Goal: Task Accomplishment & Management: Complete application form

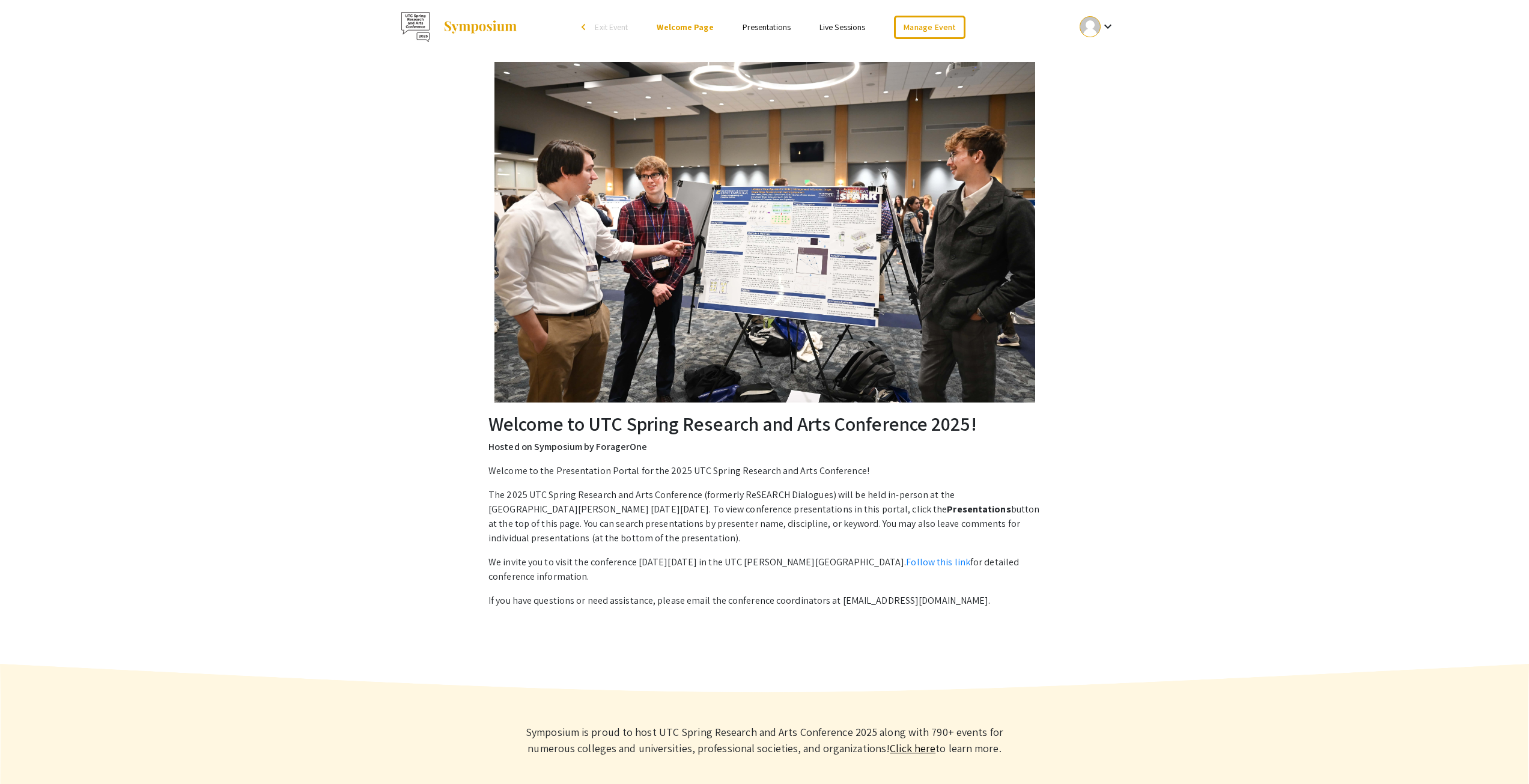
click at [501, 30] on img at bounding box center [480, 26] width 75 height 15
click at [461, 24] on img at bounding box center [480, 26] width 75 height 15
click at [1086, 27] on div at bounding box center [1090, 26] width 21 height 21
click at [1111, 59] on button "My Account" at bounding box center [1104, 60] width 74 height 29
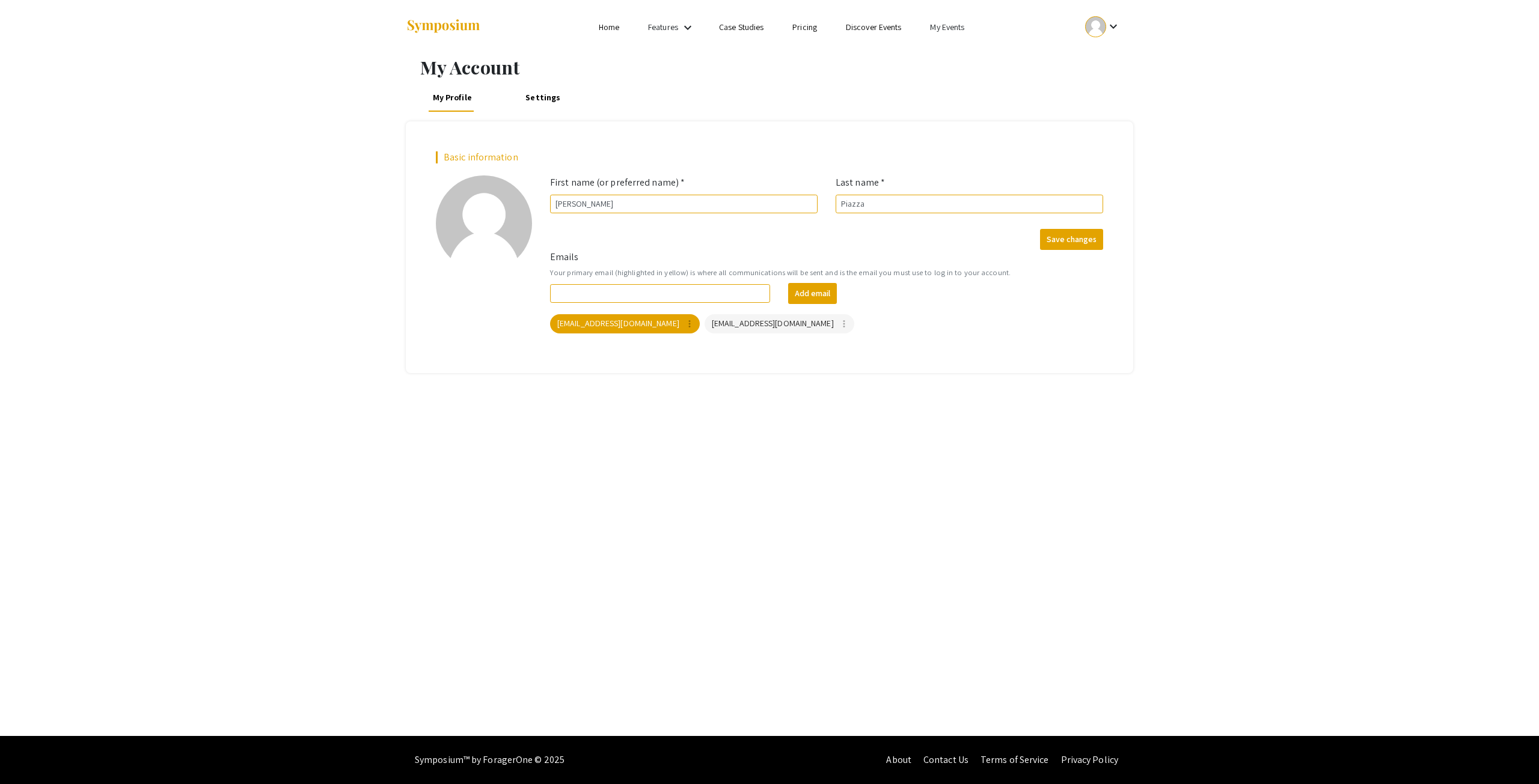
click at [958, 27] on link "My Events" at bounding box center [947, 26] width 34 height 11
click at [964, 50] on button "Events I've organized" at bounding box center [967, 54] width 102 height 29
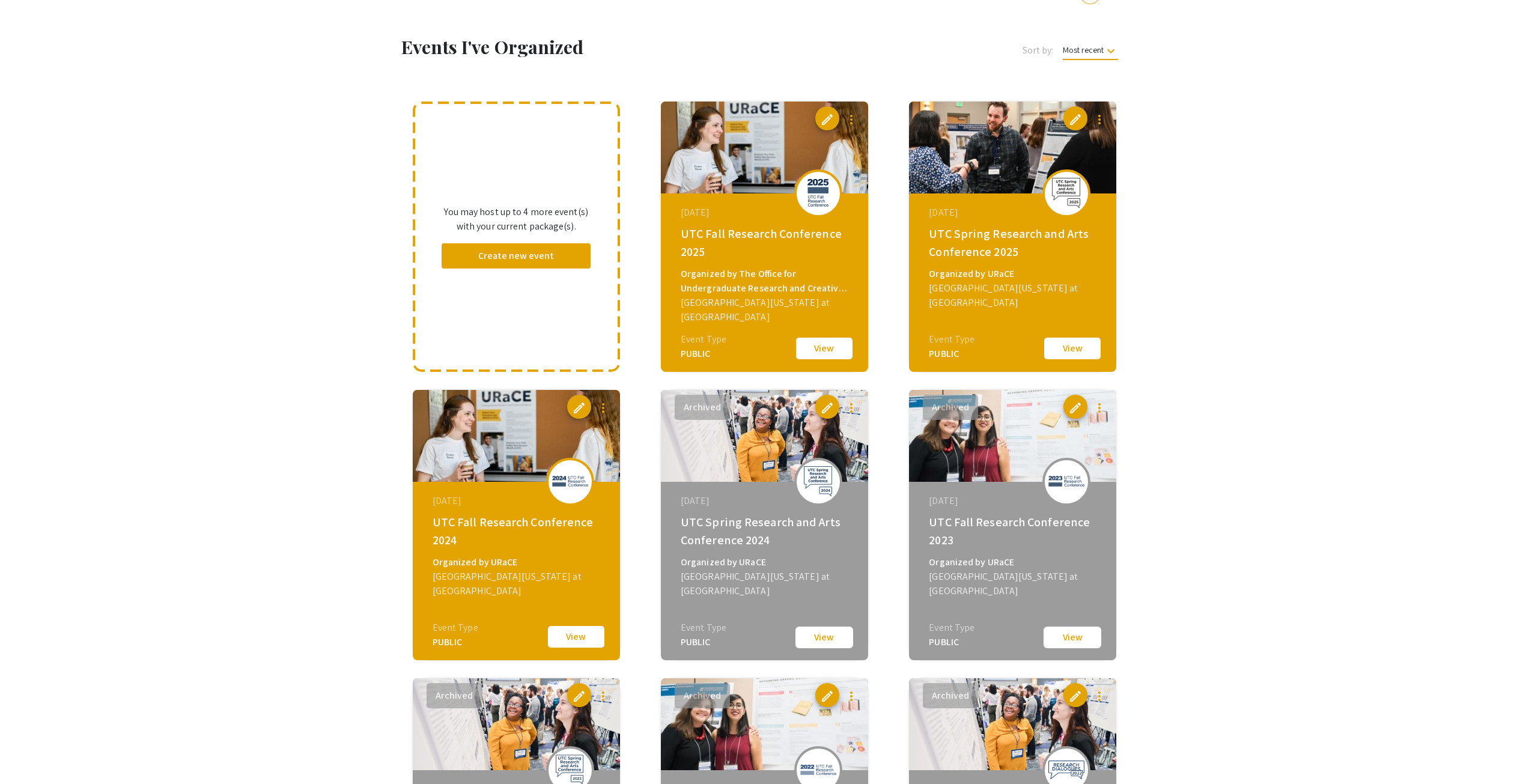
scroll to position [60, 0]
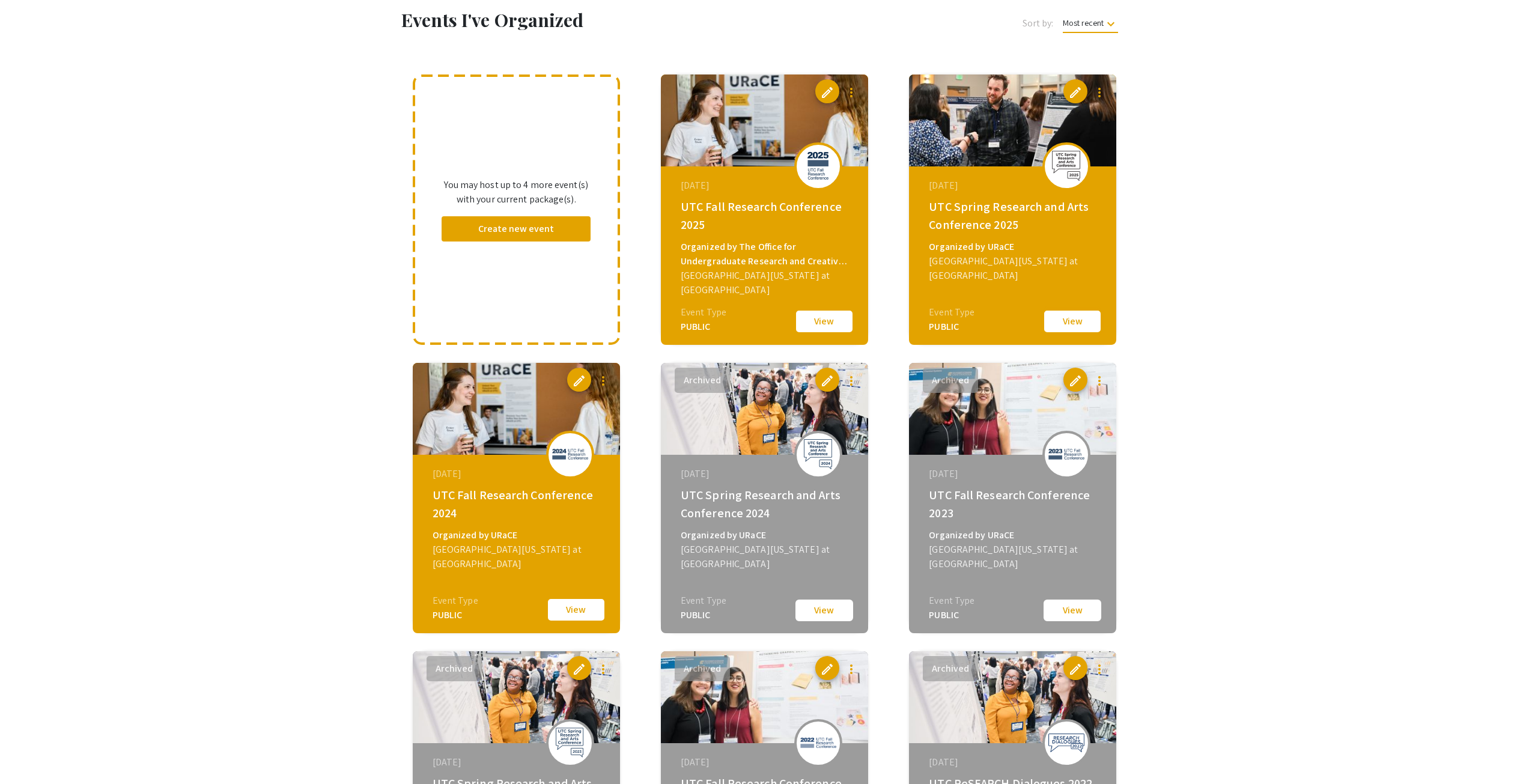
click at [1072, 324] on button "View" at bounding box center [1073, 322] width 60 height 26
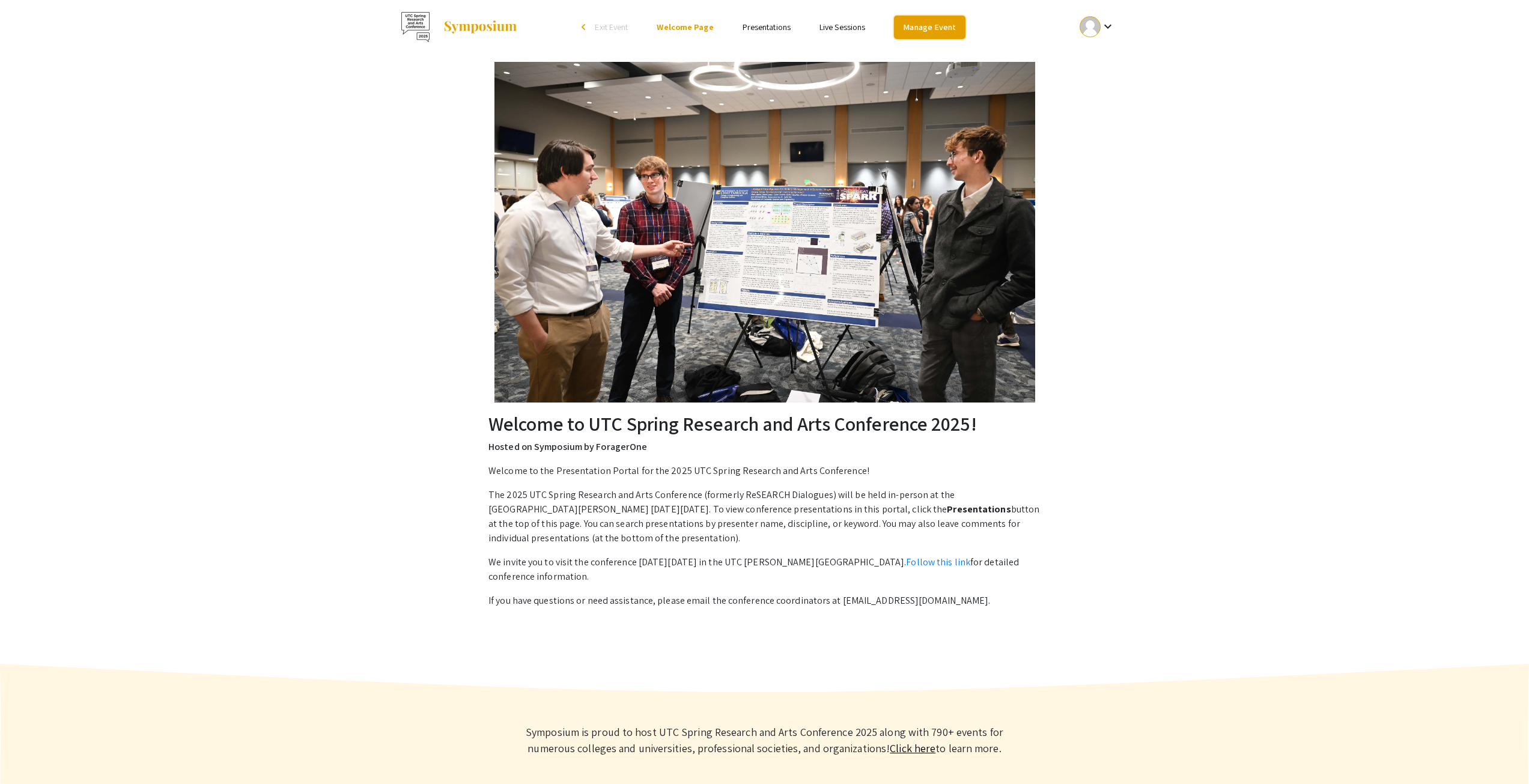
click at [940, 23] on link "Manage Event" at bounding box center [929, 26] width 71 height 23
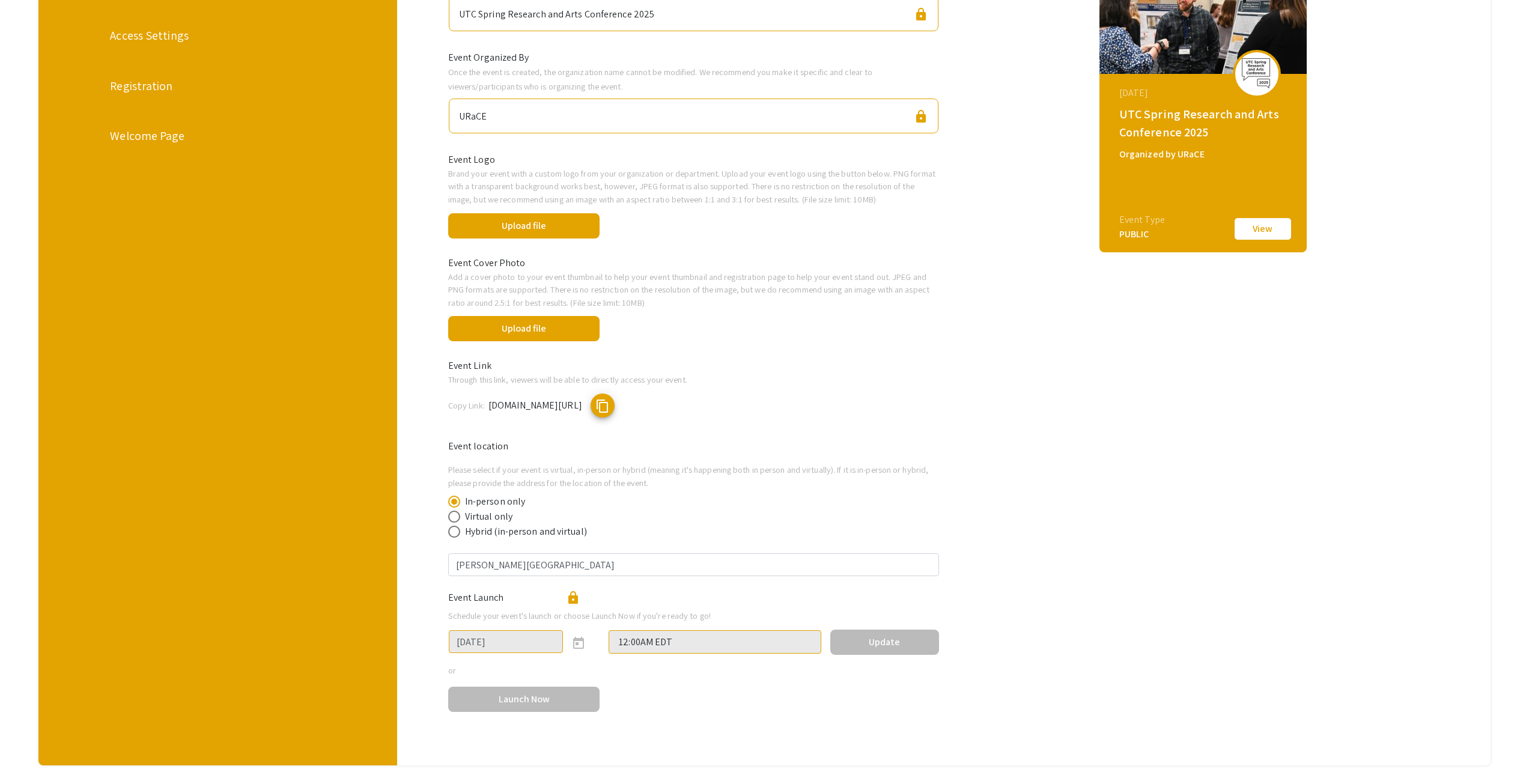
scroll to position [76, 0]
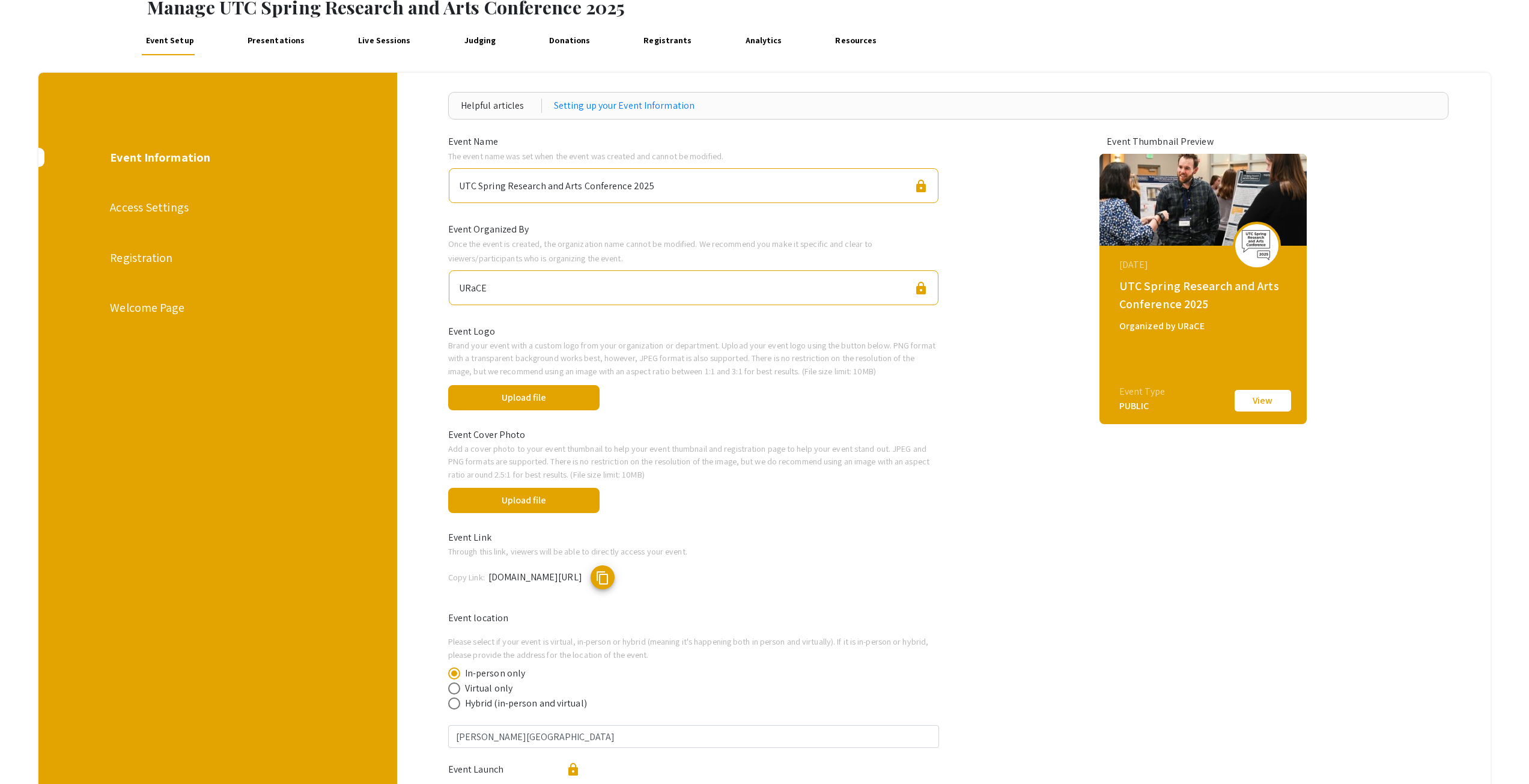
click at [145, 203] on div "Access Settings" at bounding box center [218, 206] width 215 height 18
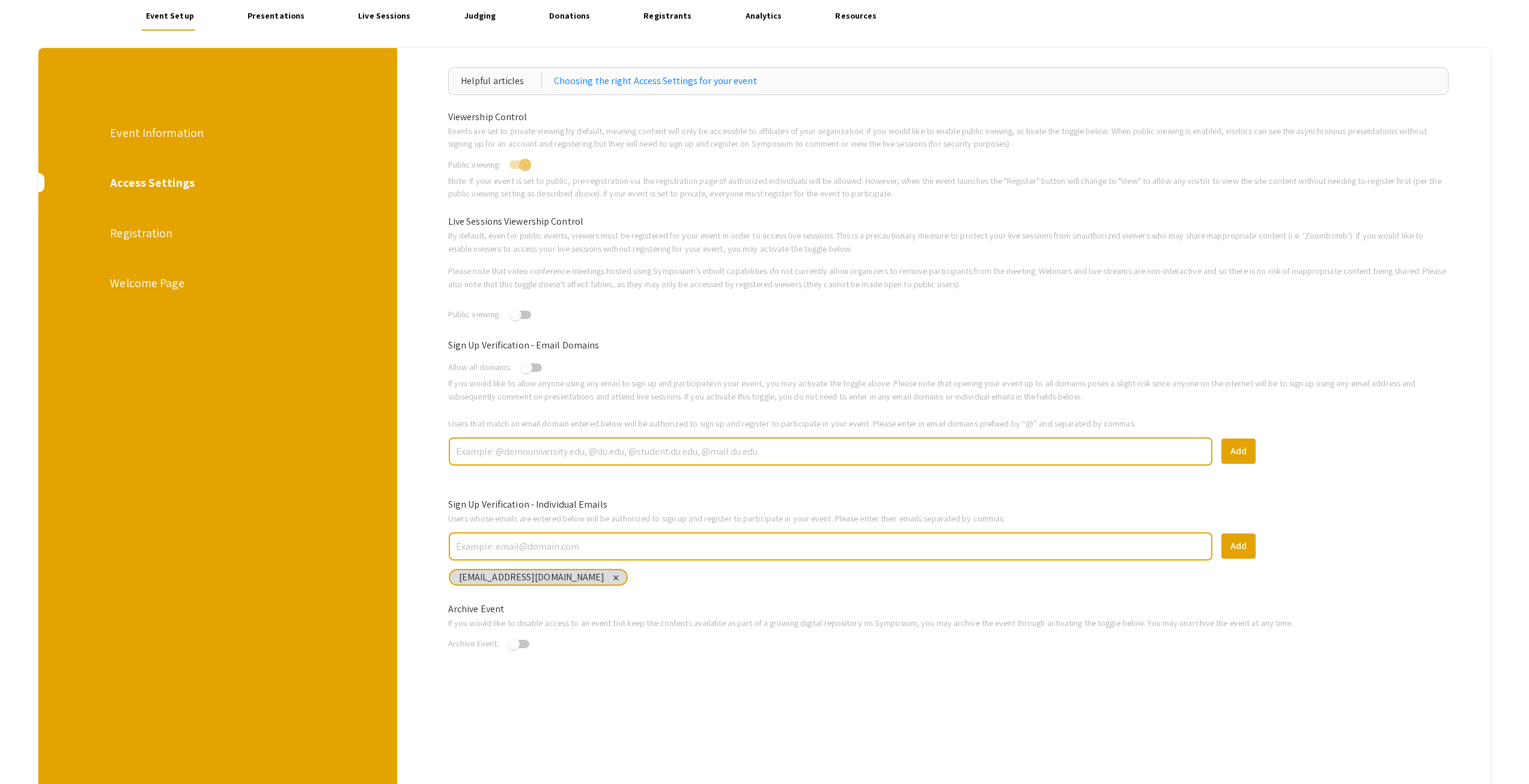
scroll to position [100, 0]
click at [158, 235] on div "Registration" at bounding box center [218, 233] width 215 height 18
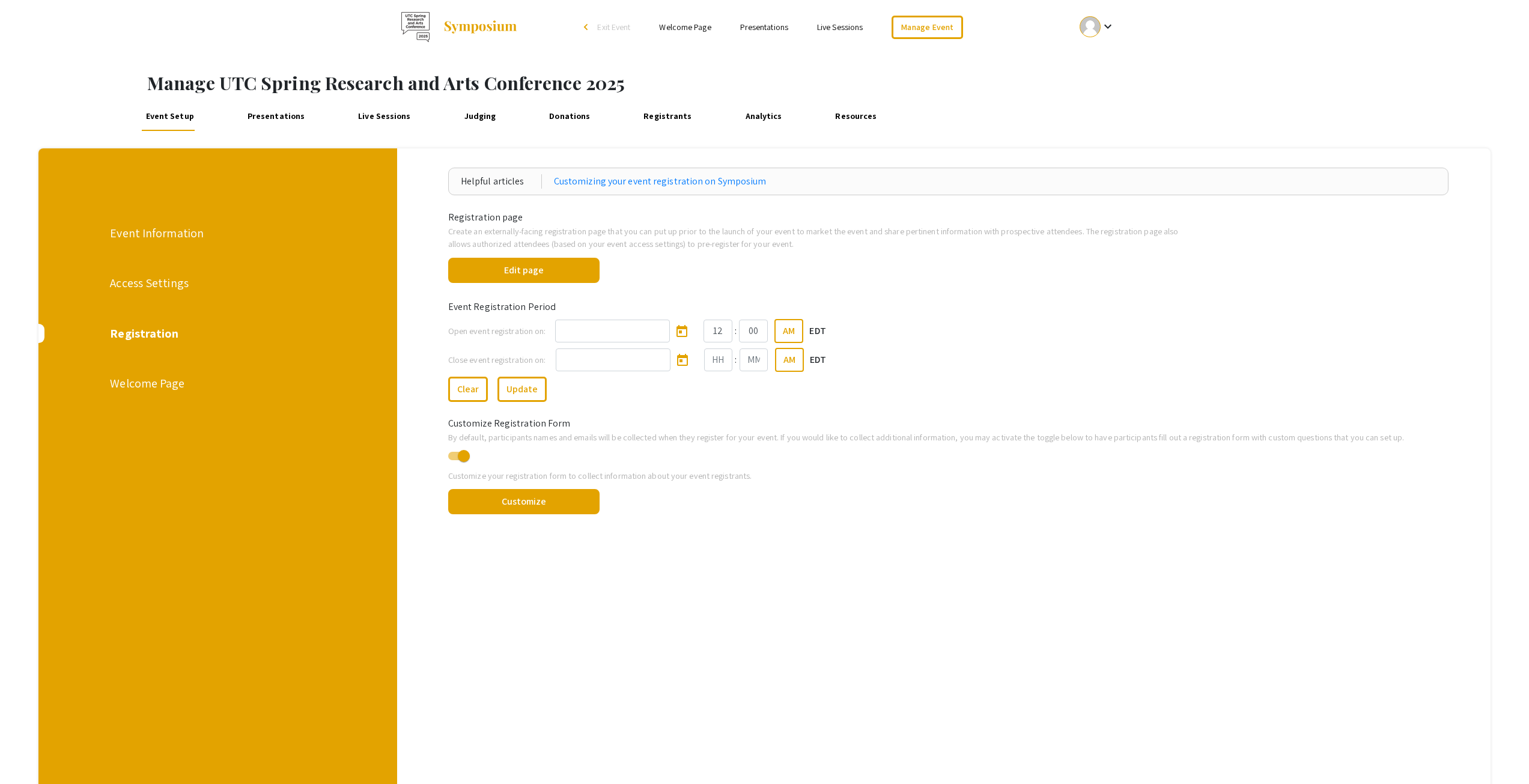
click at [123, 381] on div "Welcome Page" at bounding box center [218, 383] width 215 height 18
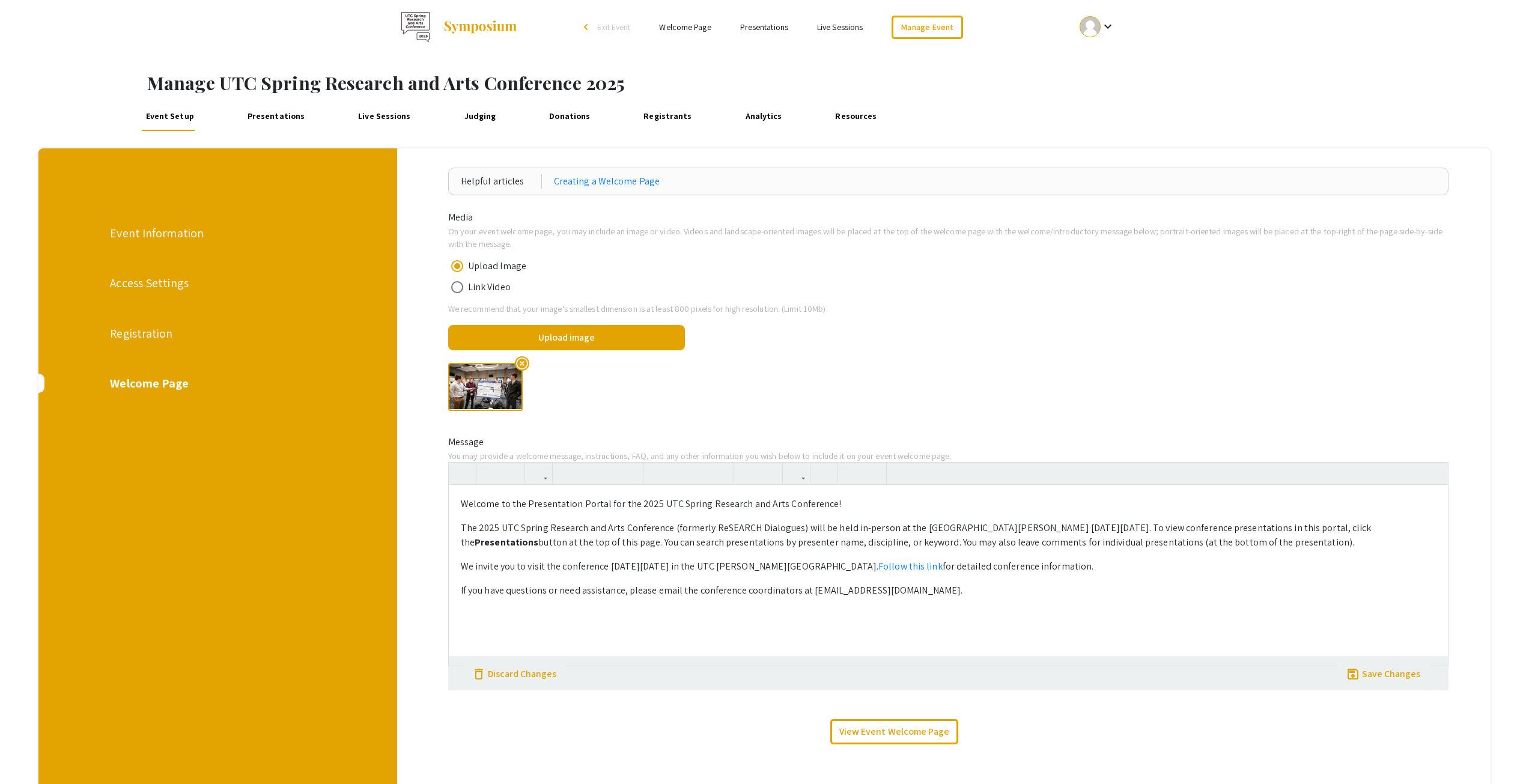
click at [124, 233] on div "Event Information" at bounding box center [218, 233] width 215 height 18
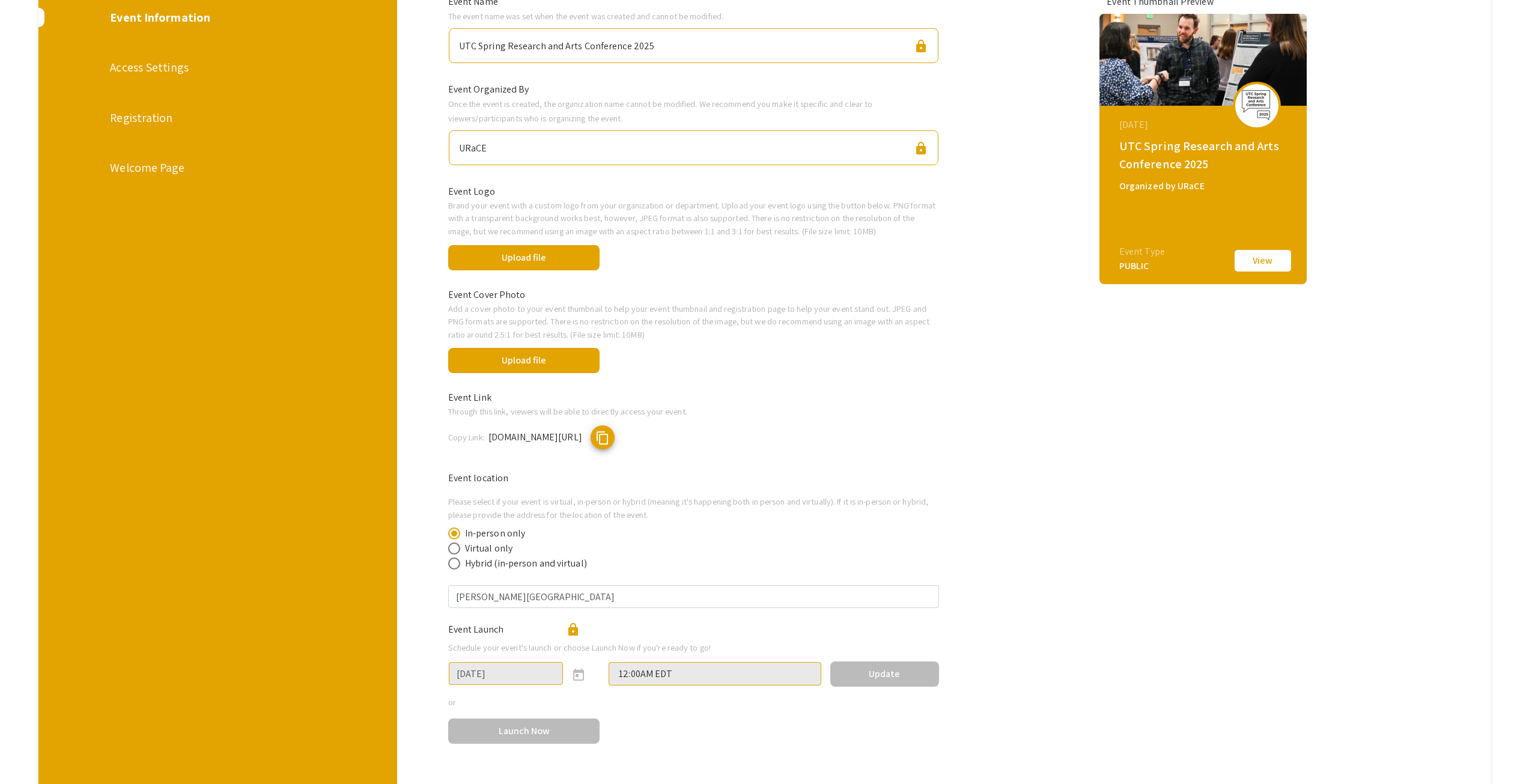
scroll to position [300, 0]
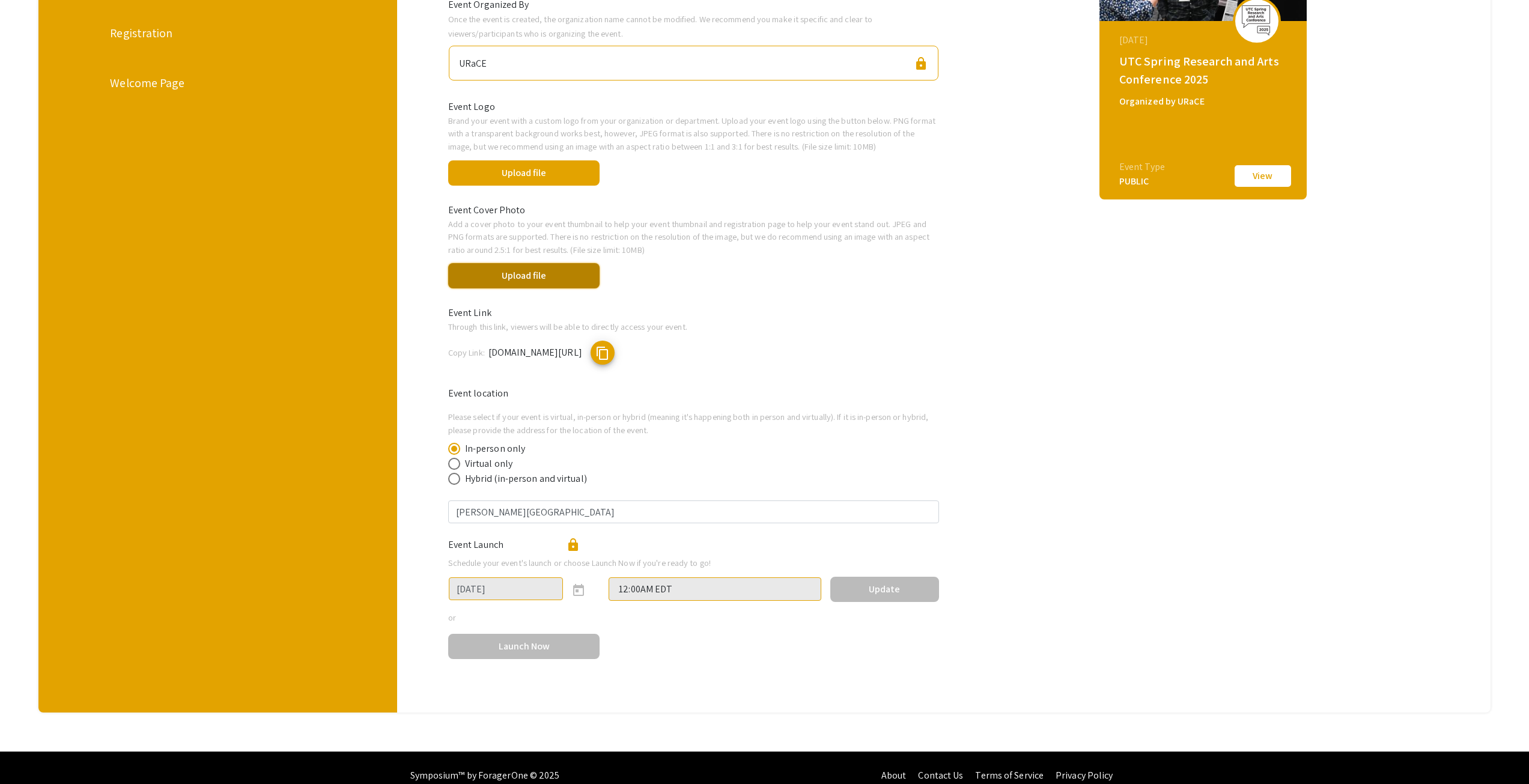
click at [530, 271] on button "Upload file" at bounding box center [524, 276] width 152 height 26
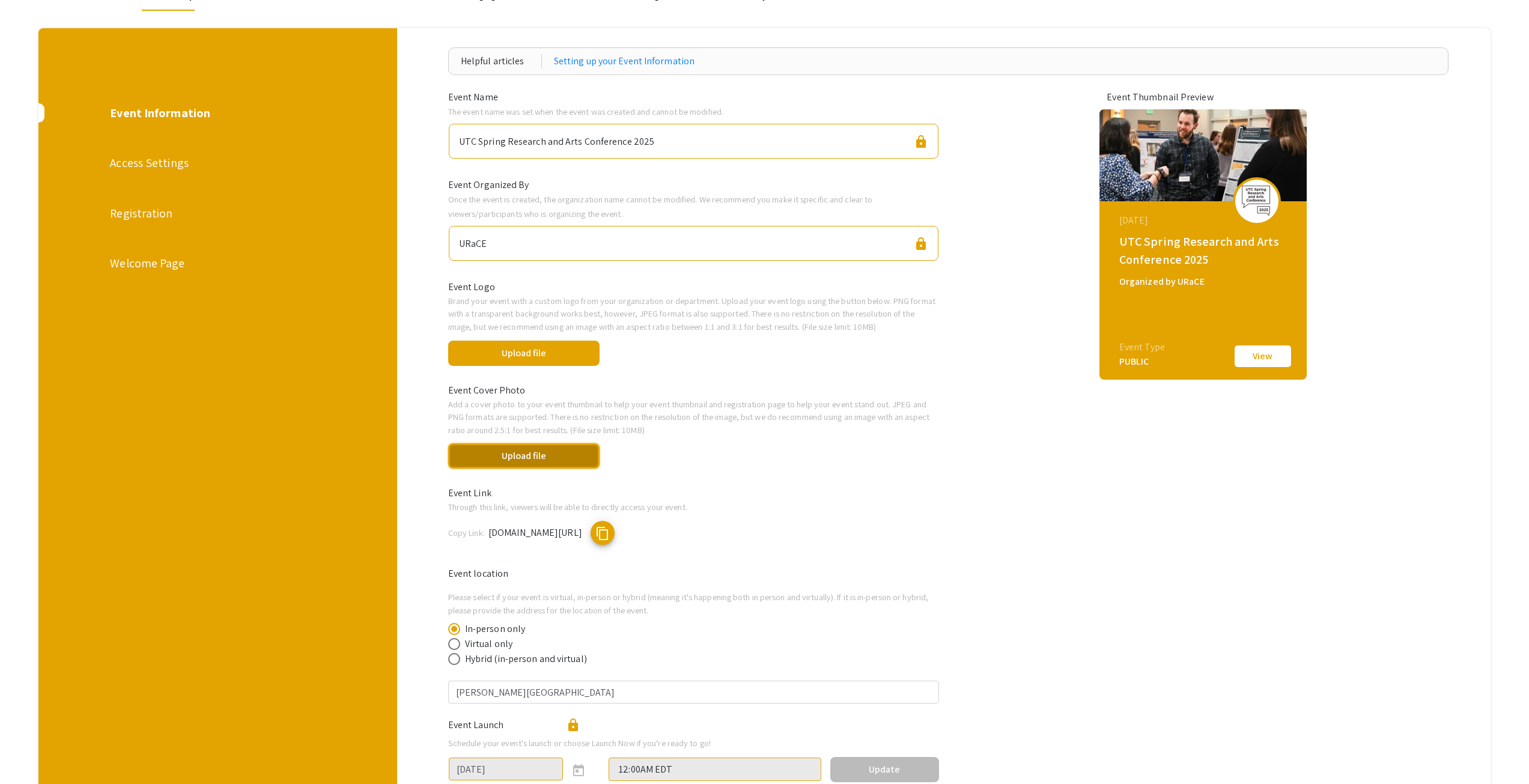
scroll to position [0, 0]
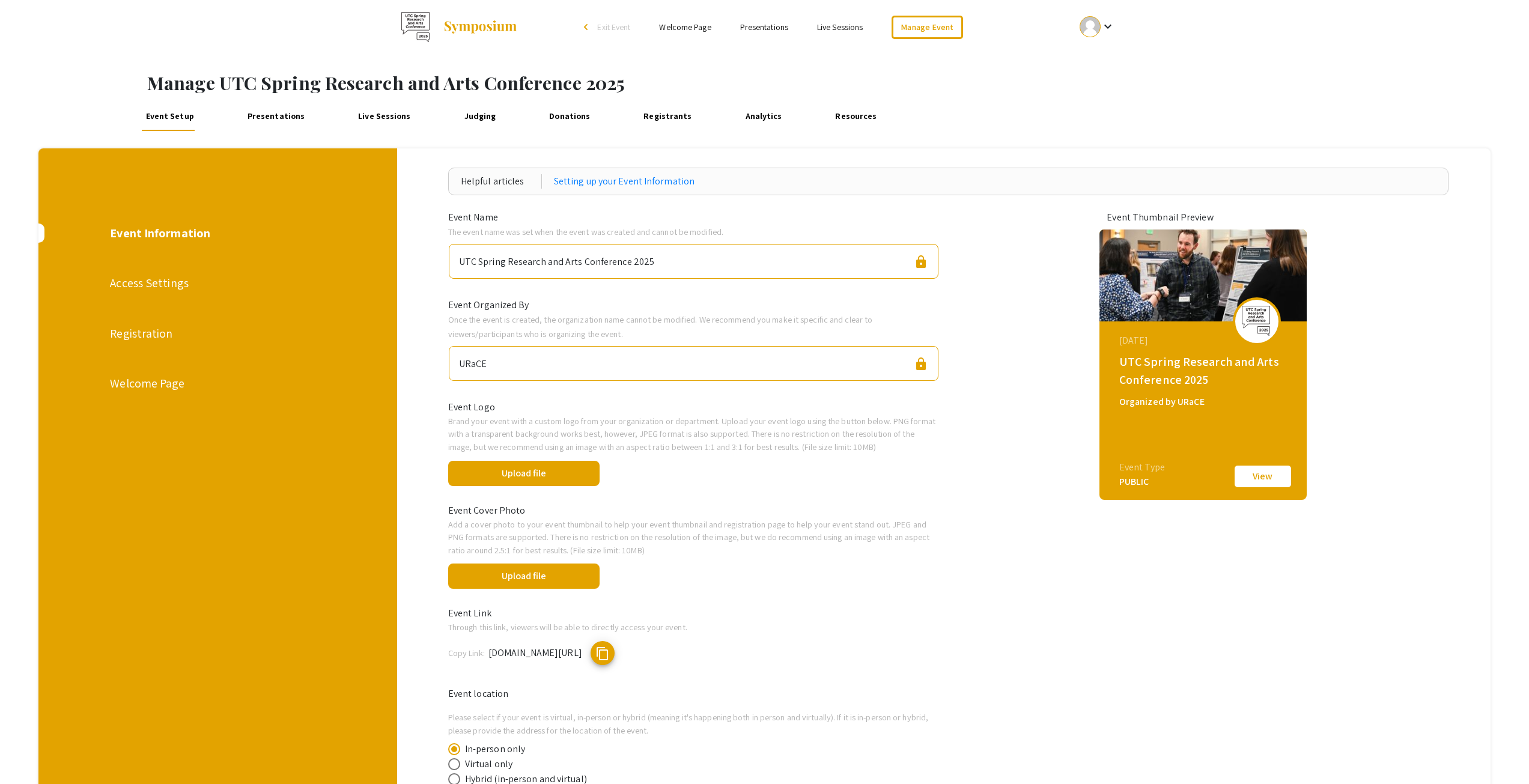
click at [186, 282] on div "Access Settings" at bounding box center [218, 282] width 215 height 18
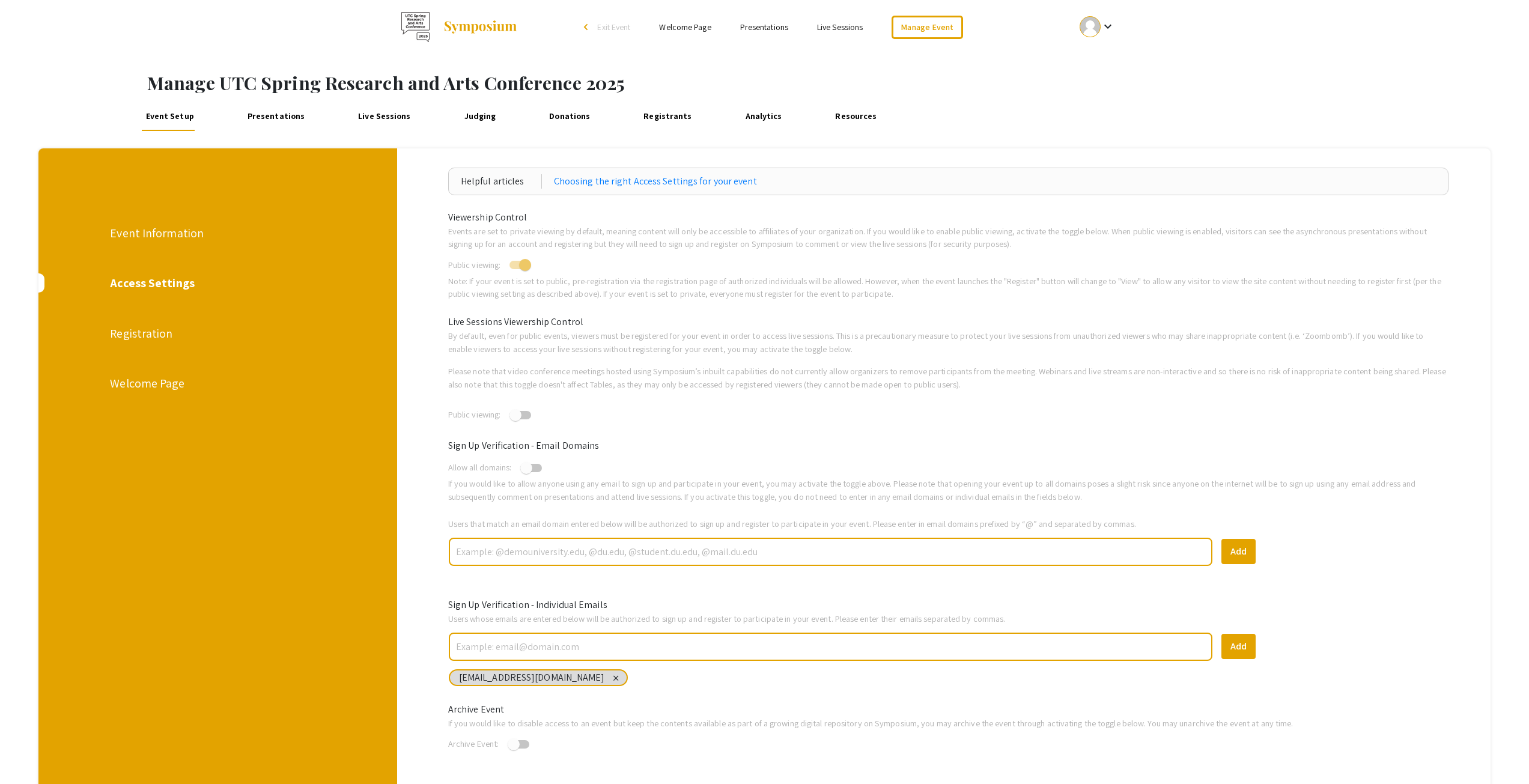
click at [119, 328] on div "Registration" at bounding box center [218, 333] width 215 height 18
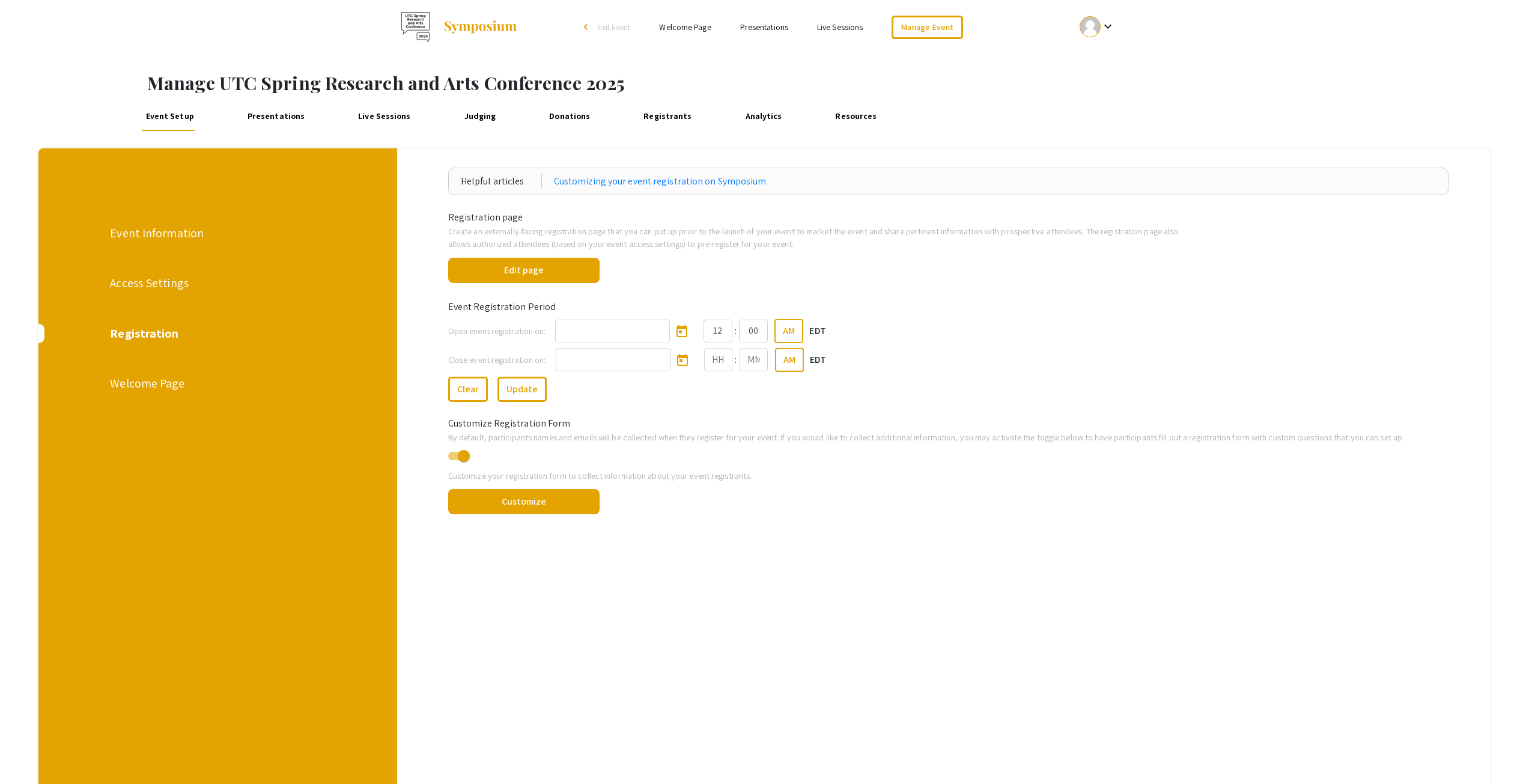
click at [145, 383] on div "Welcome Page" at bounding box center [218, 383] width 215 height 18
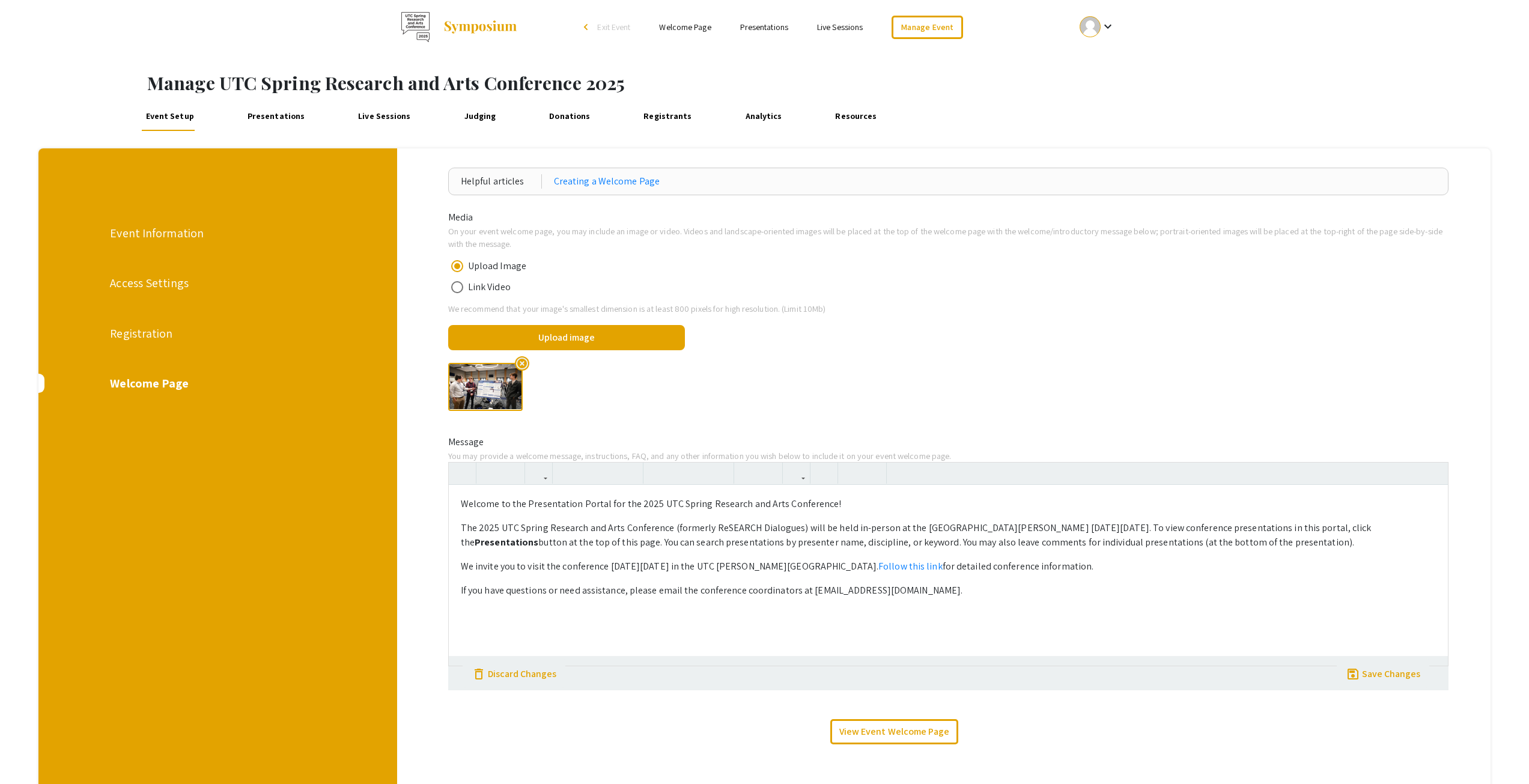
drag, startPoint x: 1009, startPoint y: 596, endPoint x: 454, endPoint y: 501, distance: 563.1
click at [454, 501] on div "Welcome to the Presentation Portal for the 2025 UTC Spring Research and Arts Co…" at bounding box center [948, 574] width 999 height 180
copy div "Welcome to the Presentation Portal for the 2025 UTC Spring Research and Arts Co…"
click at [973, 598] on p "If you have questions or need assistance, please email the conference coordinat…" at bounding box center [948, 590] width 975 height 15
click at [888, 568] on link "Follow this link" at bounding box center [910, 566] width 64 height 13
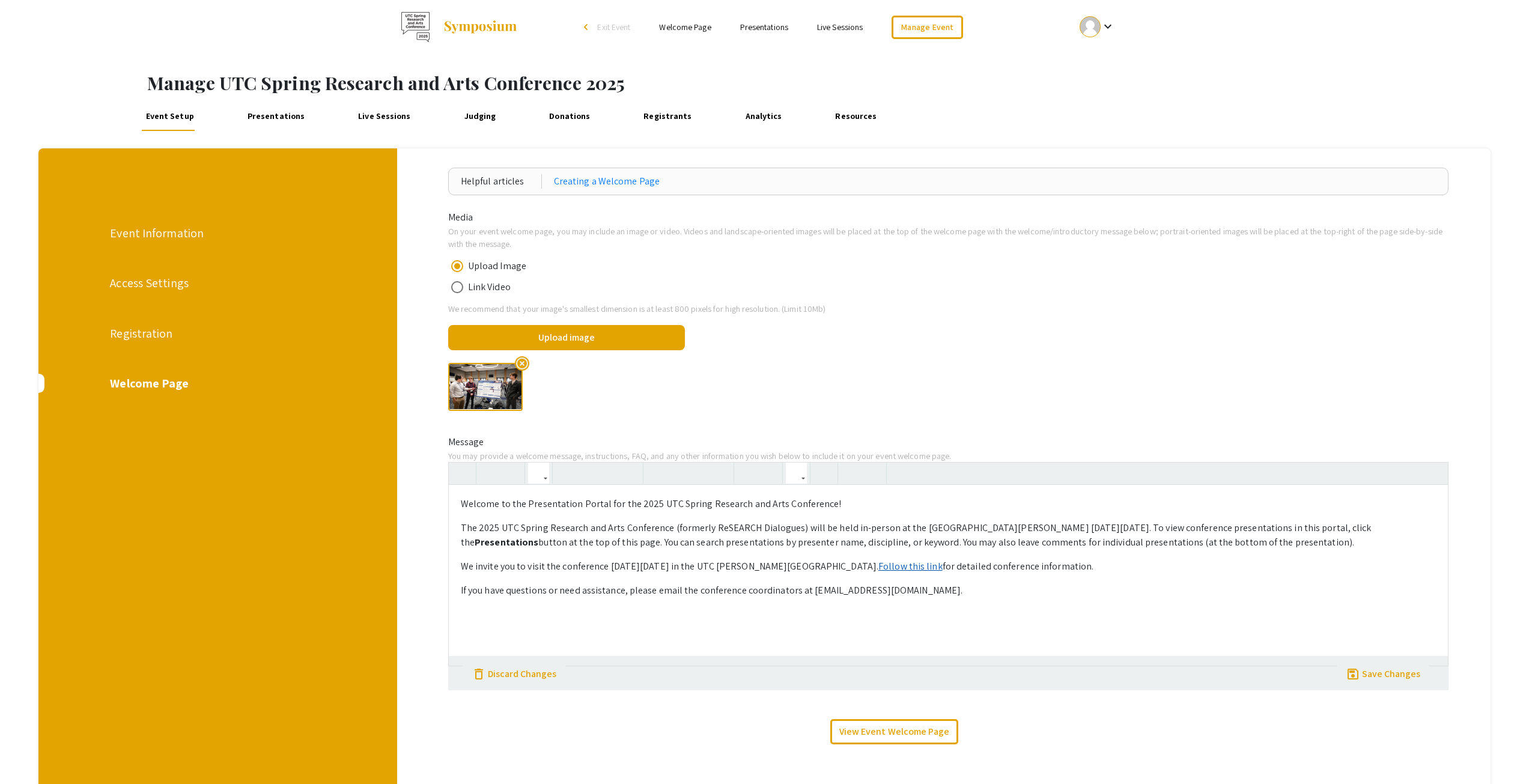
click at [879, 569] on link "Follow this link" at bounding box center [910, 566] width 64 height 13
click at [264, 118] on link "Presentations" at bounding box center [276, 117] width 65 height 29
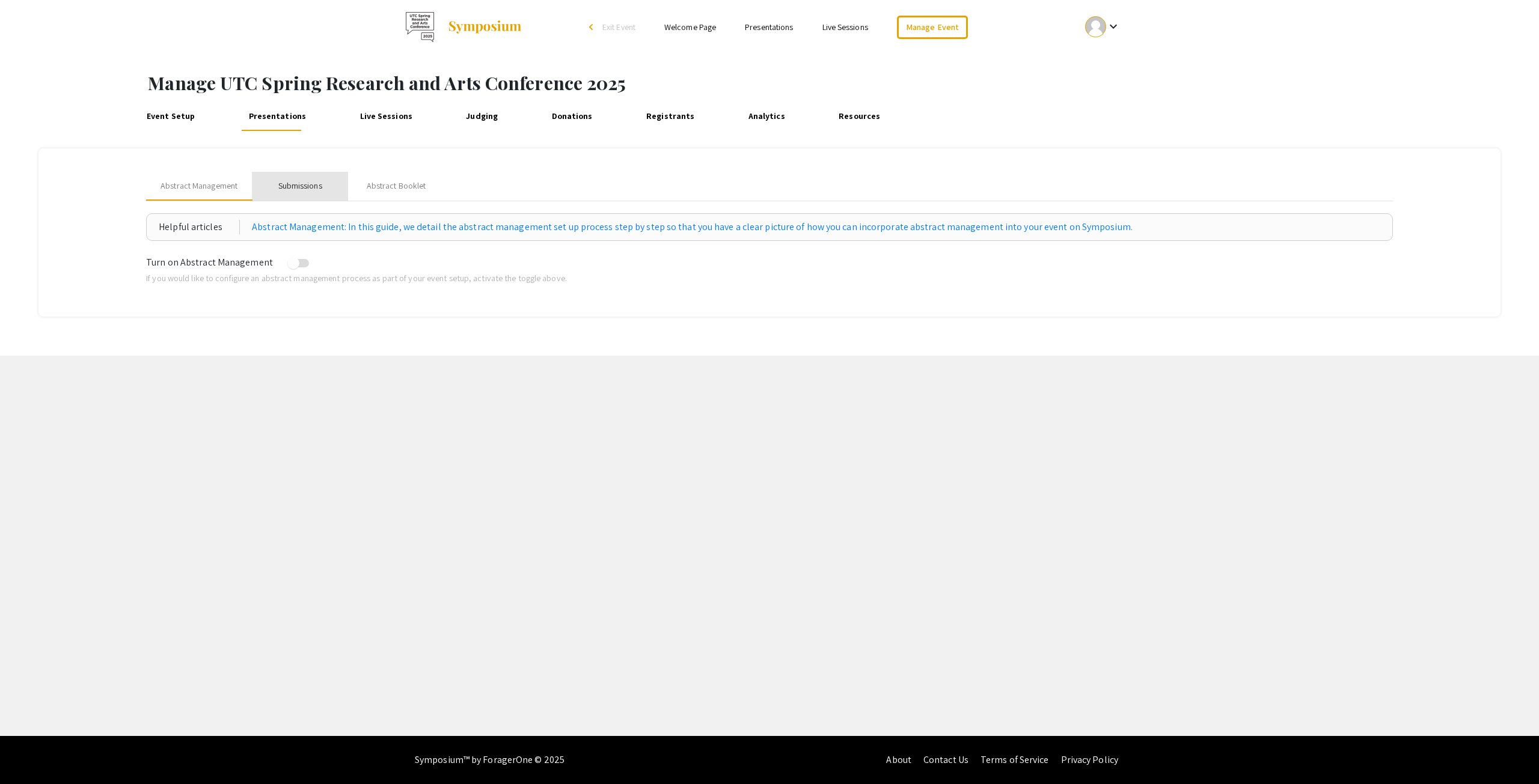
click at [290, 183] on div "Submissions" at bounding box center [300, 186] width 44 height 13
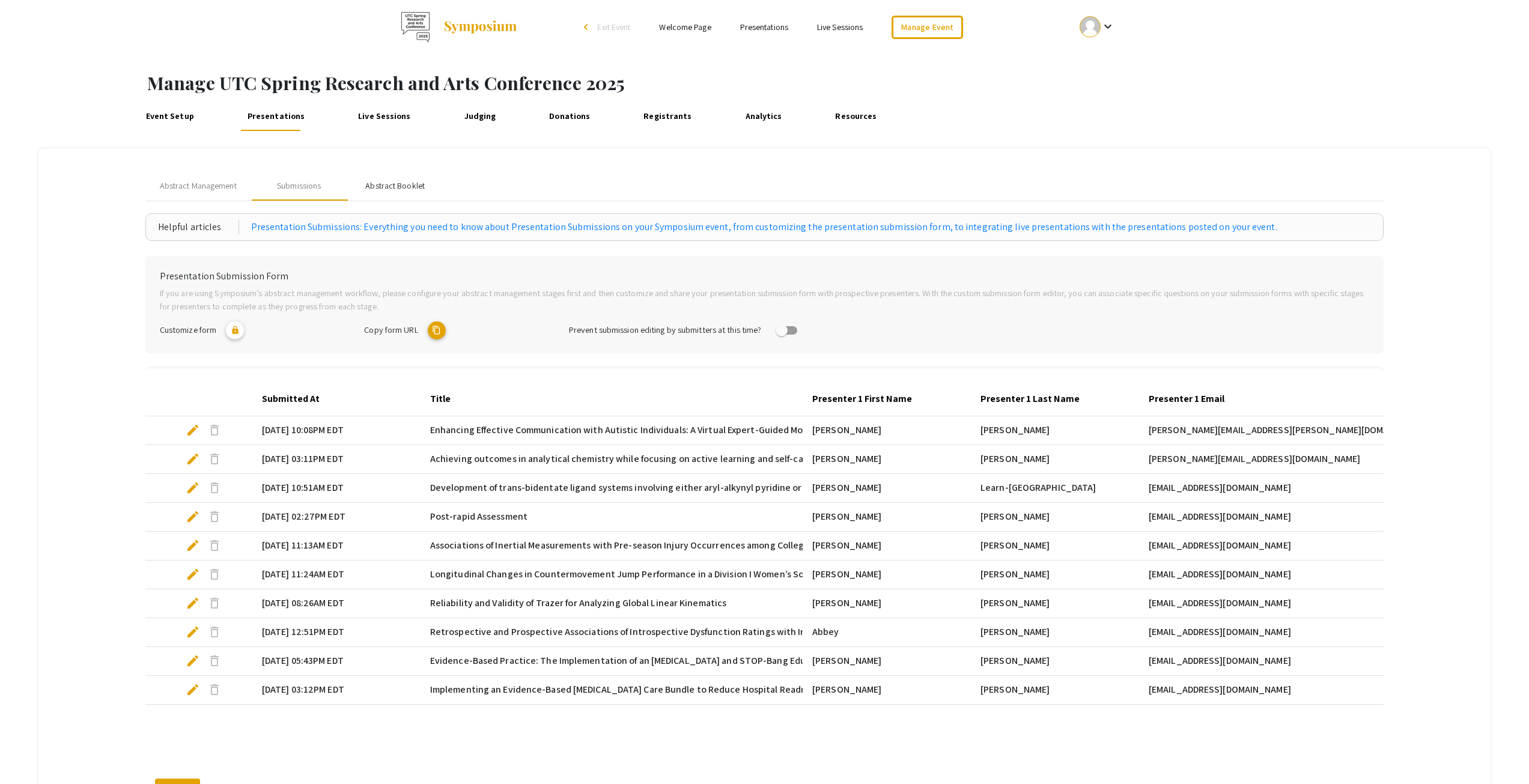
click at [407, 186] on div "Abstract Booklet" at bounding box center [395, 186] width 60 height 13
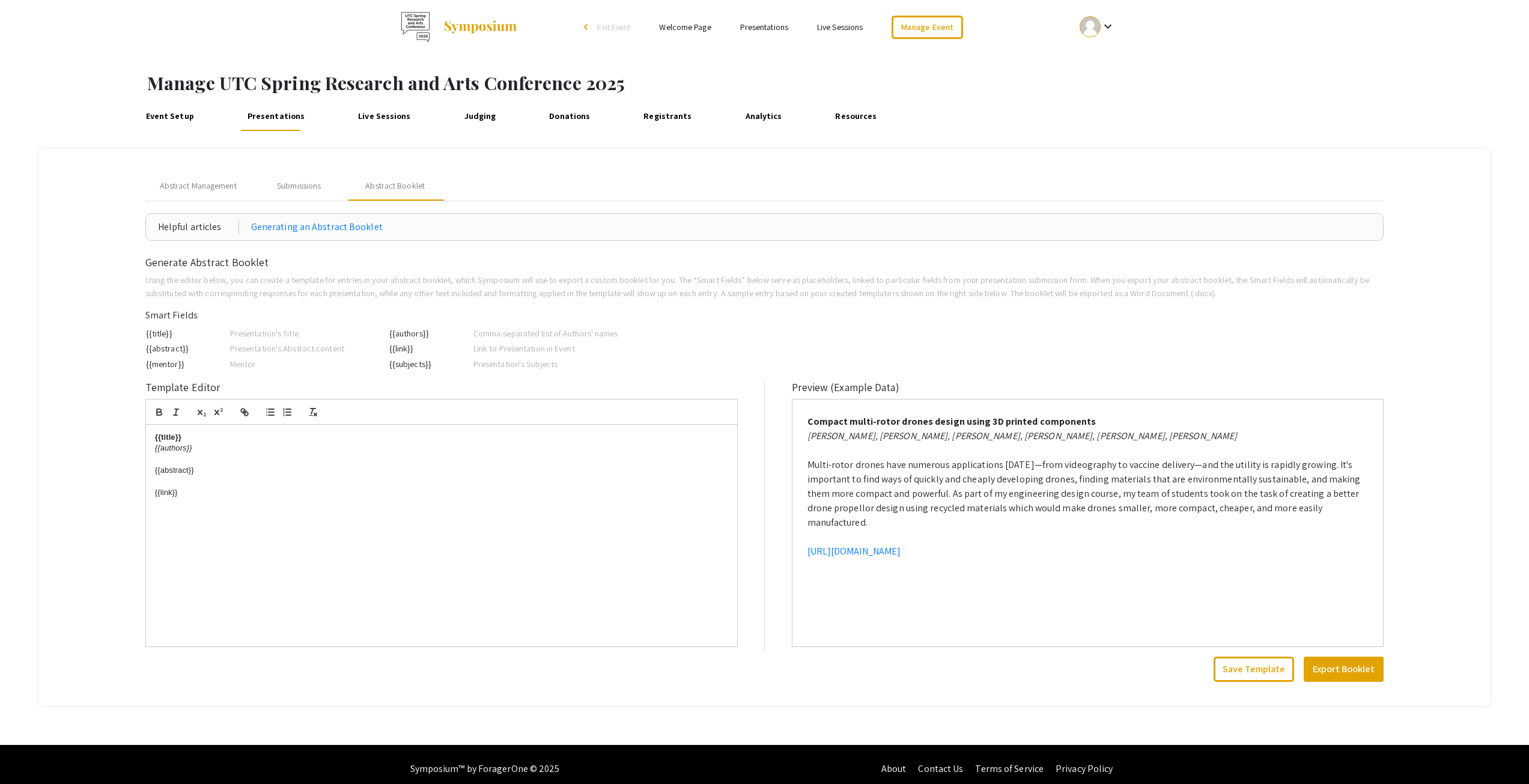
click at [378, 115] on link "Live Sessions" at bounding box center [385, 117] width 60 height 29
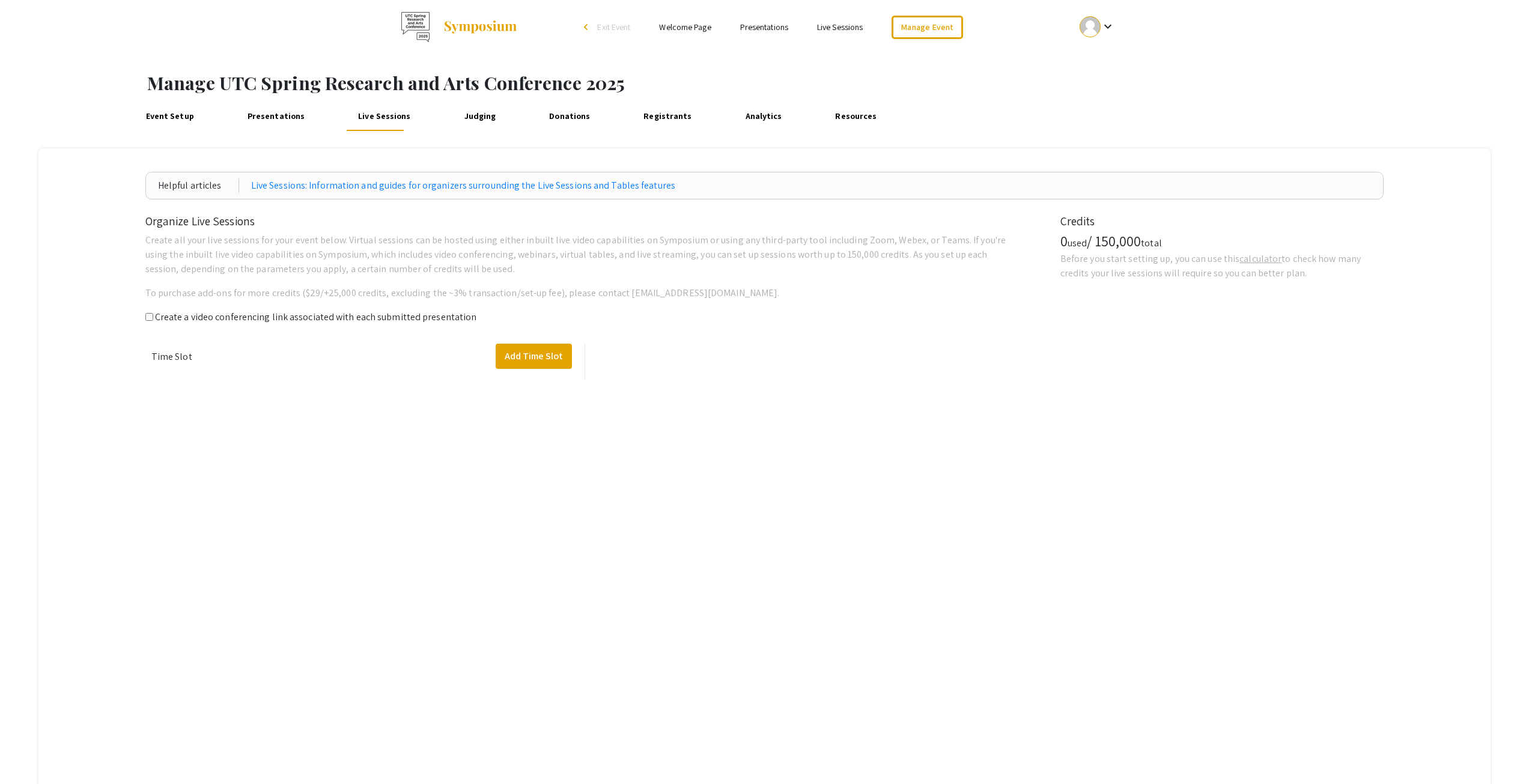
click at [467, 116] on link "Judging" at bounding box center [480, 117] width 39 height 29
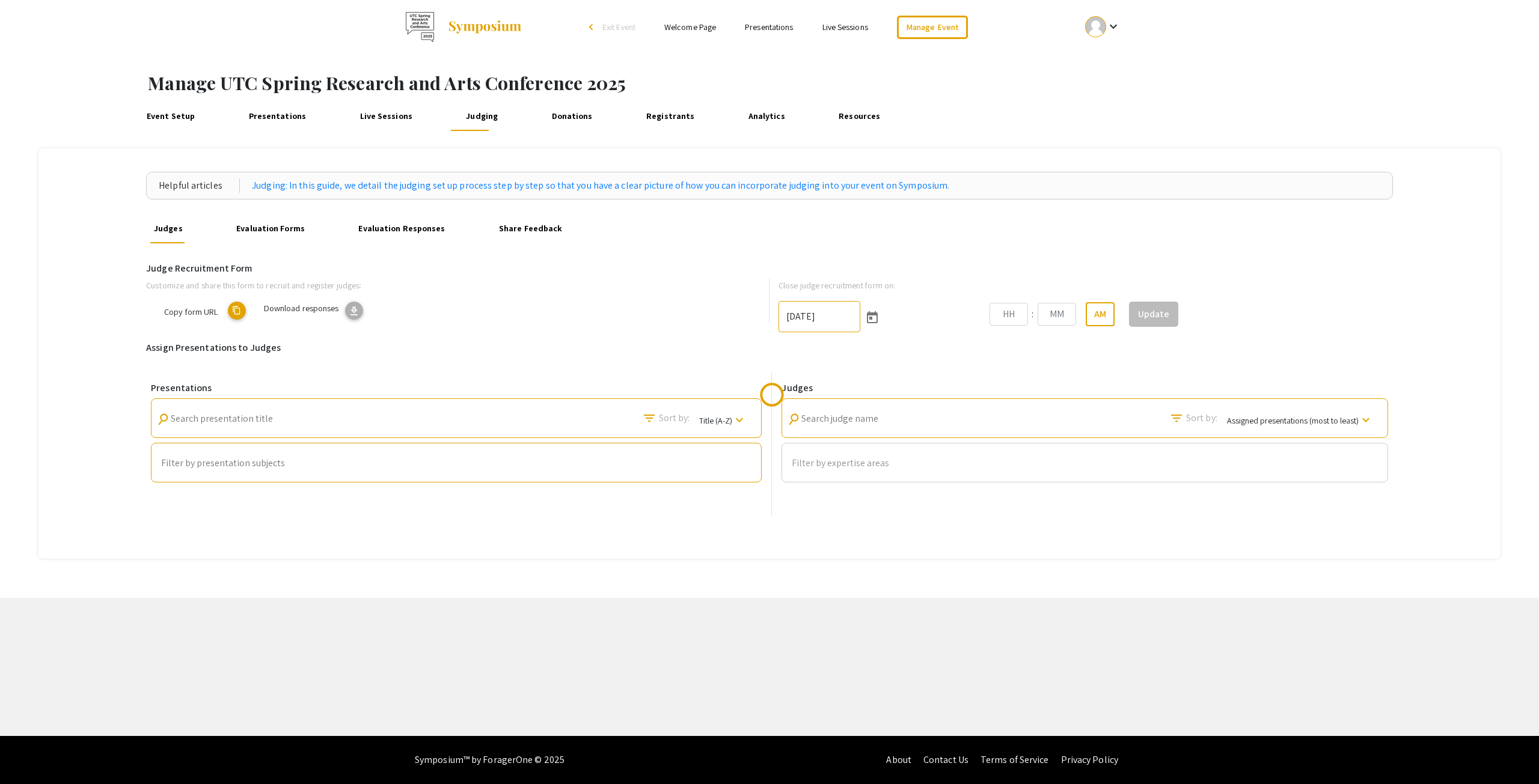
click at [548, 114] on link "Donations" at bounding box center [572, 117] width 49 height 29
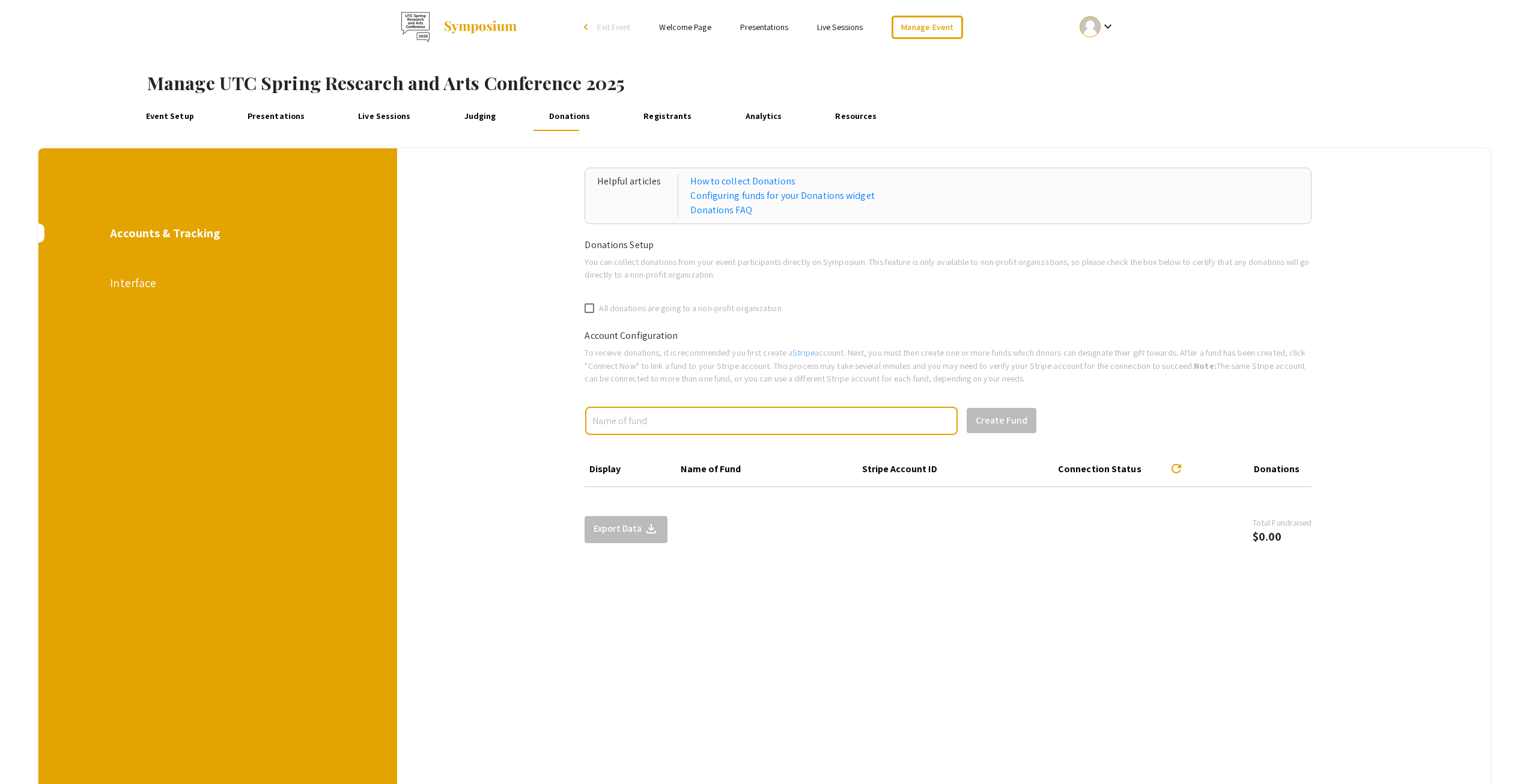
click at [666, 117] on link "Registrants" at bounding box center [667, 117] width 55 height 29
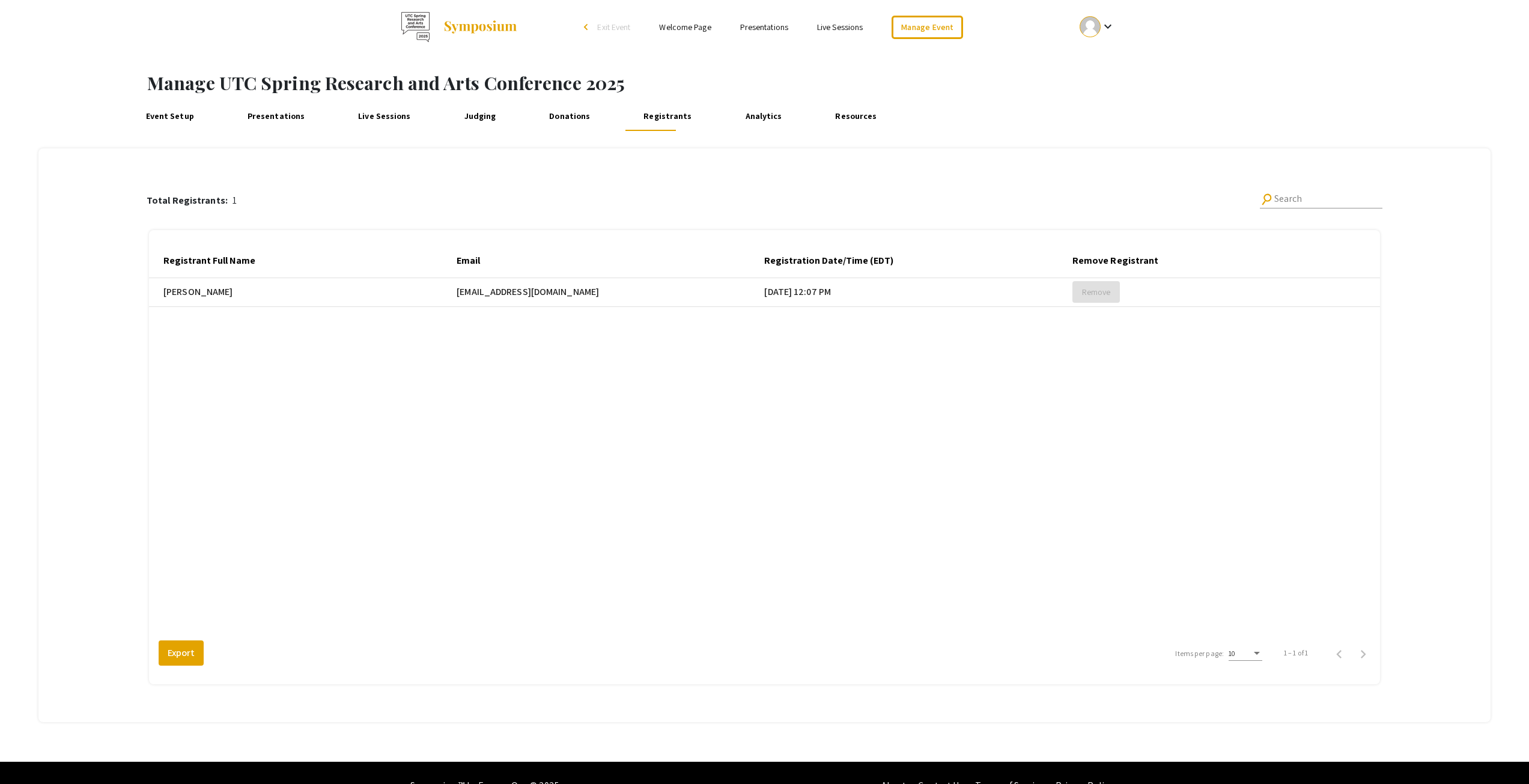
click at [741, 110] on link "Analytics" at bounding box center [764, 117] width 44 height 29
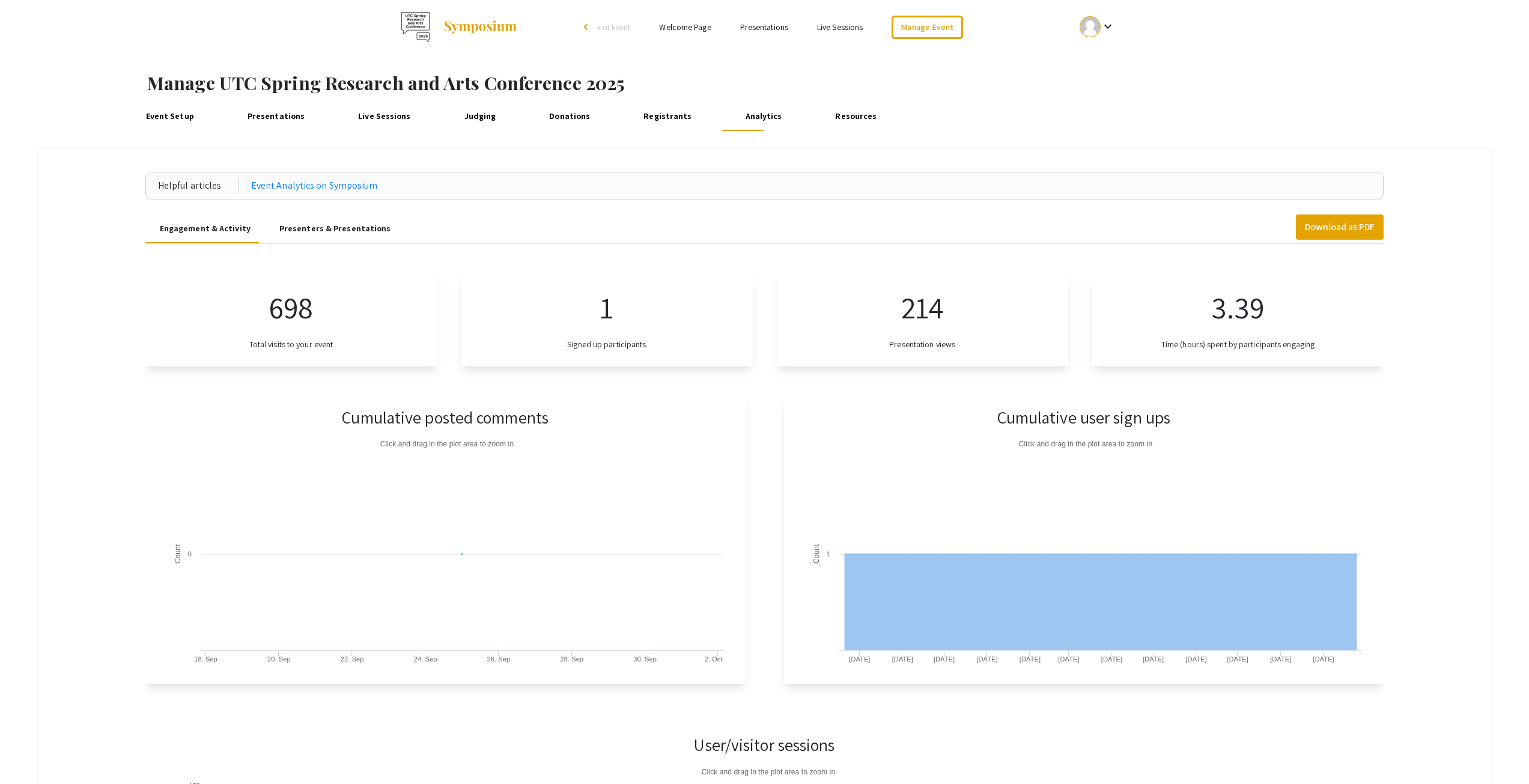
click at [839, 119] on link "Resources" at bounding box center [857, 117] width 49 height 29
click at [172, 122] on link "Event Setup" at bounding box center [169, 117] width 55 height 29
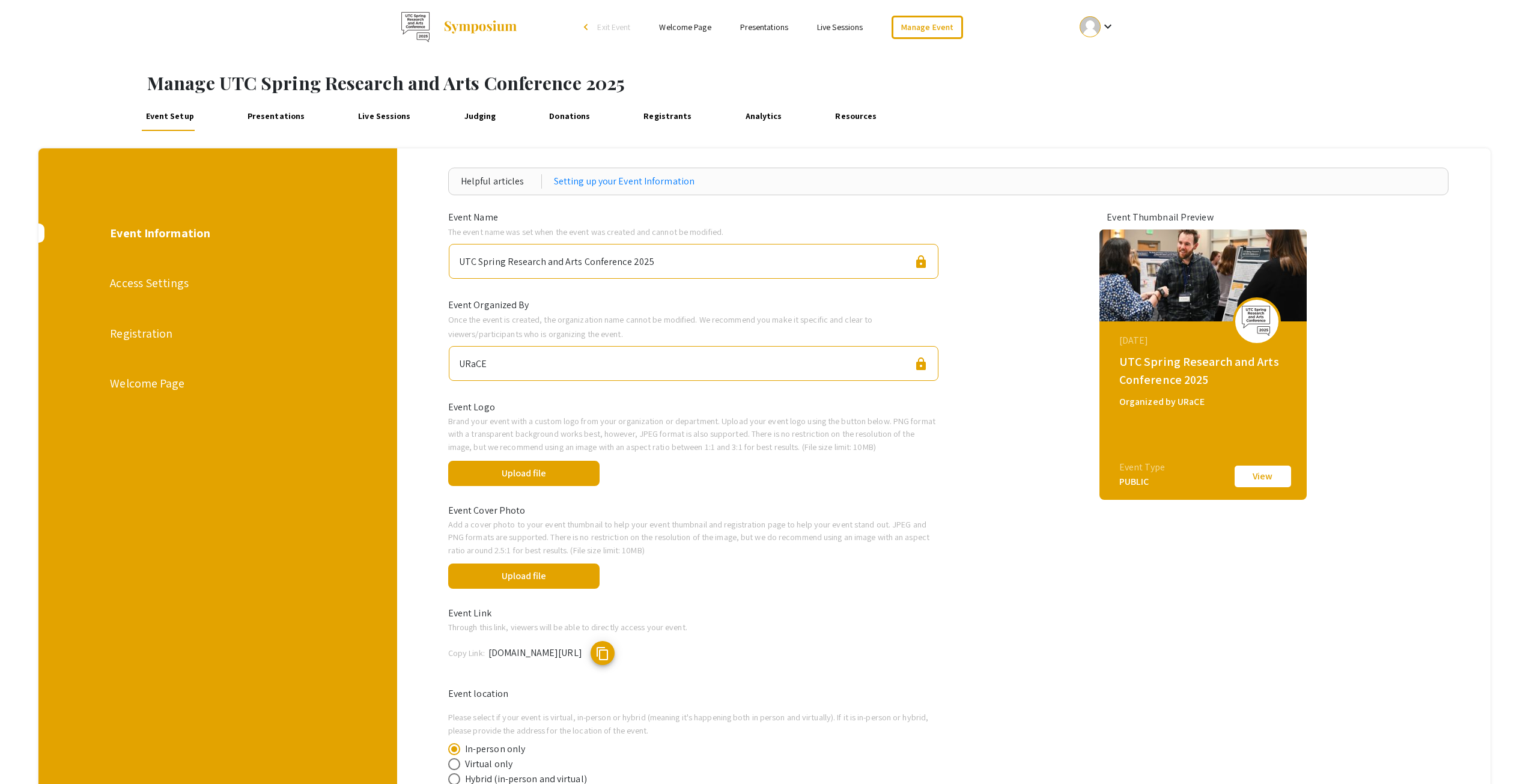
click at [172, 292] on div "Access Settings" at bounding box center [218, 282] width 215 height 18
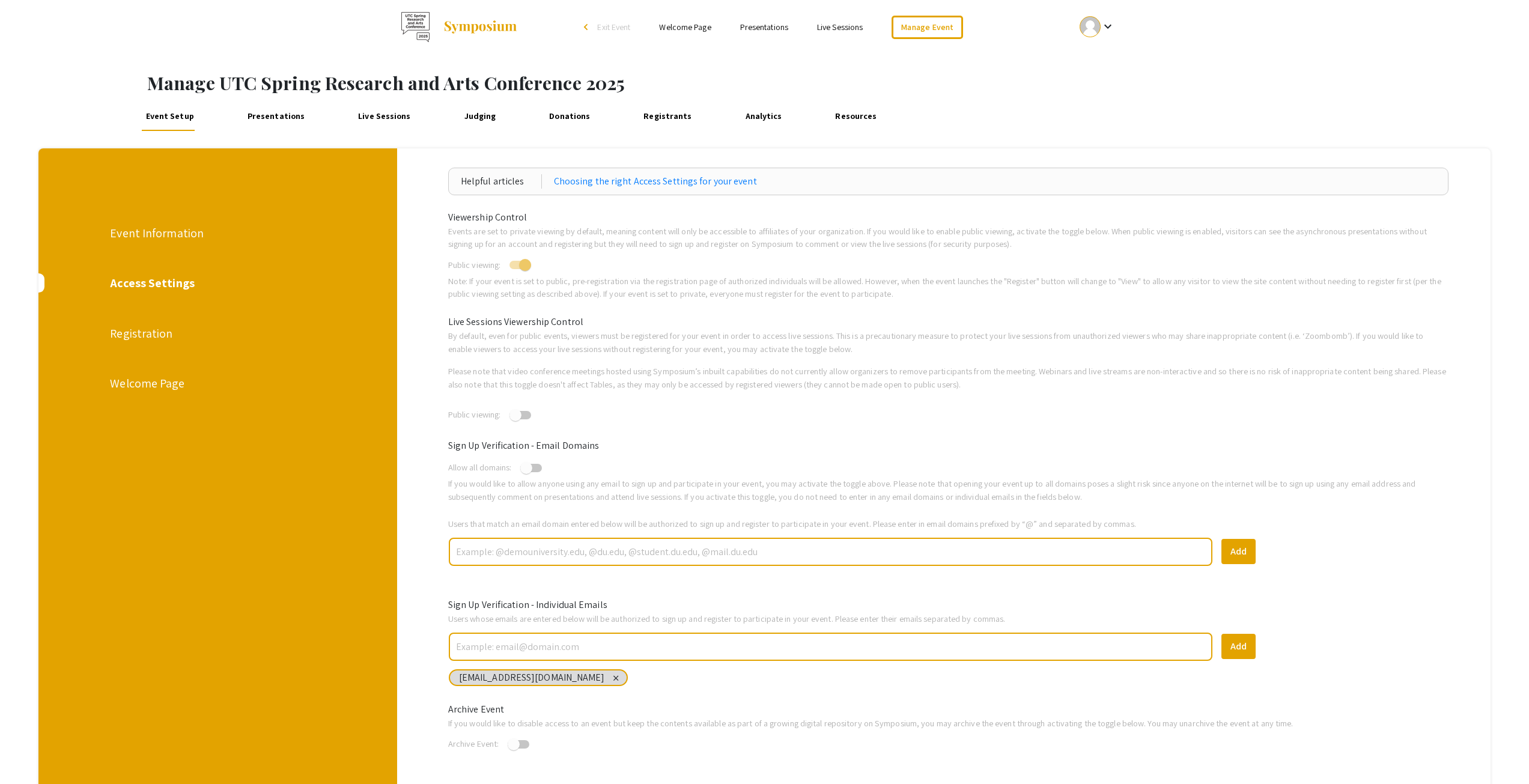
click at [173, 383] on div "Welcome Page" at bounding box center [218, 383] width 215 height 18
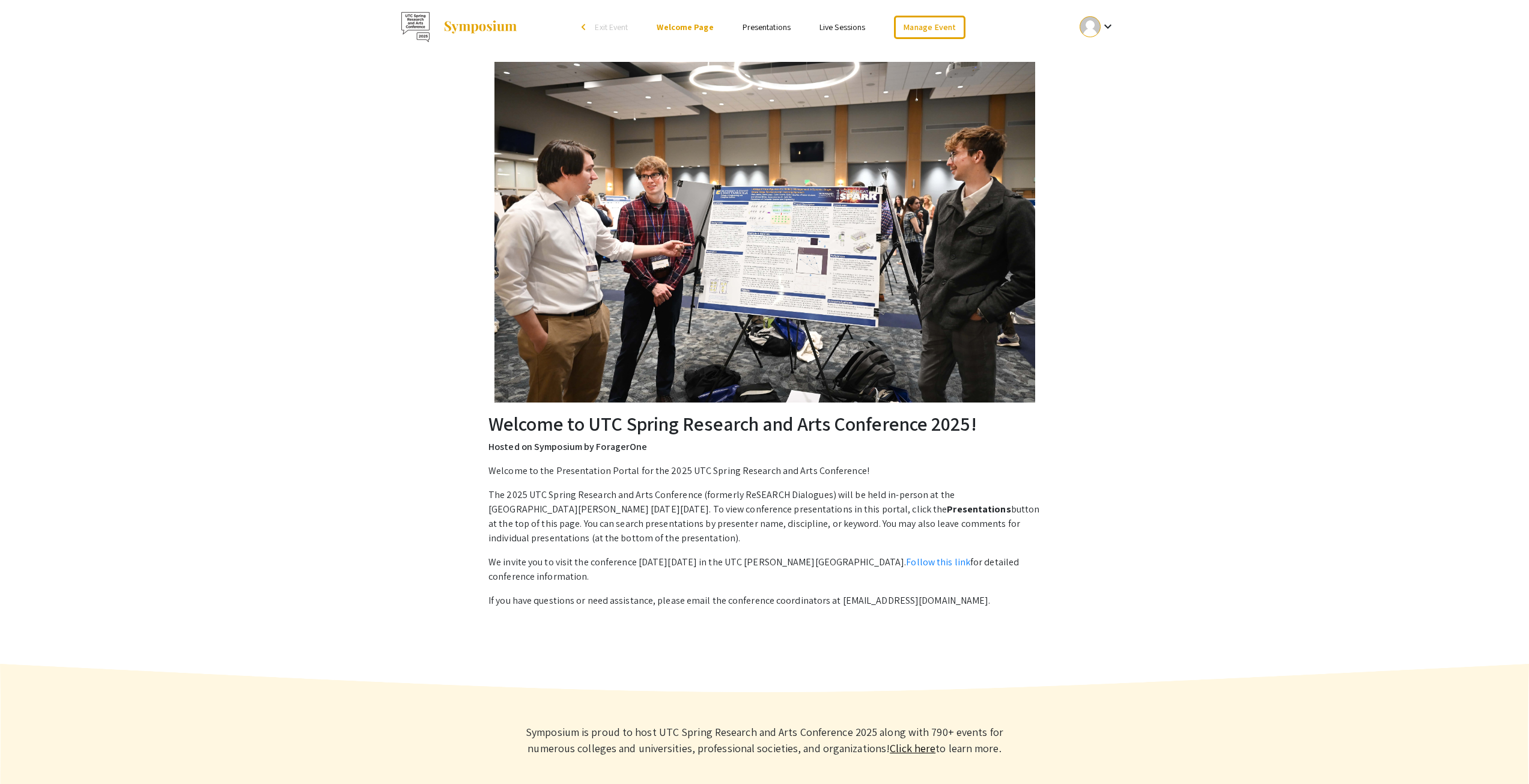
click at [1102, 27] on mat-icon "keyboard_arrow_down" at bounding box center [1108, 26] width 15 height 15
click at [1098, 61] on button "My Account" at bounding box center [1104, 60] width 74 height 29
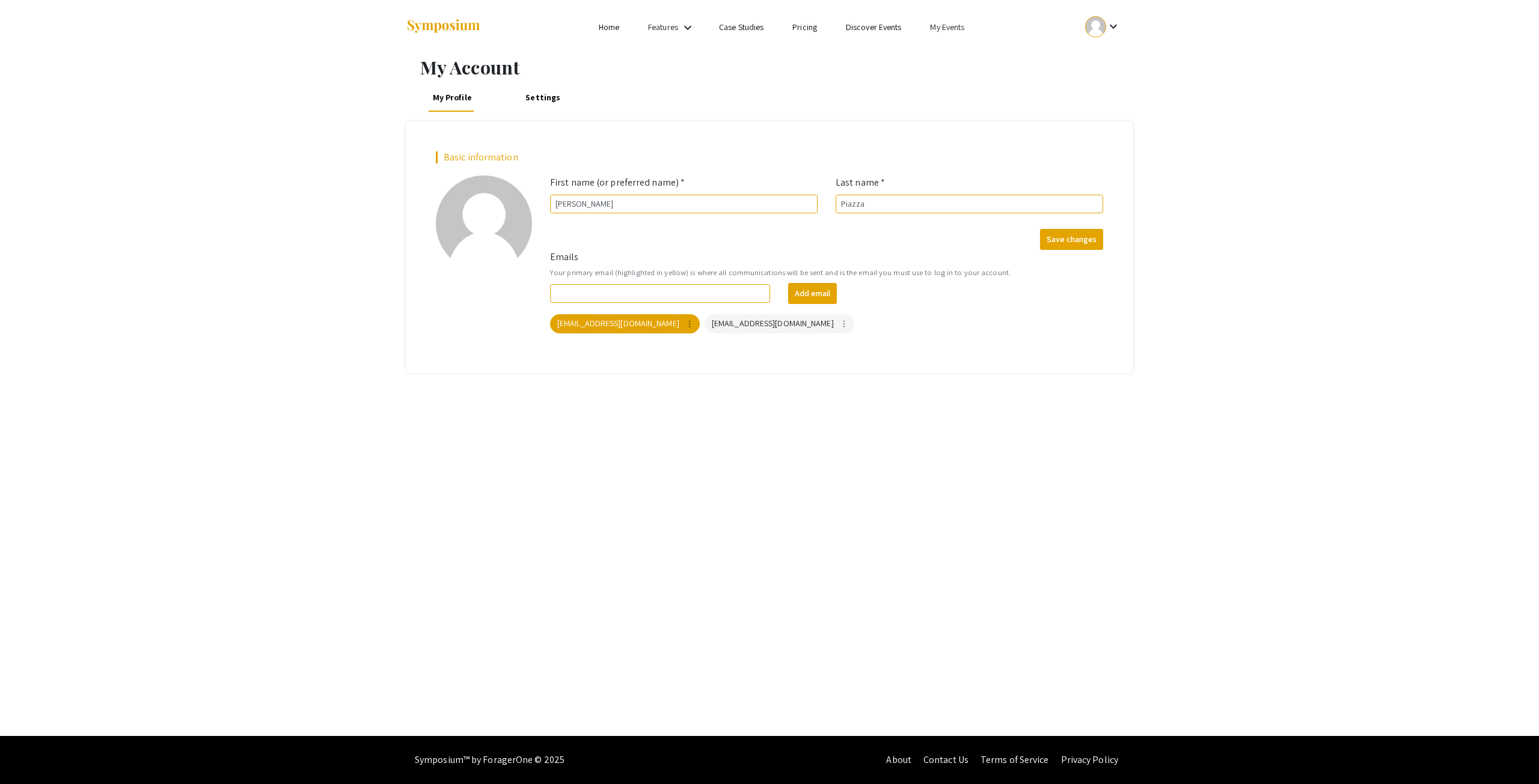
click at [447, 26] on img at bounding box center [443, 26] width 75 height 16
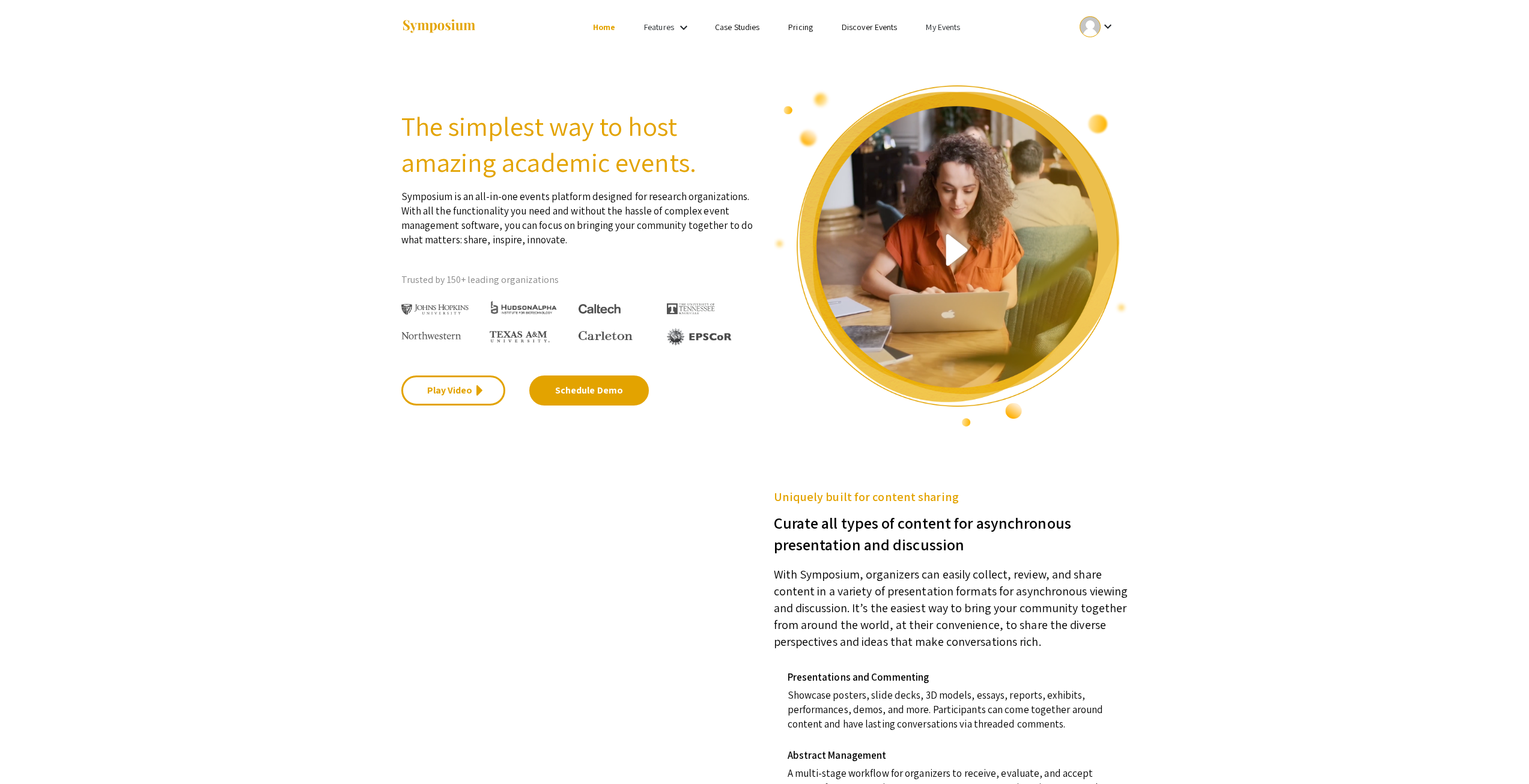
click at [959, 26] on link "My Events" at bounding box center [943, 26] width 34 height 11
click at [954, 51] on button "Events I've organized" at bounding box center [962, 54] width 102 height 29
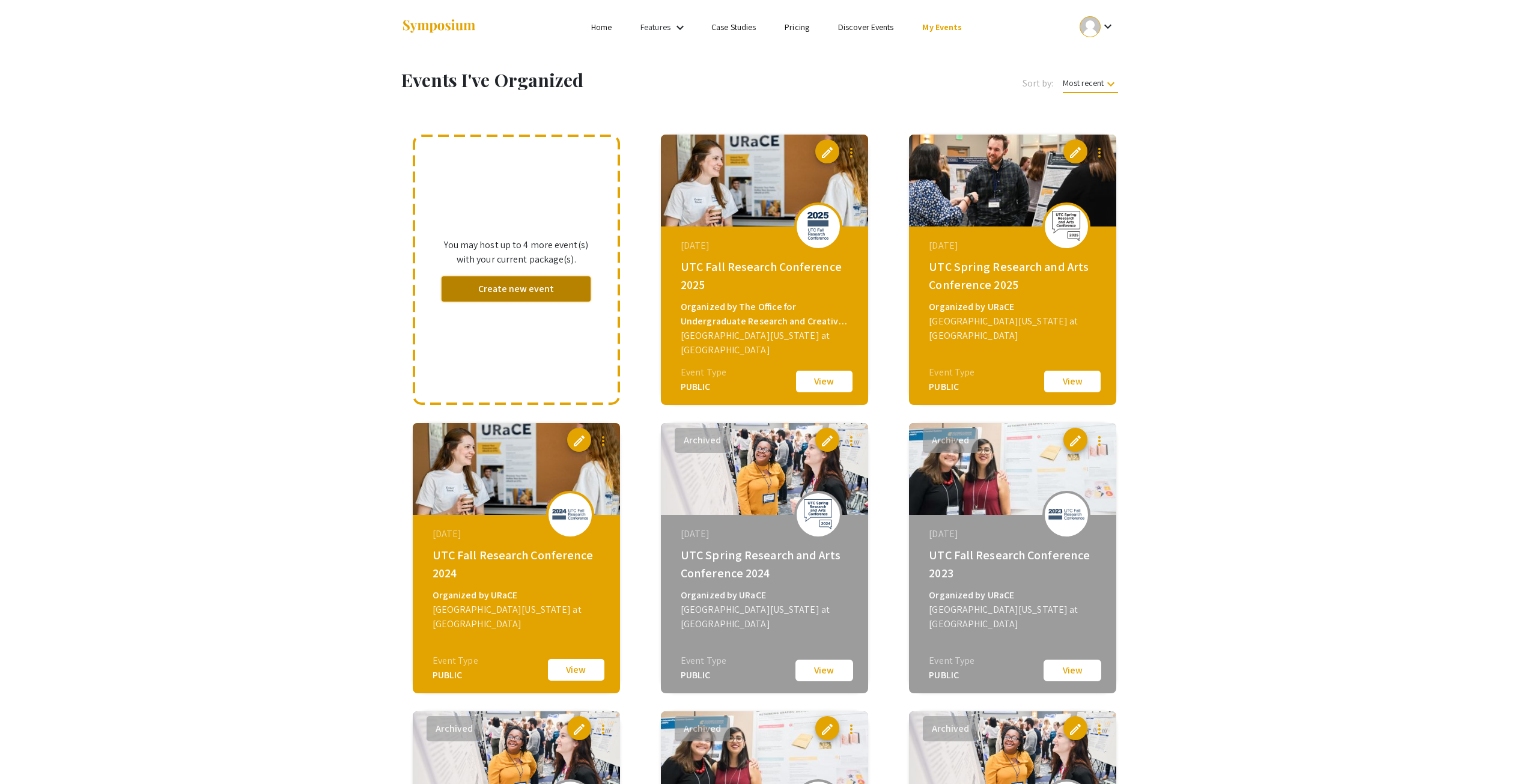
click at [503, 287] on button "Create new event" at bounding box center [516, 289] width 149 height 26
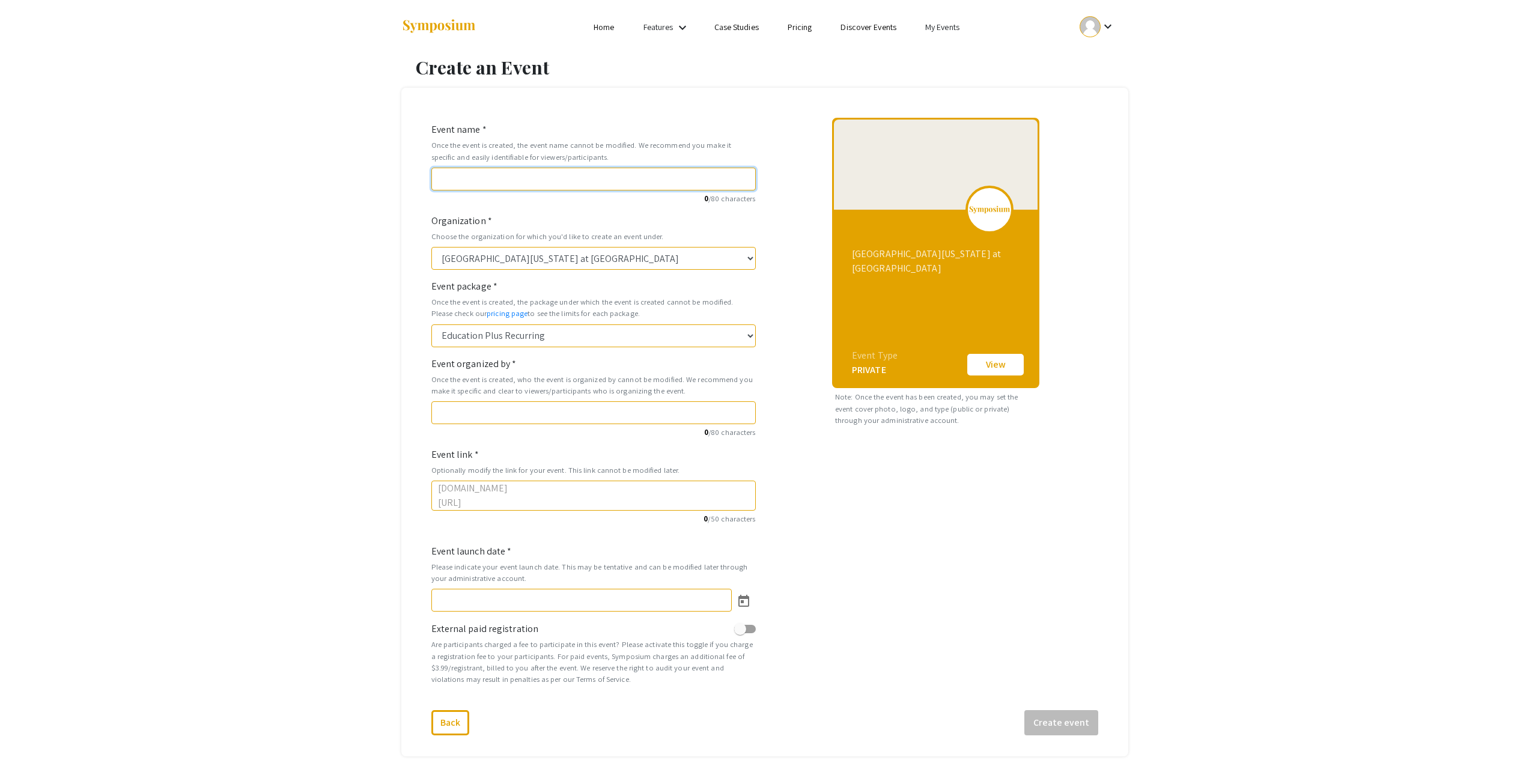
click at [494, 177] on input "Event name *" at bounding box center [594, 178] width 324 height 23
type input "U"
type input "u"
type input "UT"
type input "ut"
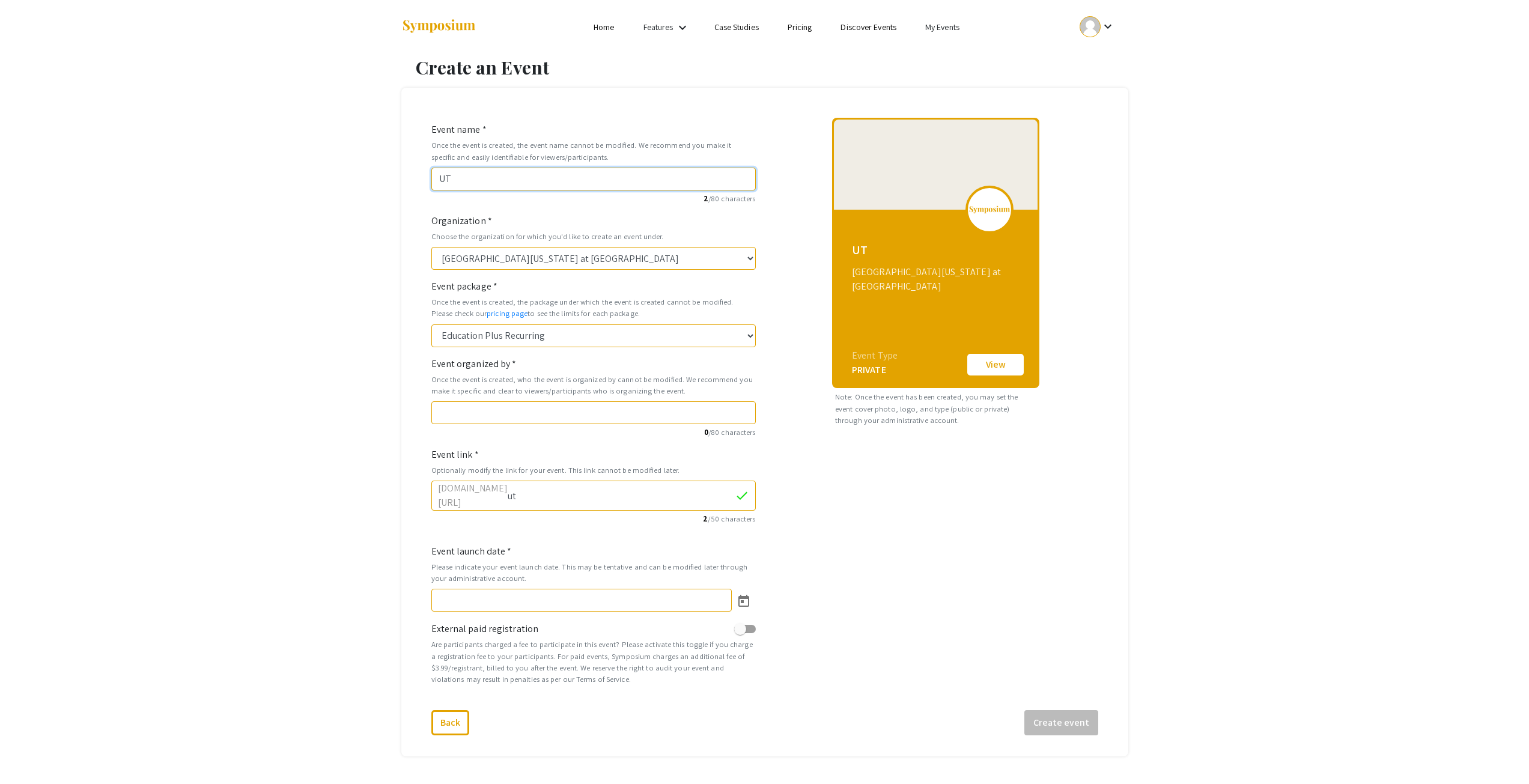
type input "UTC"
type input "utc"
type input "UTC S"
type input "utc-s"
type input "UTC Sp"
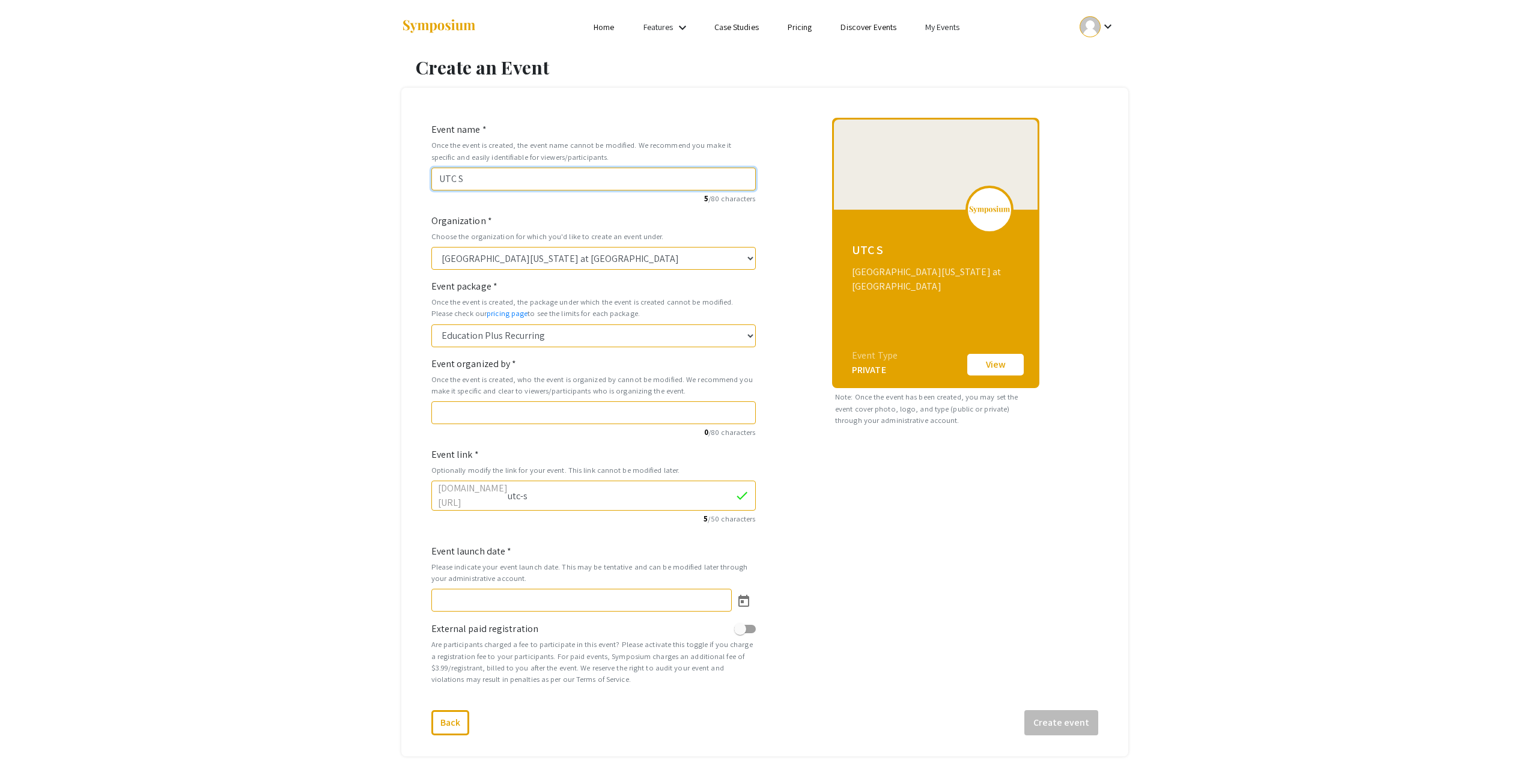
type input "utc-sp"
type input "UTC Spr"
type input "utc-spr"
type input "UTC Spri"
type input "utc-spri"
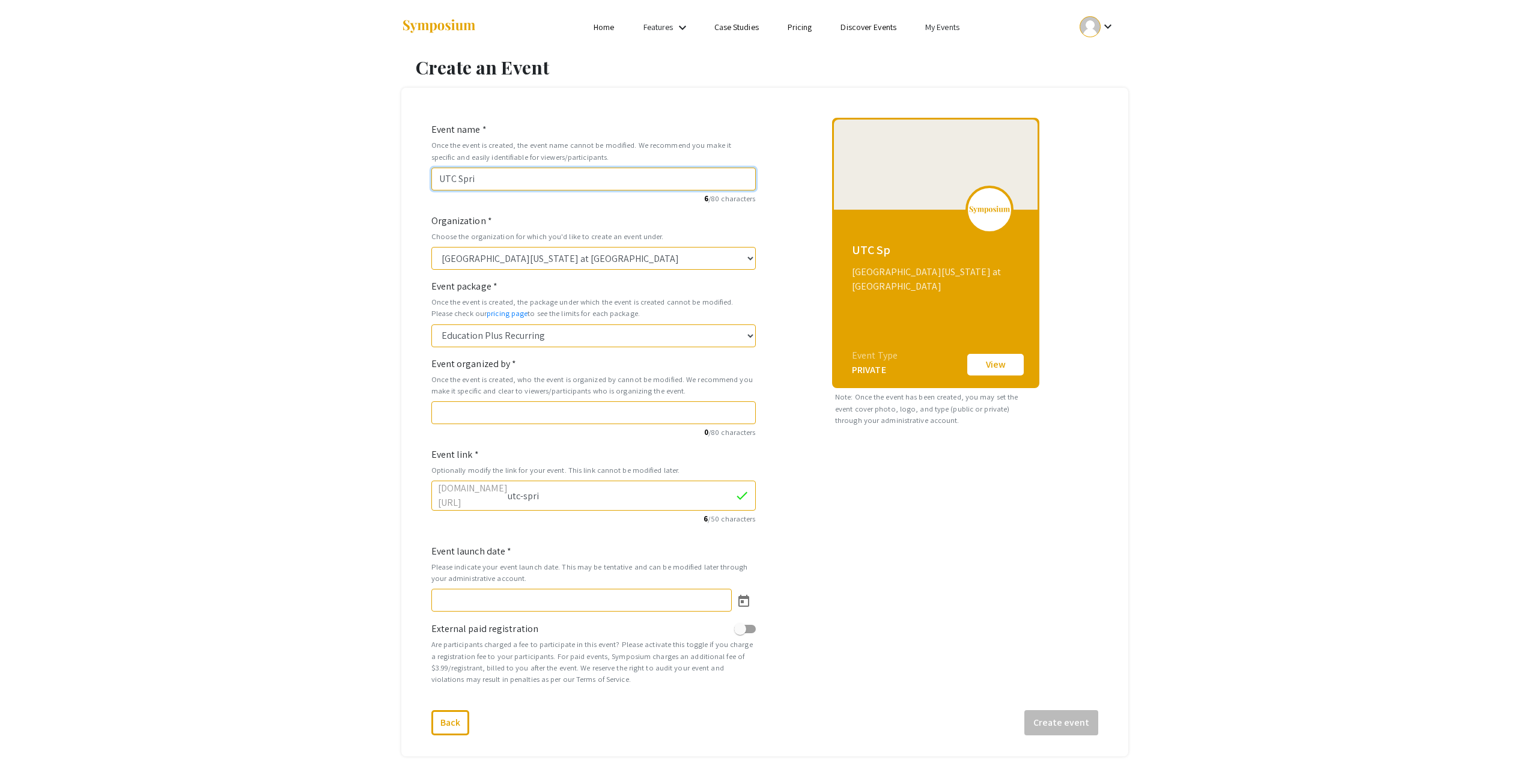
type input "UTC Sprin"
type input "utc-sprin"
type input "UTC Spring"
type input "utc-spring"
type input "UTC Spring R"
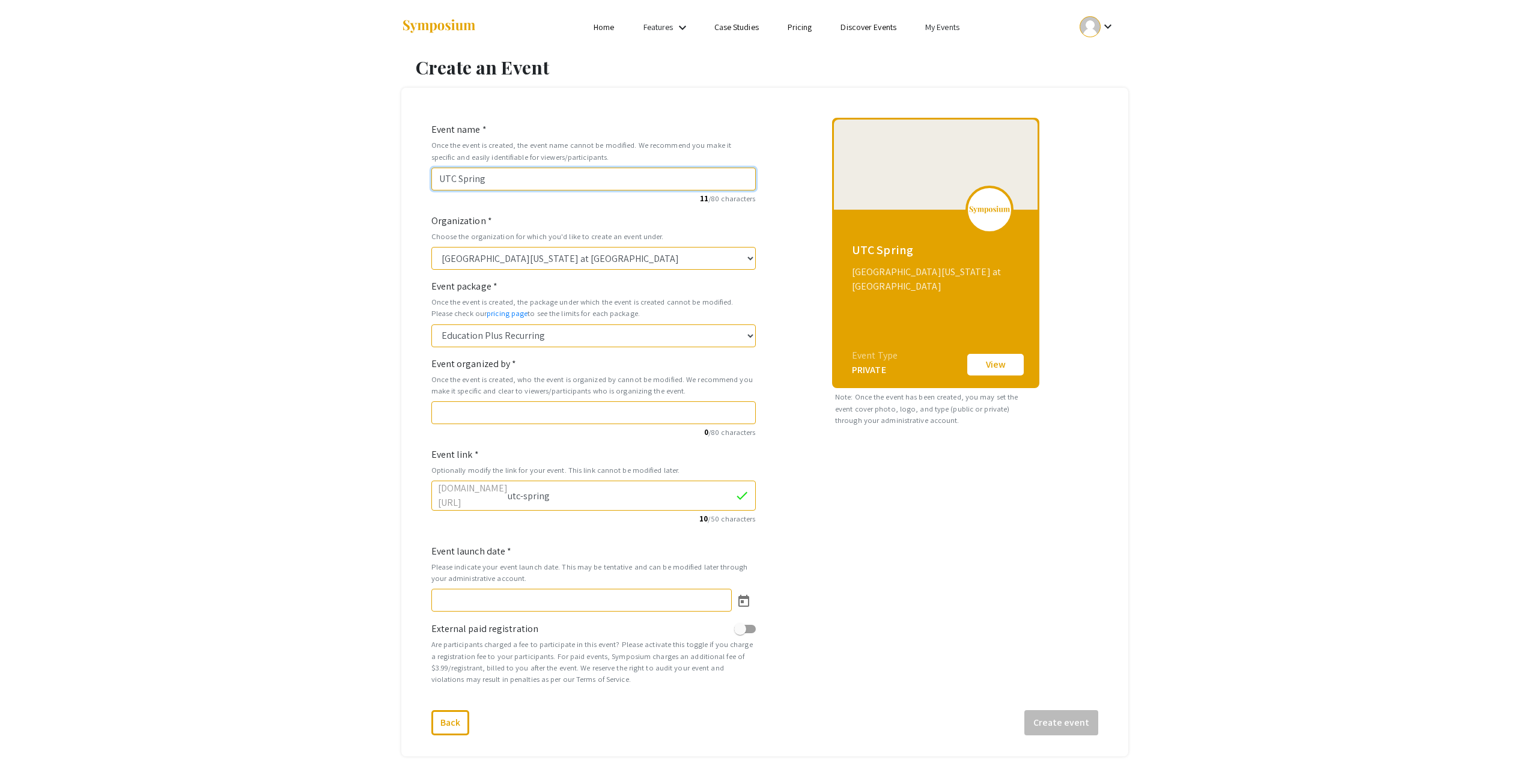
type input "utc-spring-r"
type input "UTC Spring Re"
type input "utc-spring-re"
type input "UTC Spring Res"
type input "utc-spring-res"
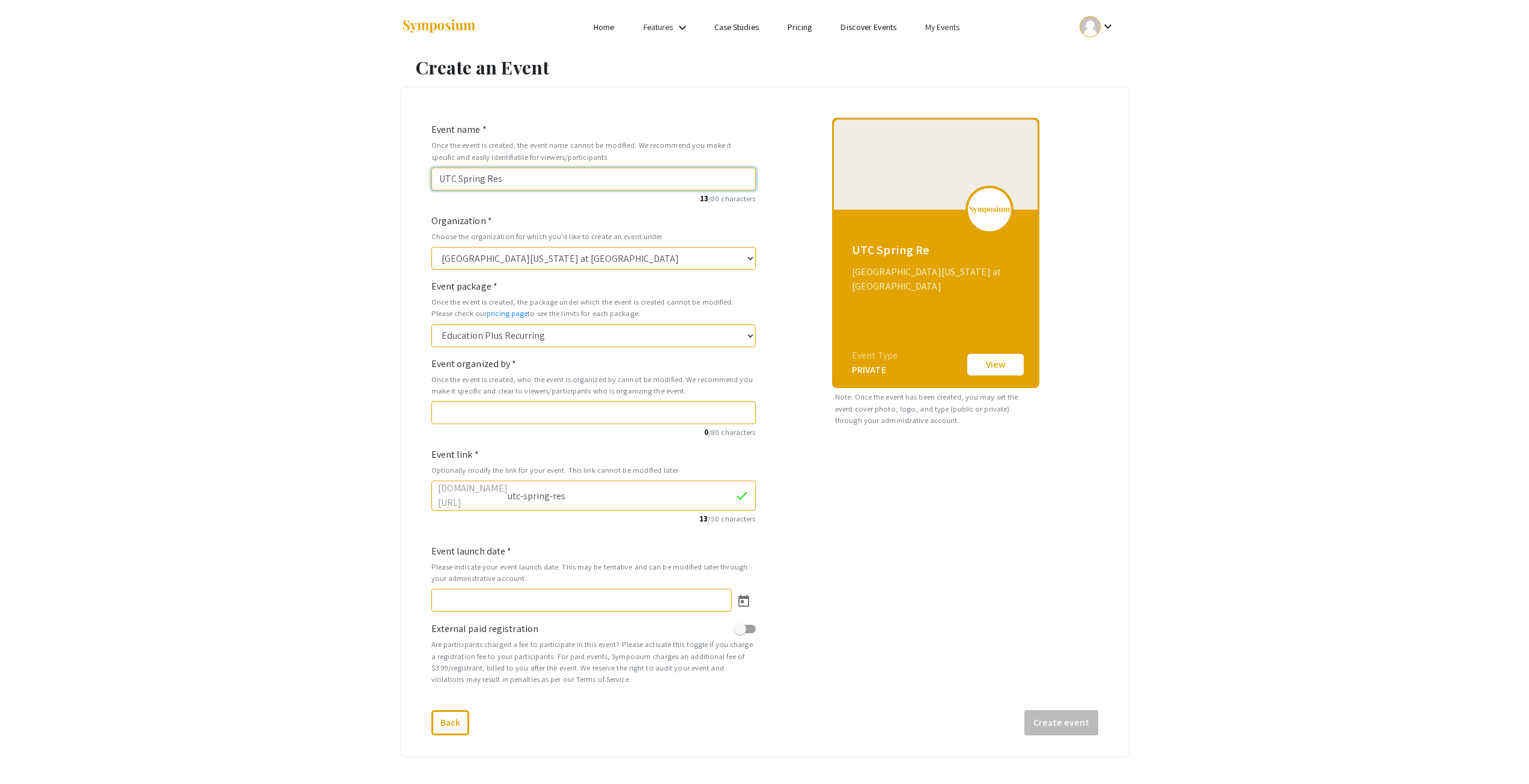
type input "UTC Spring Rese"
type input "utc-spring-rese"
type input "UTC Spring Resea"
type input "utc-spring-resea"
type input "UTC Spring Resear"
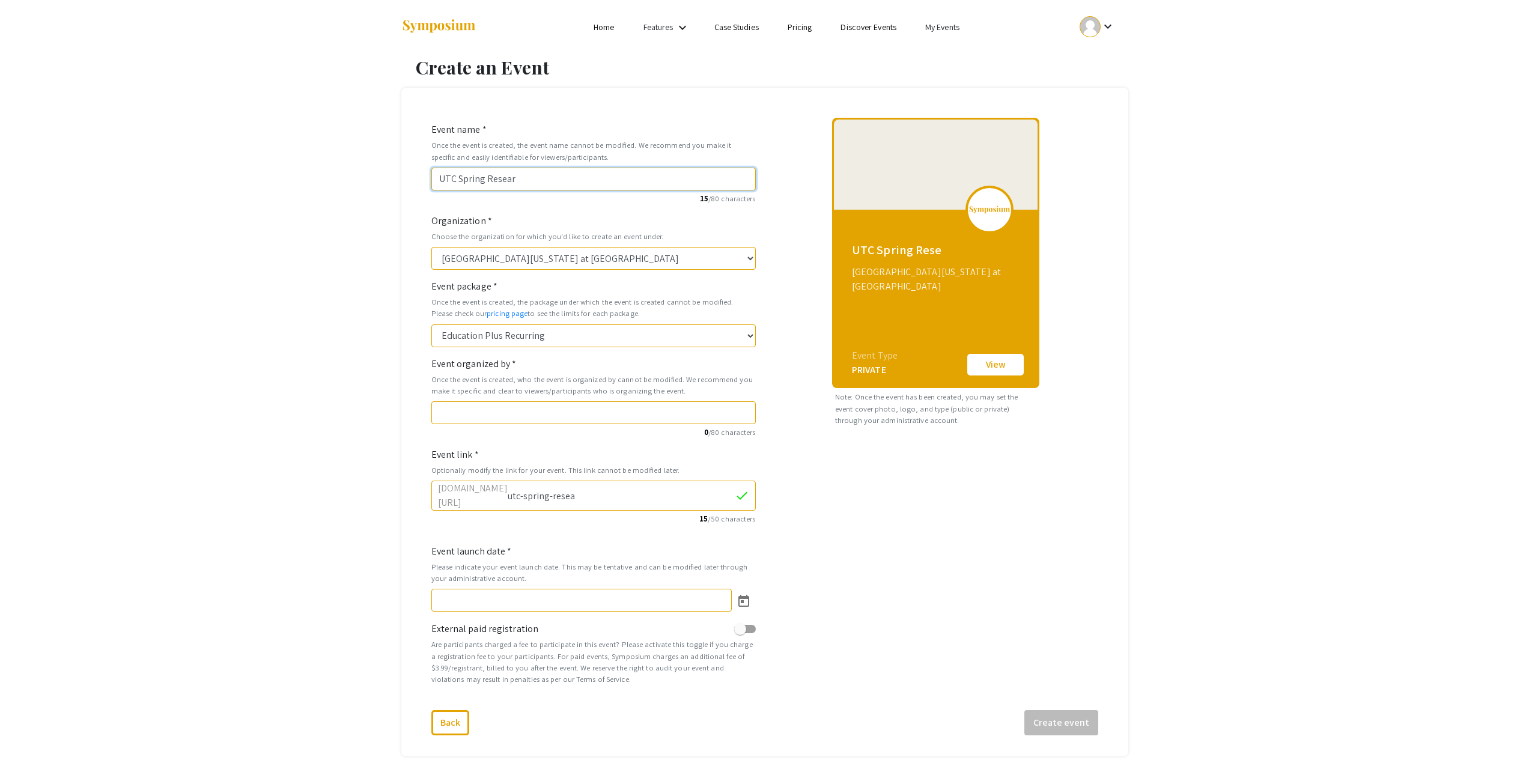
type input "utc-spring-resear"
type input "UTC Spring Researc"
type input "utc-spring-researc"
type input "UTC Spring Research"
type input "utc-spring-research"
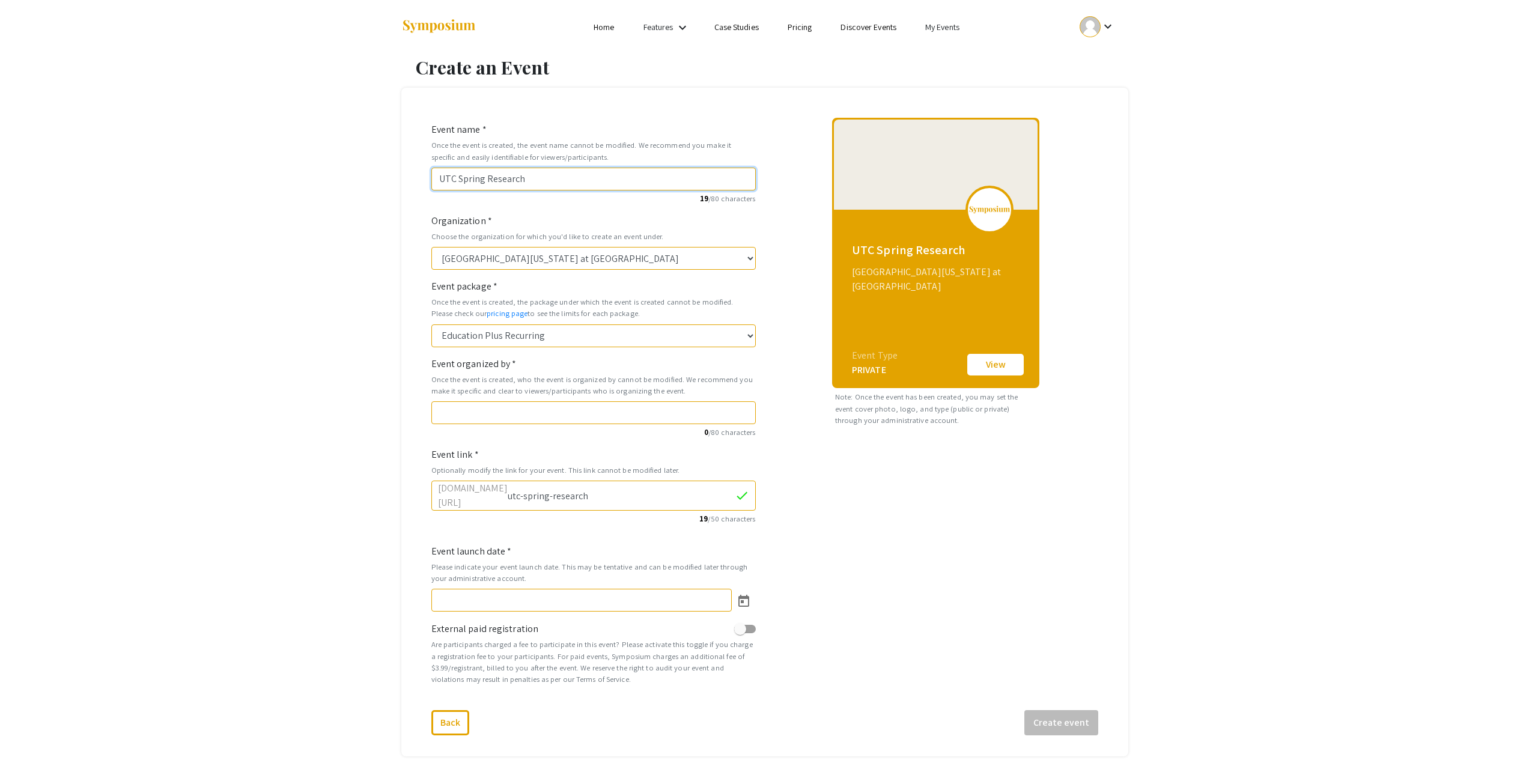
type input "UTC Spring Research a"
type input "utc-spring-research-a"
type input "UTC Spring Research an"
type input "utc-spring-research-an"
type input "UTC Spring Research and"
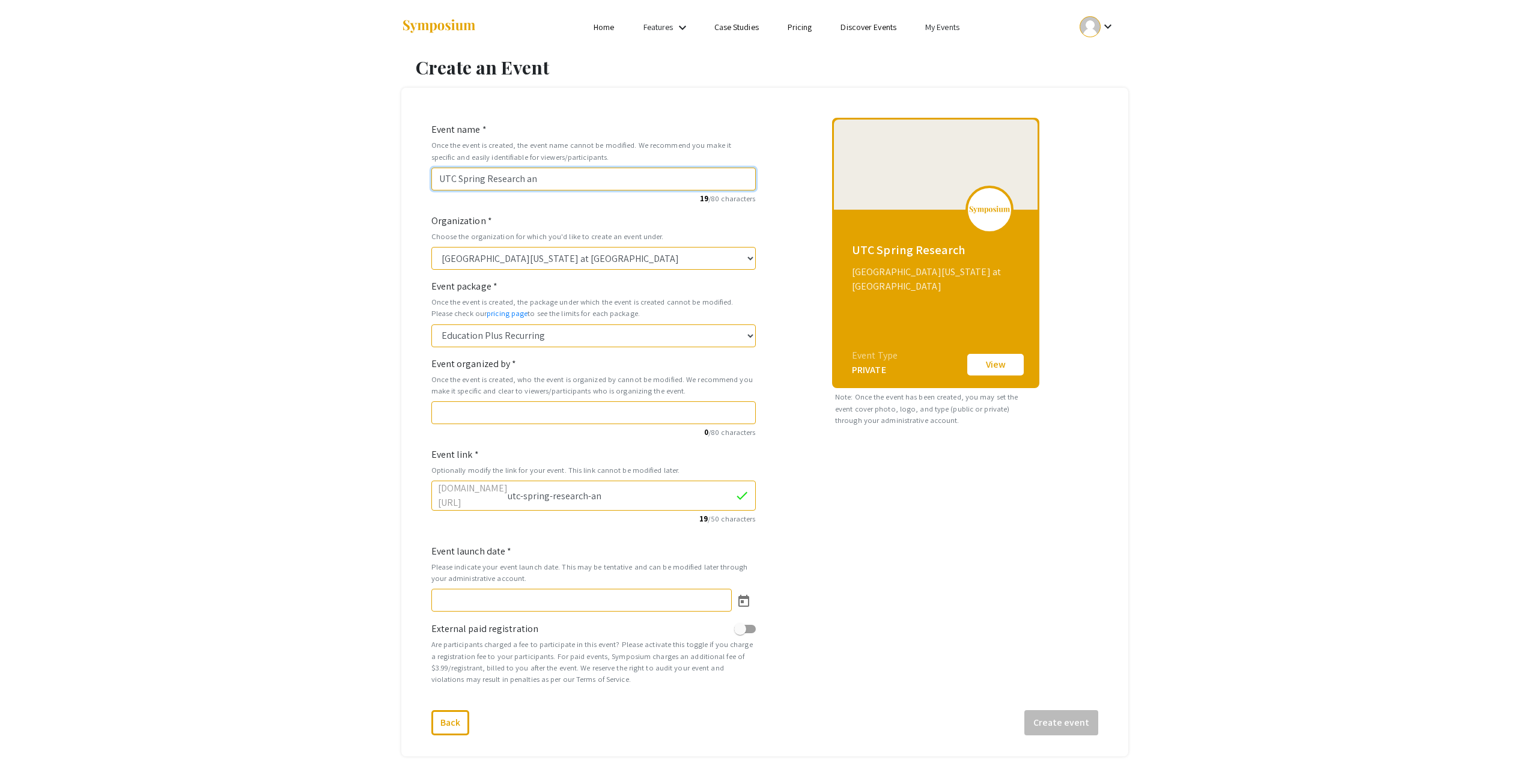
type input "utc-spring-research-and"
type input "UTC Spring Research and A"
type input "utc-spring-research-and-a"
type input "UTC Spring Research and Ar"
type input "utc-spring-research-and-ar"
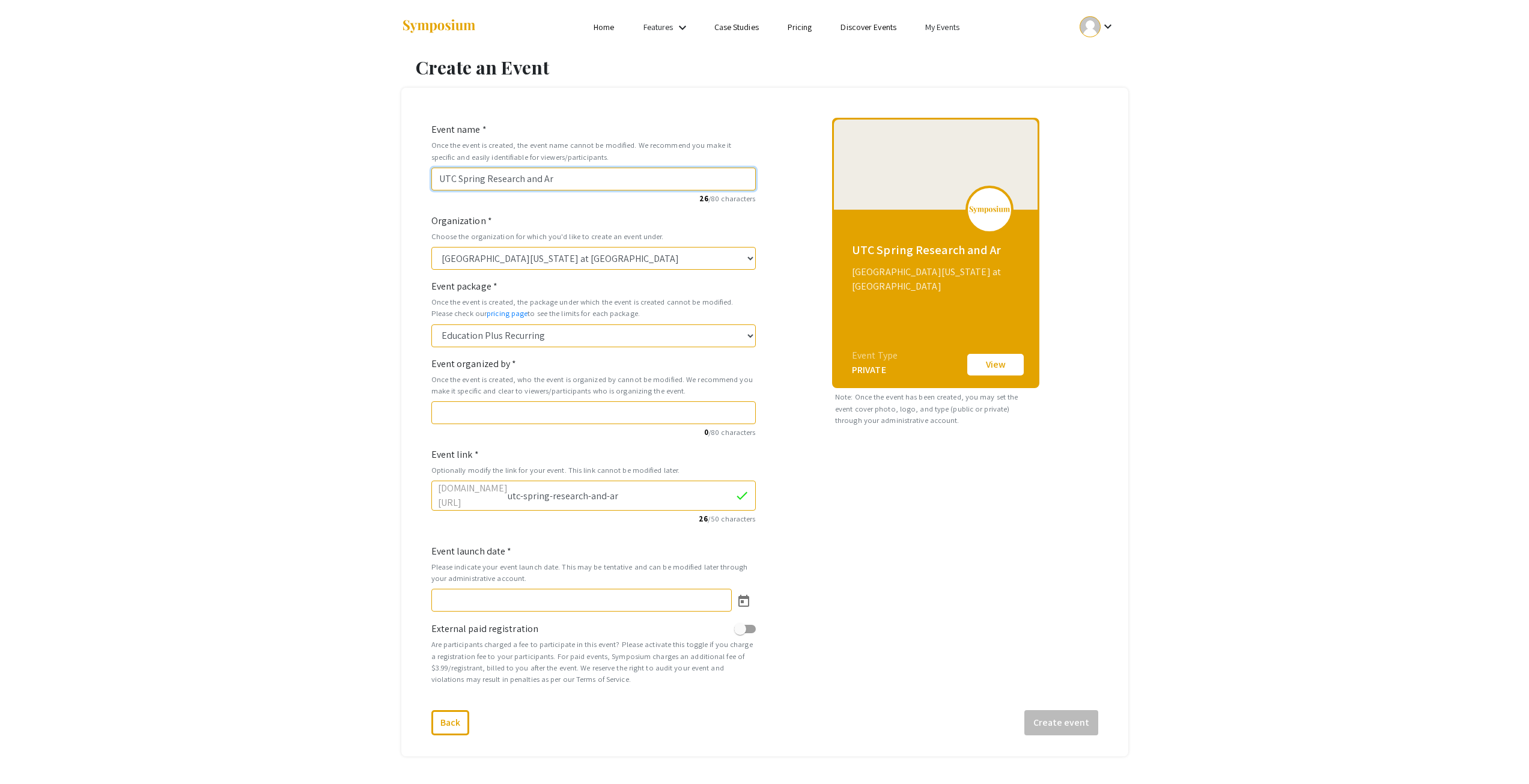
type input "UTC Spring Research and Art"
type input "utc-spring-research-and-art"
type input "UTC Spring Research and Arts"
type input "utc-spring-research-and-arts"
type input "UTC Spring Research and Arts C"
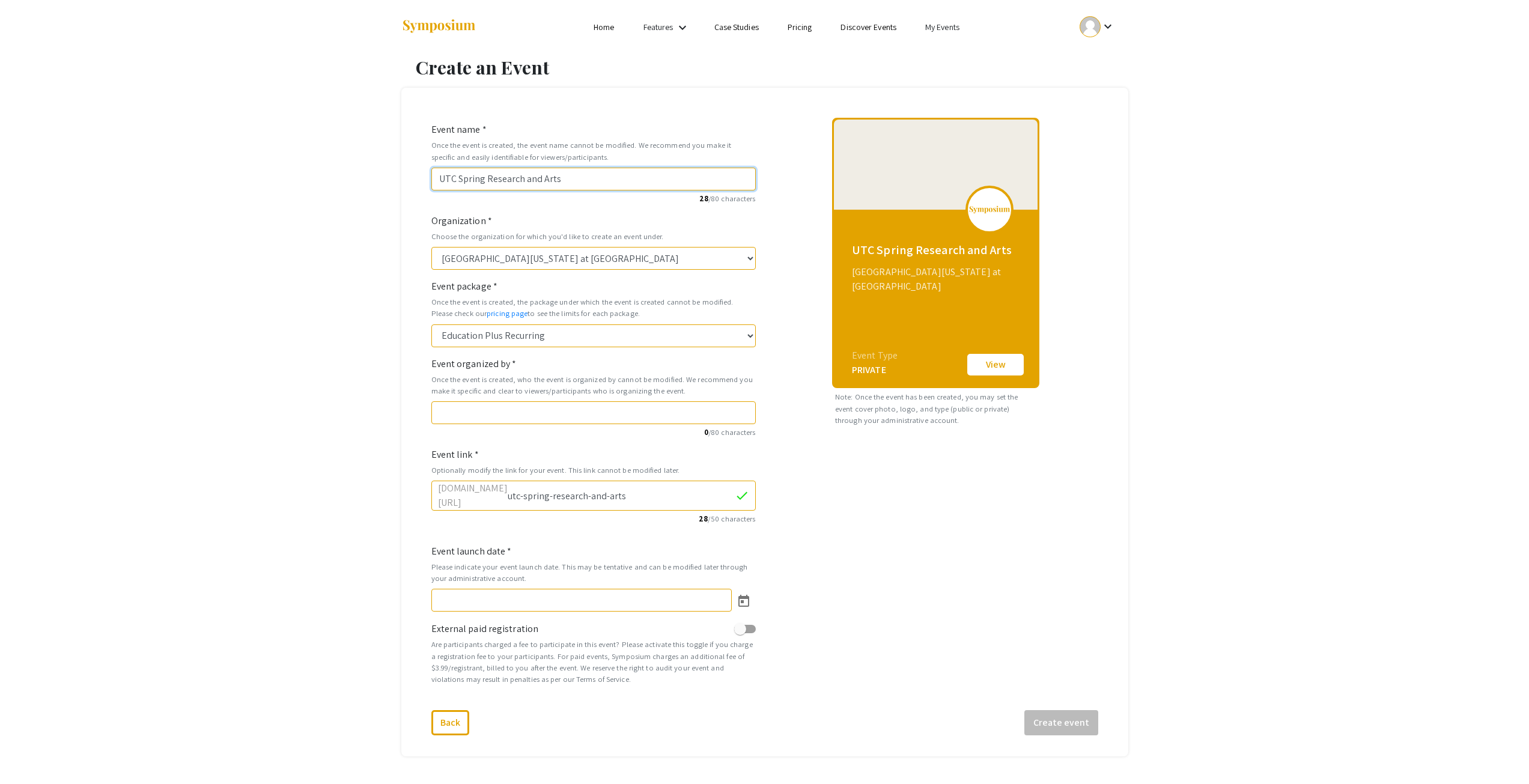
type input "utc-spring-research-and-arts-c"
type input "UTC Spring Research and Arts Co"
type input "utc-spring-research-and-arts-co"
type input "UTC Spring Research and Arts Con"
type input "utc-spring-research-and-arts-con"
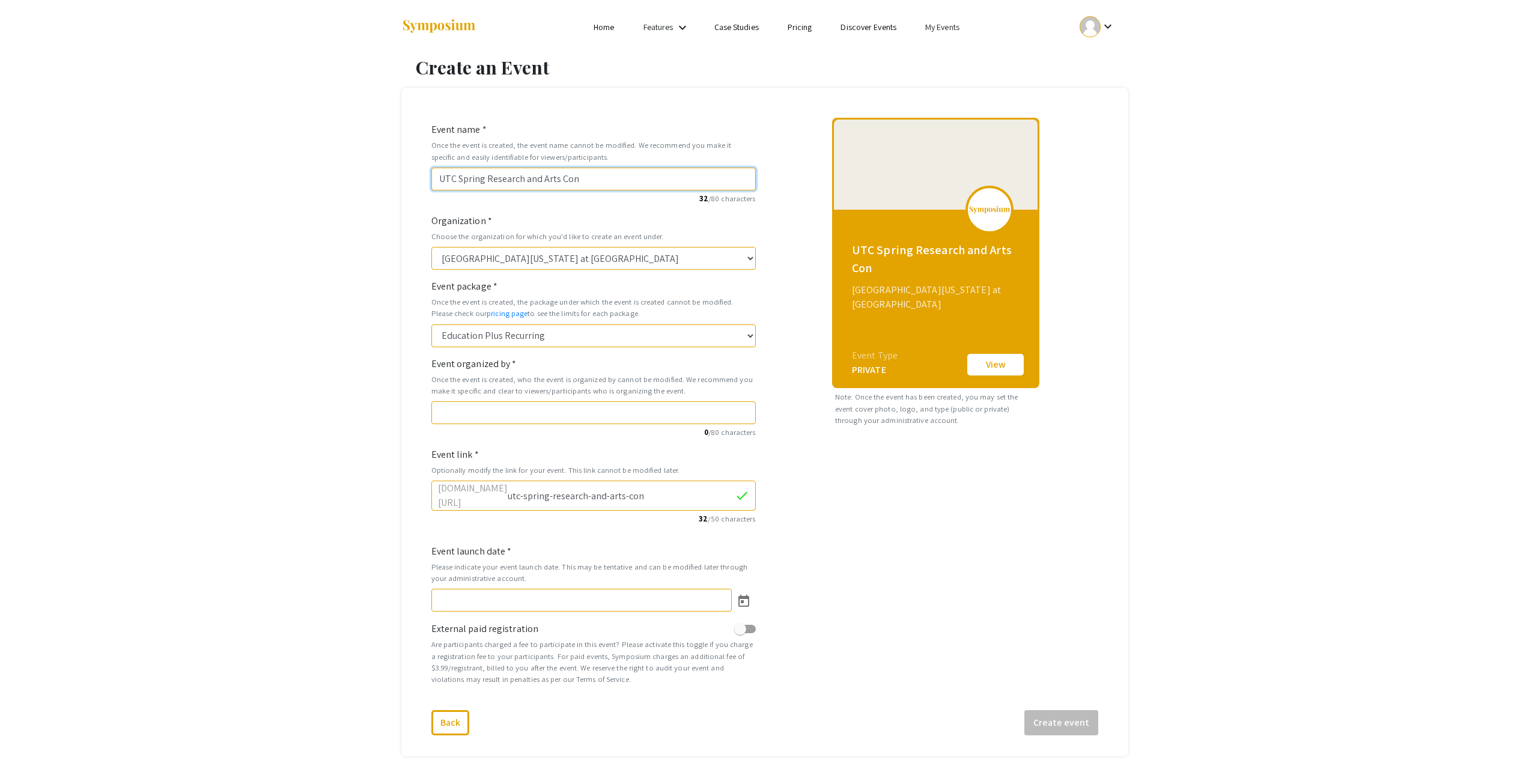
type input "UTC Spring Research and Arts Conf"
type input "utc-spring-research-and-arts-conf"
type input "UTC Spring Research and Arts Confe"
type input "utc-spring-research-and-arts-confe"
type input "UTC Spring Research and Arts Confer"
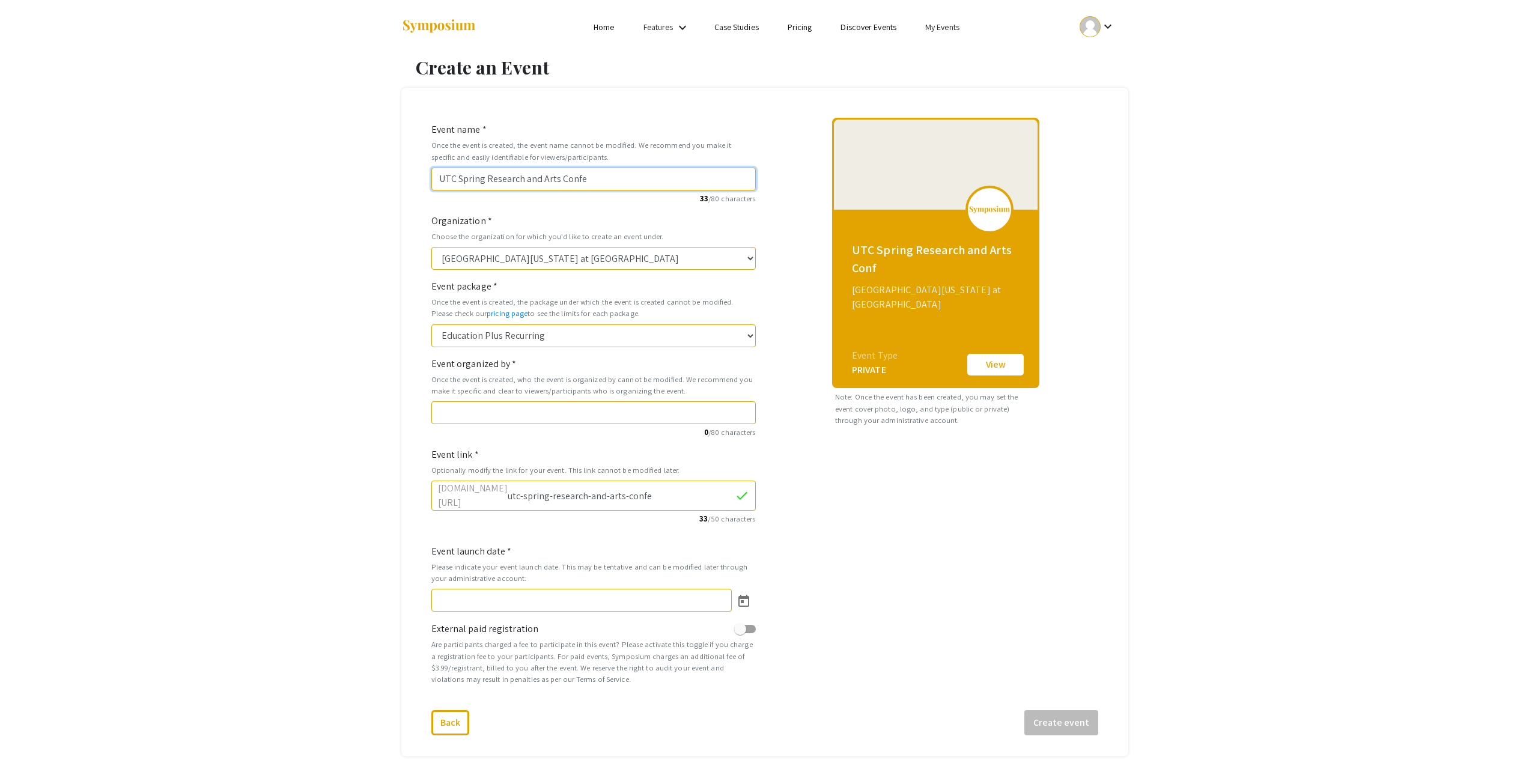
type input "utc-spring-research-and-arts-confer"
type input "UTC Spring Research and Arts Confere"
type input "utc-spring-research-and-arts-confere"
type input "UTC Spring Research and Arts Conferen"
type input "utc-spring-research-and-arts-conferen"
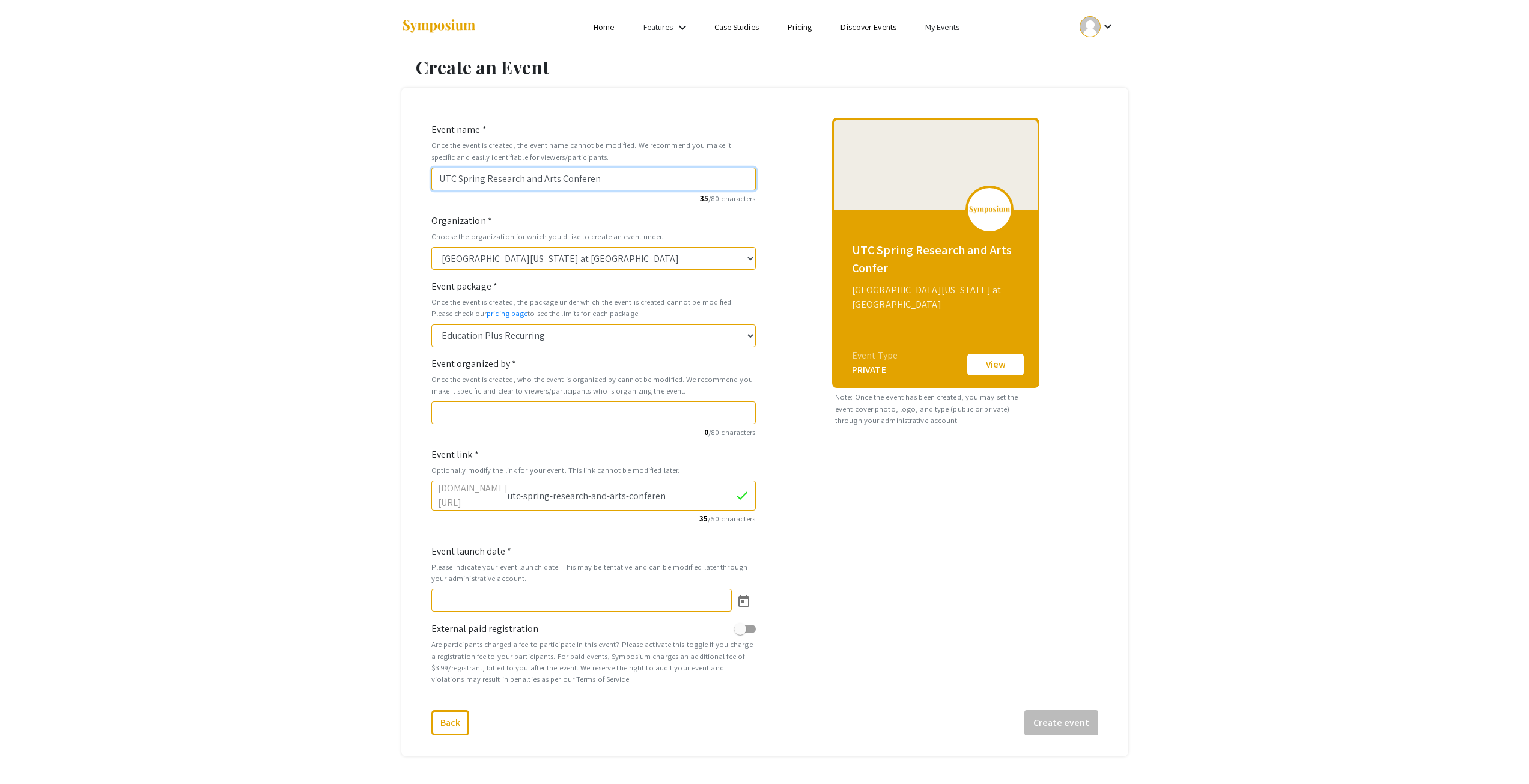
type input "UTC Spring Research and Arts Conferenc"
type input "utc-spring-research-and-arts-conferenc"
type input "UTC Spring Research and Arts Conference"
type input "utc-spring-research-and-arts-conference"
type input "UTC Spring Research and Arts Conference 2"
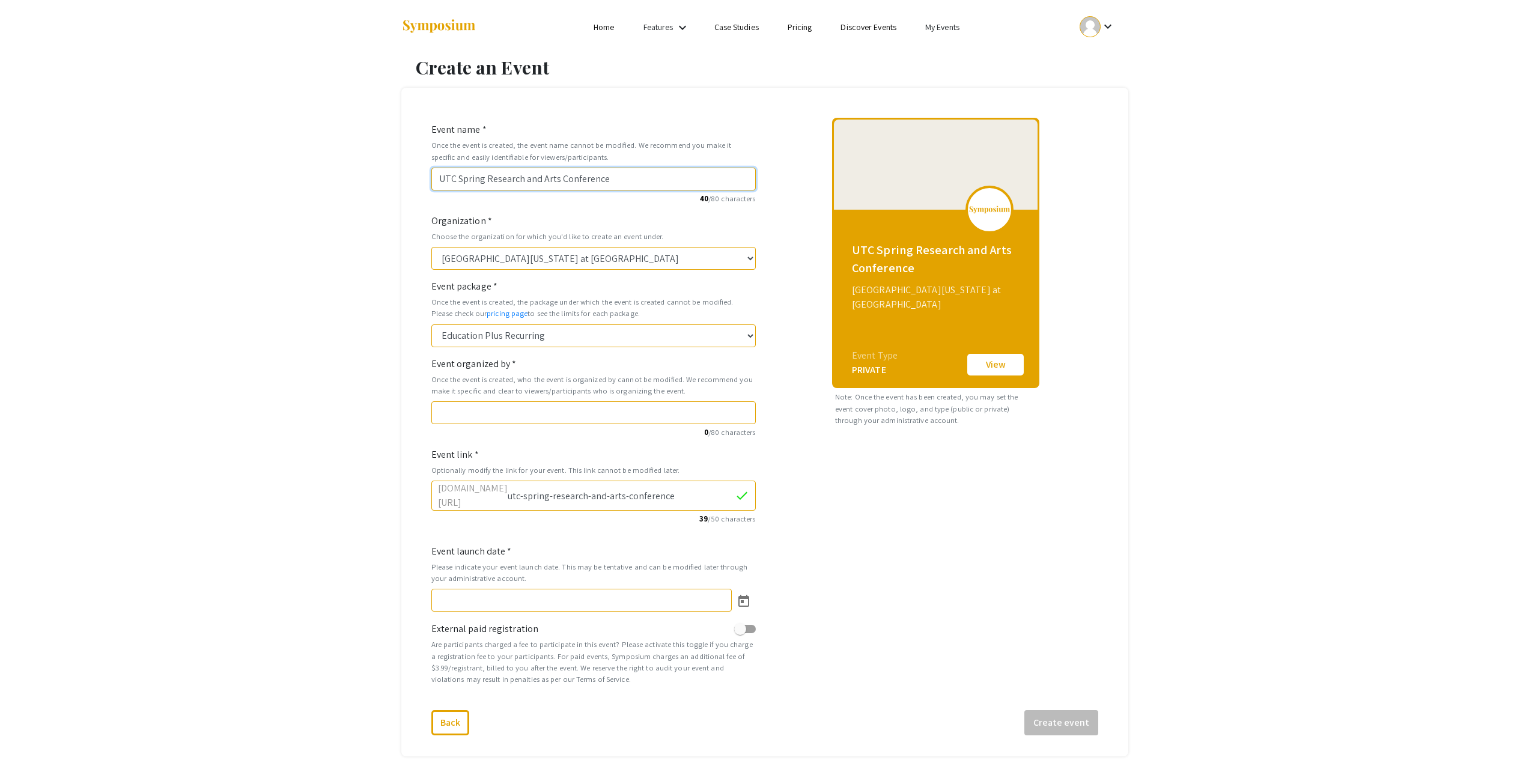
type input "utc-spring-research-and-arts-conference-2"
type input "UTC Spring Research and Arts Conference 20"
type input "utc-spring-research-and-arts-conference-20"
type input "UTC Spring Research and Arts Conference 202"
type input "utc-spring-research-and-arts-conference-202"
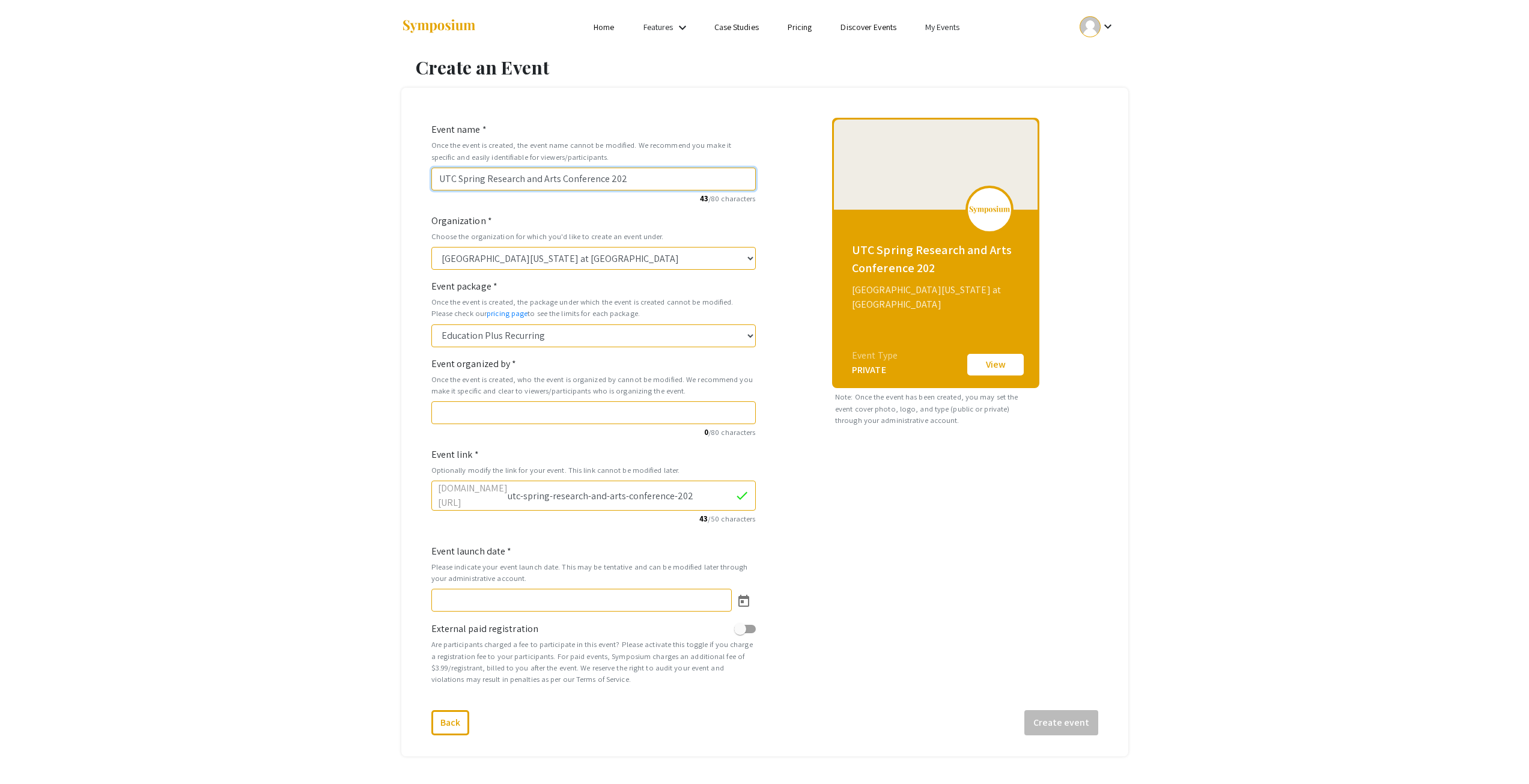
type input "UTC Spring Research and Arts Conference 2026"
type input "utc-spring-research-and-arts-conference-2026"
type input "UTC Spring Research and Arts Conference 2026"
click at [525, 414] on input "Event organized by *" at bounding box center [594, 412] width 324 height 23
type input "URaCE"
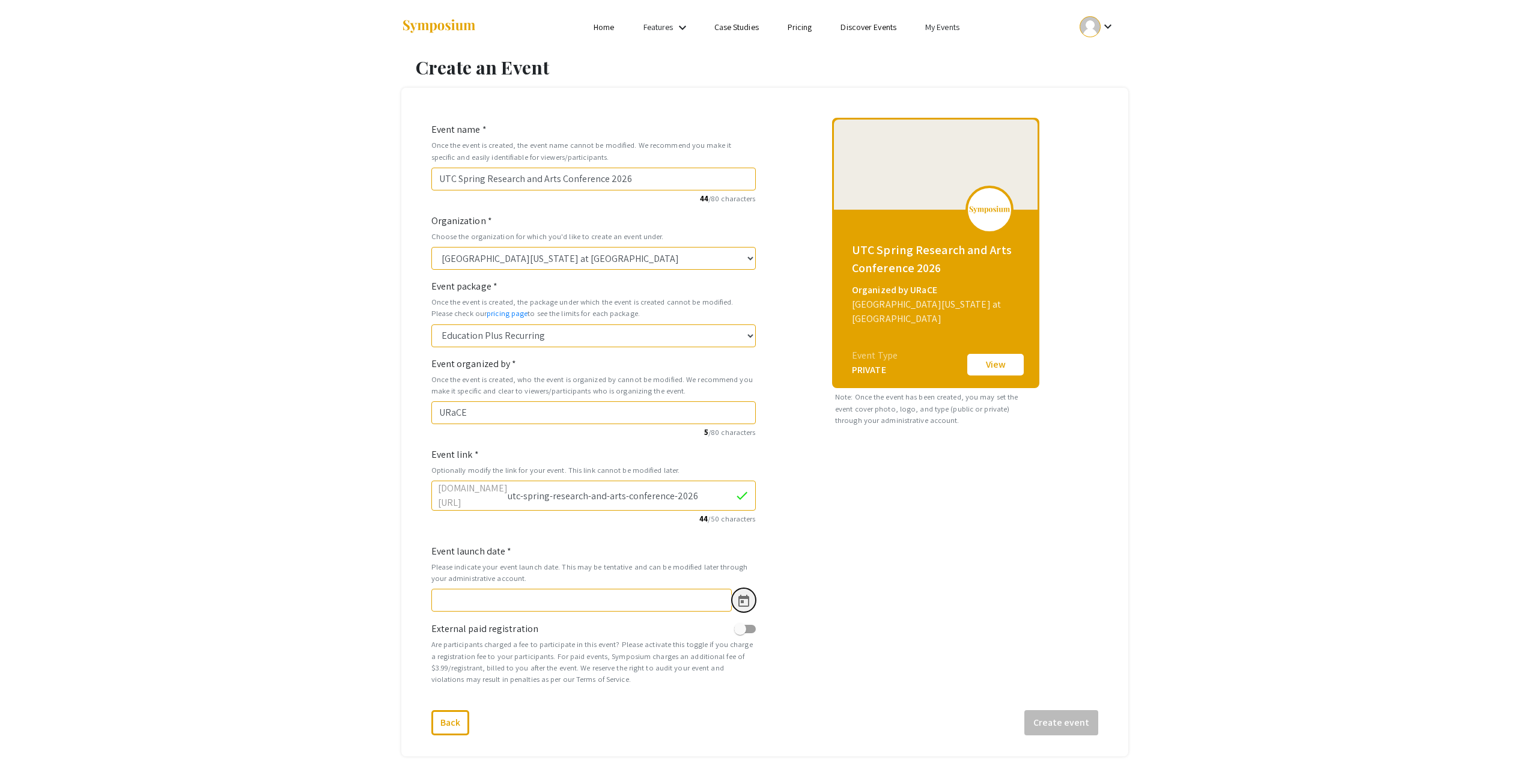
click at [741, 595] on icon "Open calendar" at bounding box center [744, 601] width 11 height 12
click at [592, 398] on button "Next month" at bounding box center [594, 395] width 24 height 24
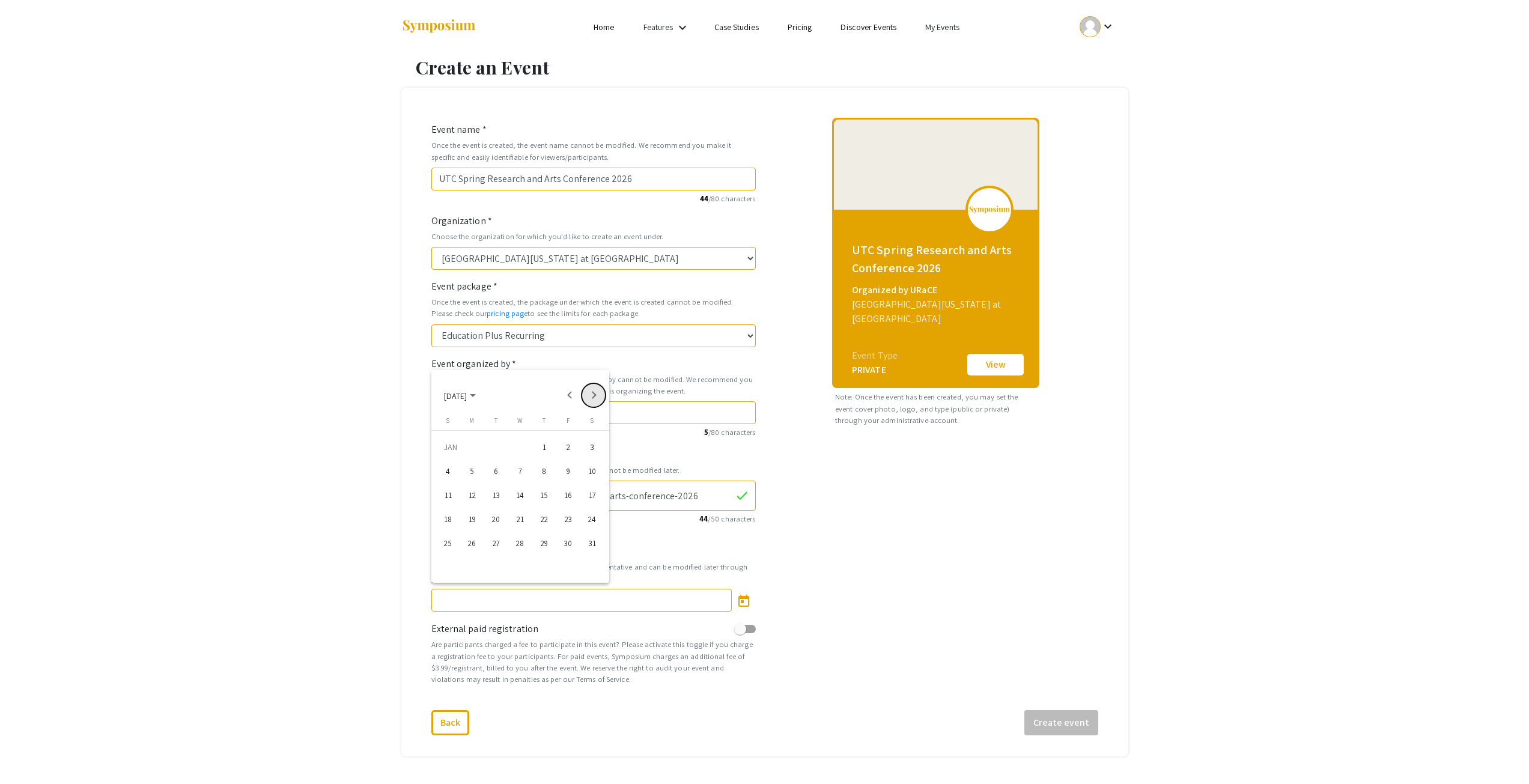
click at [592, 398] on button "Next month" at bounding box center [594, 395] width 24 height 24
click at [517, 495] on div "15" at bounding box center [520, 495] width 21 height 21
type input "4/15/2026"
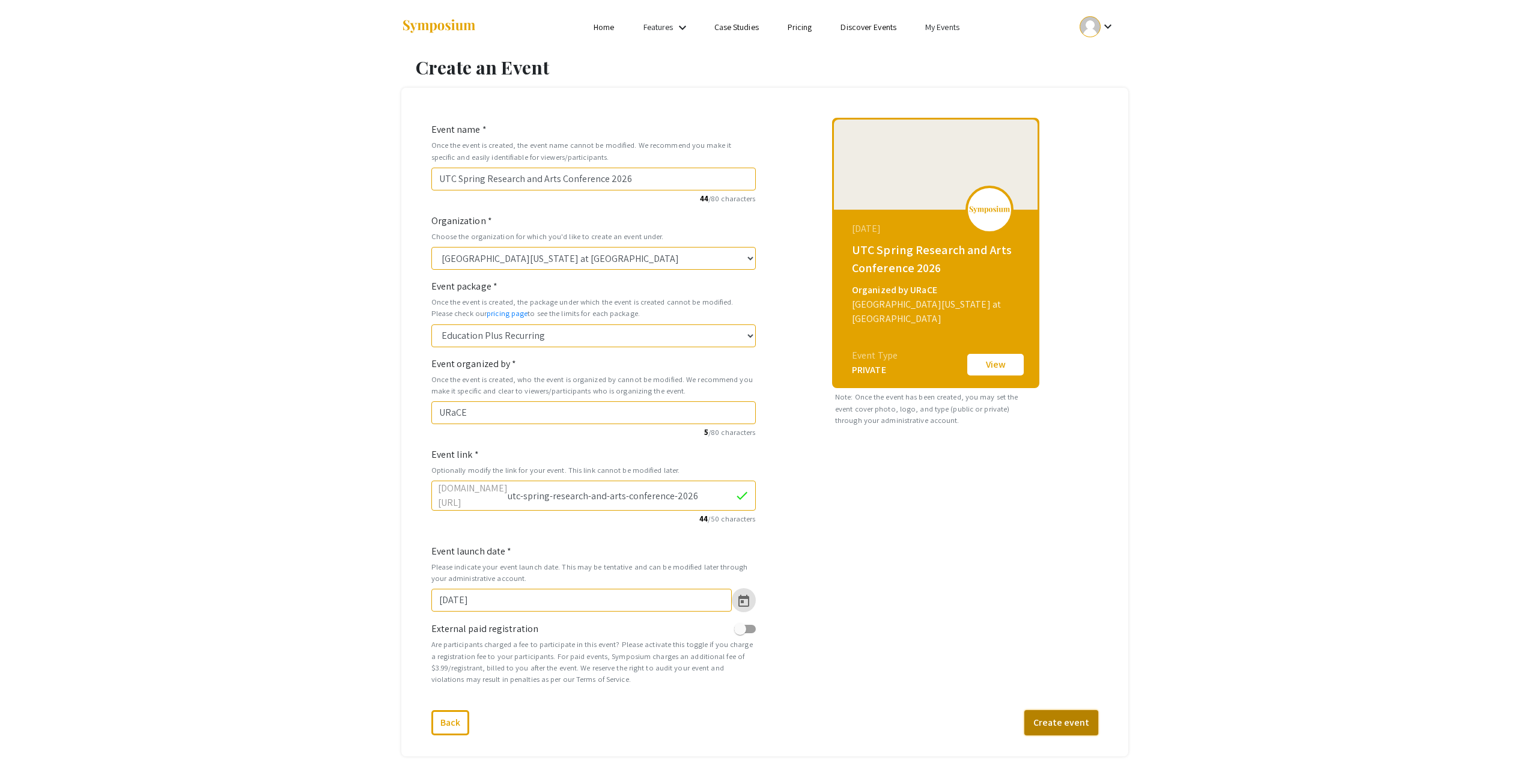
click at [1090, 717] on button "Create event" at bounding box center [1061, 723] width 74 height 26
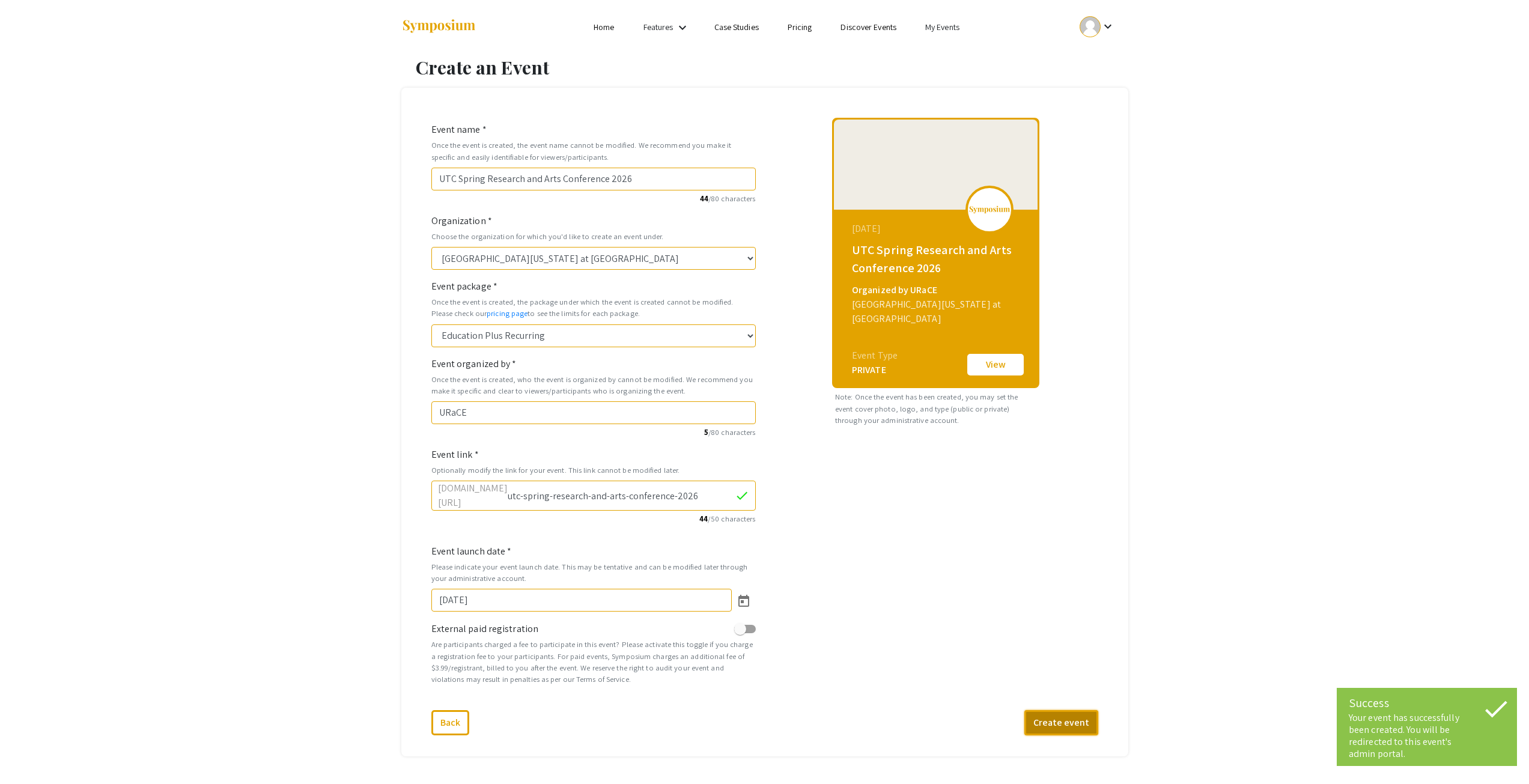
select select "448"
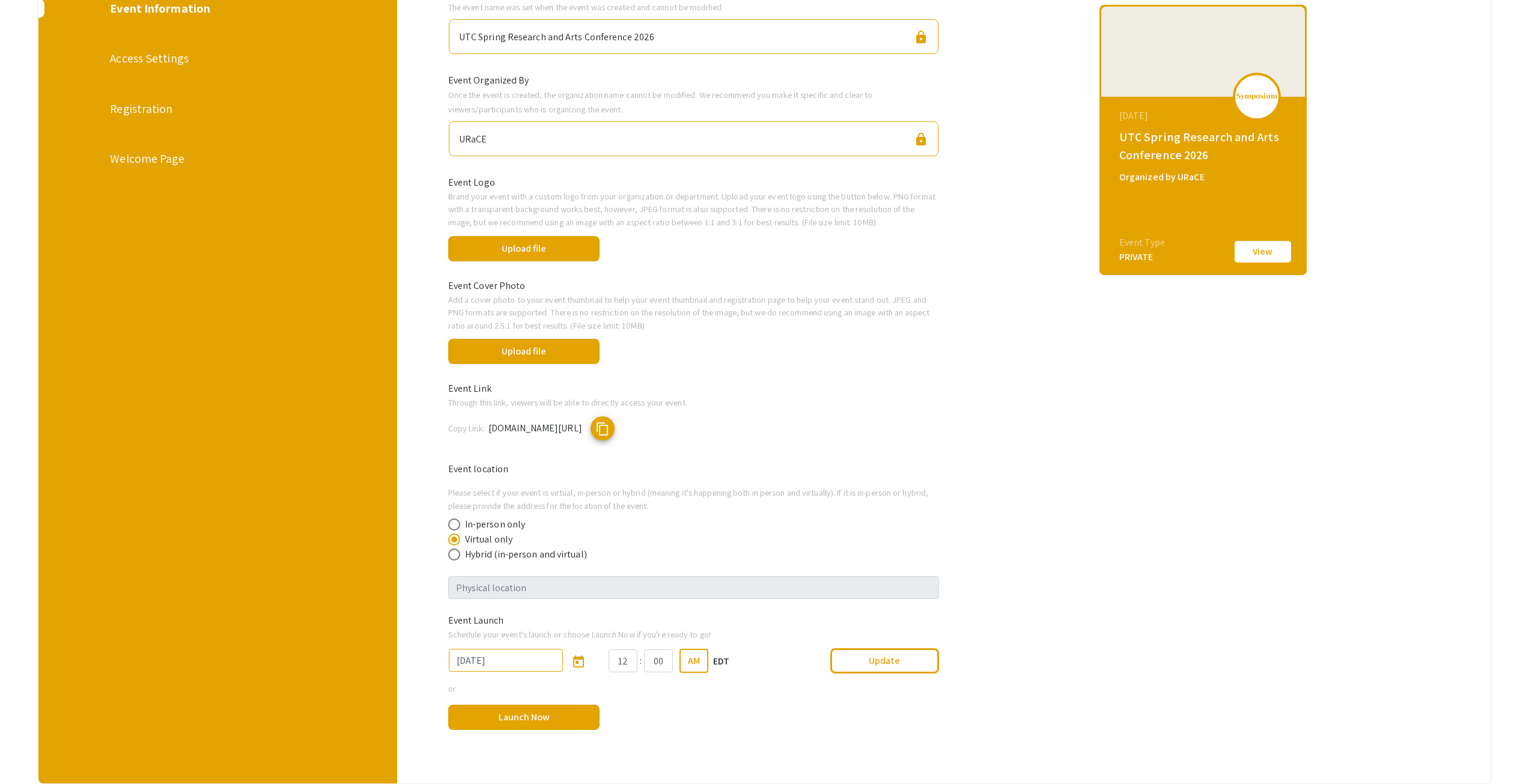
scroll to position [241, 0]
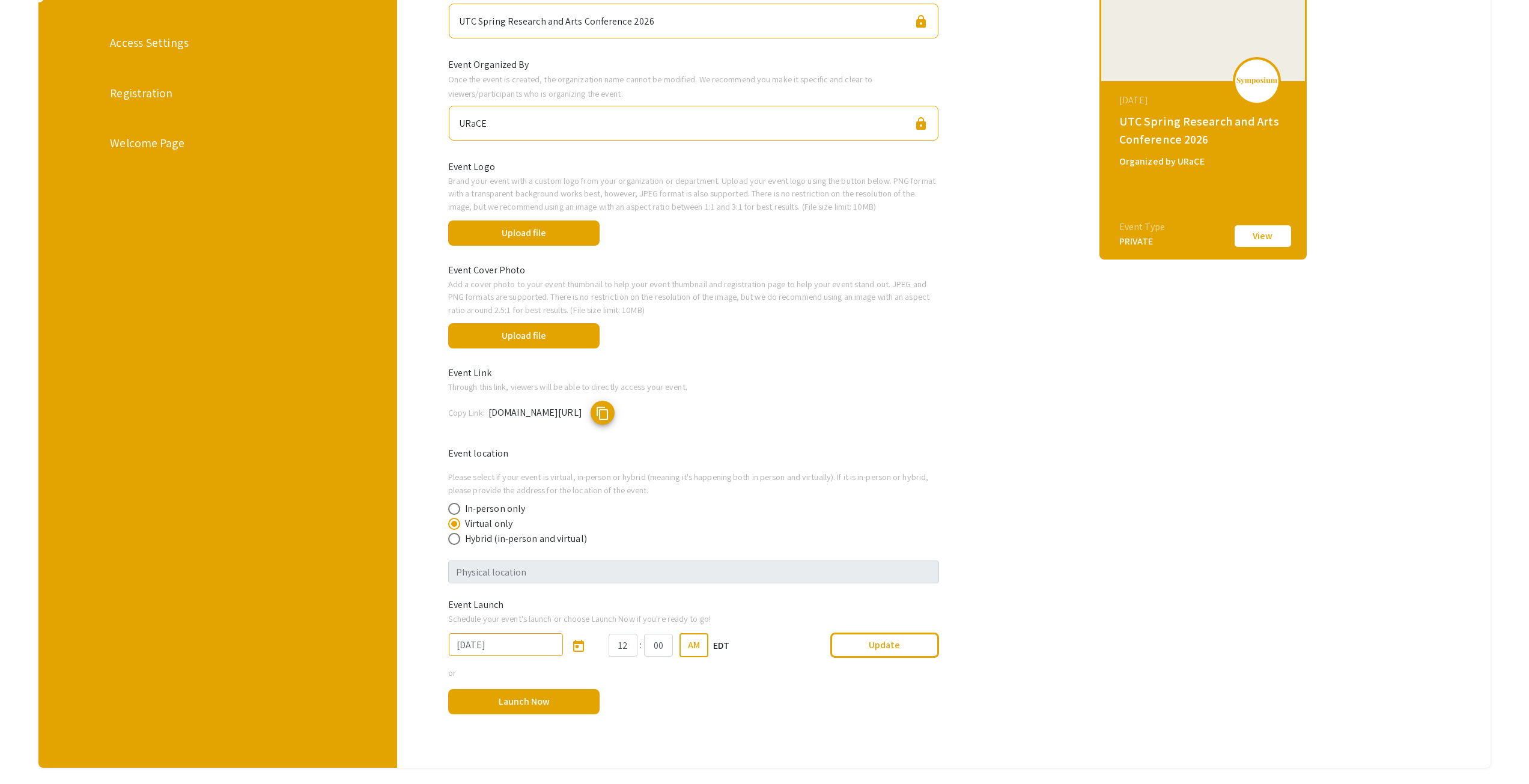
click at [460, 507] on span at bounding box center [454, 508] width 12 height 12
click at [460, 507] on input "In-person only" at bounding box center [454, 508] width 12 height 12
radio input "true"
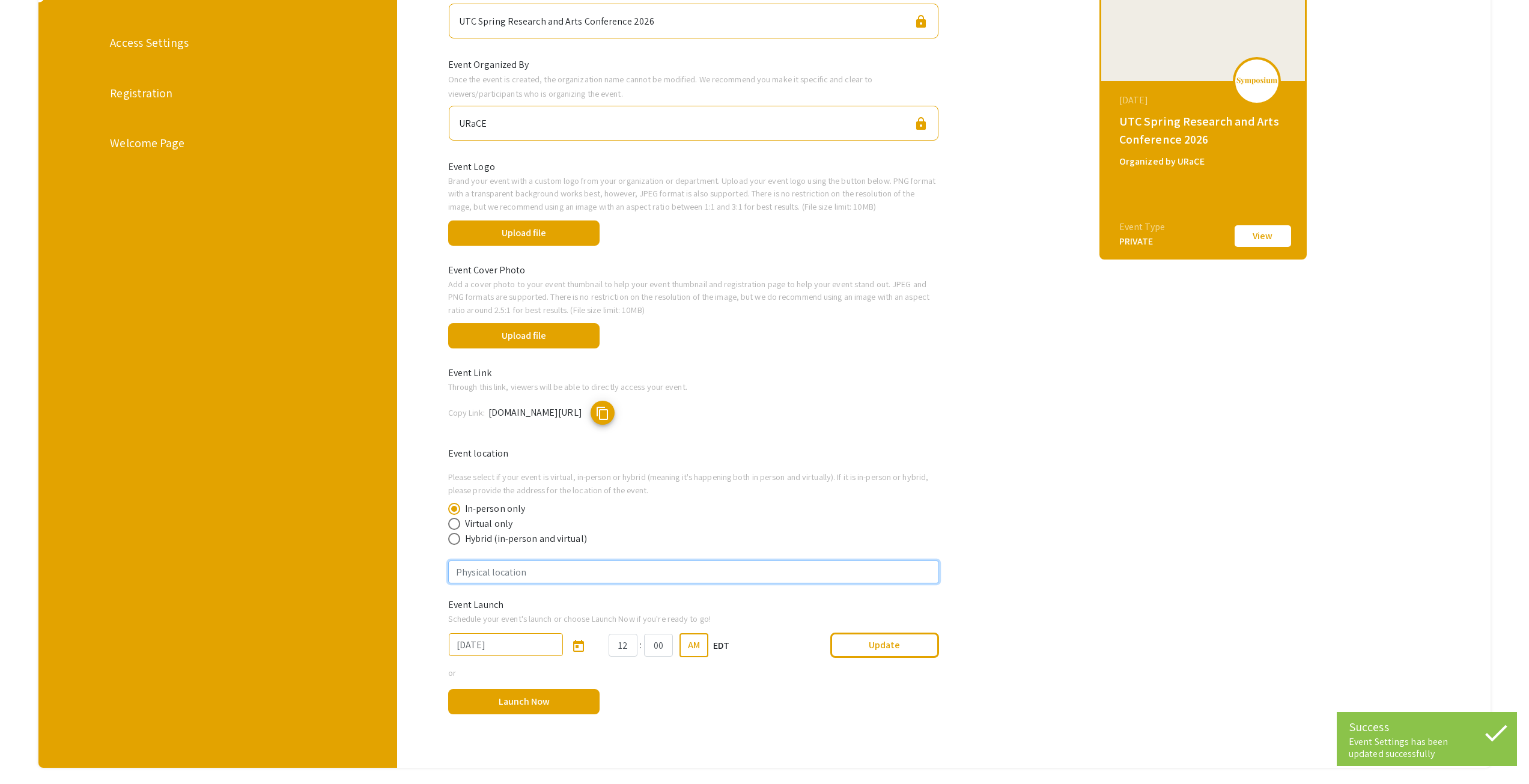
click at [504, 579] on input "text" at bounding box center [694, 572] width 491 height 23
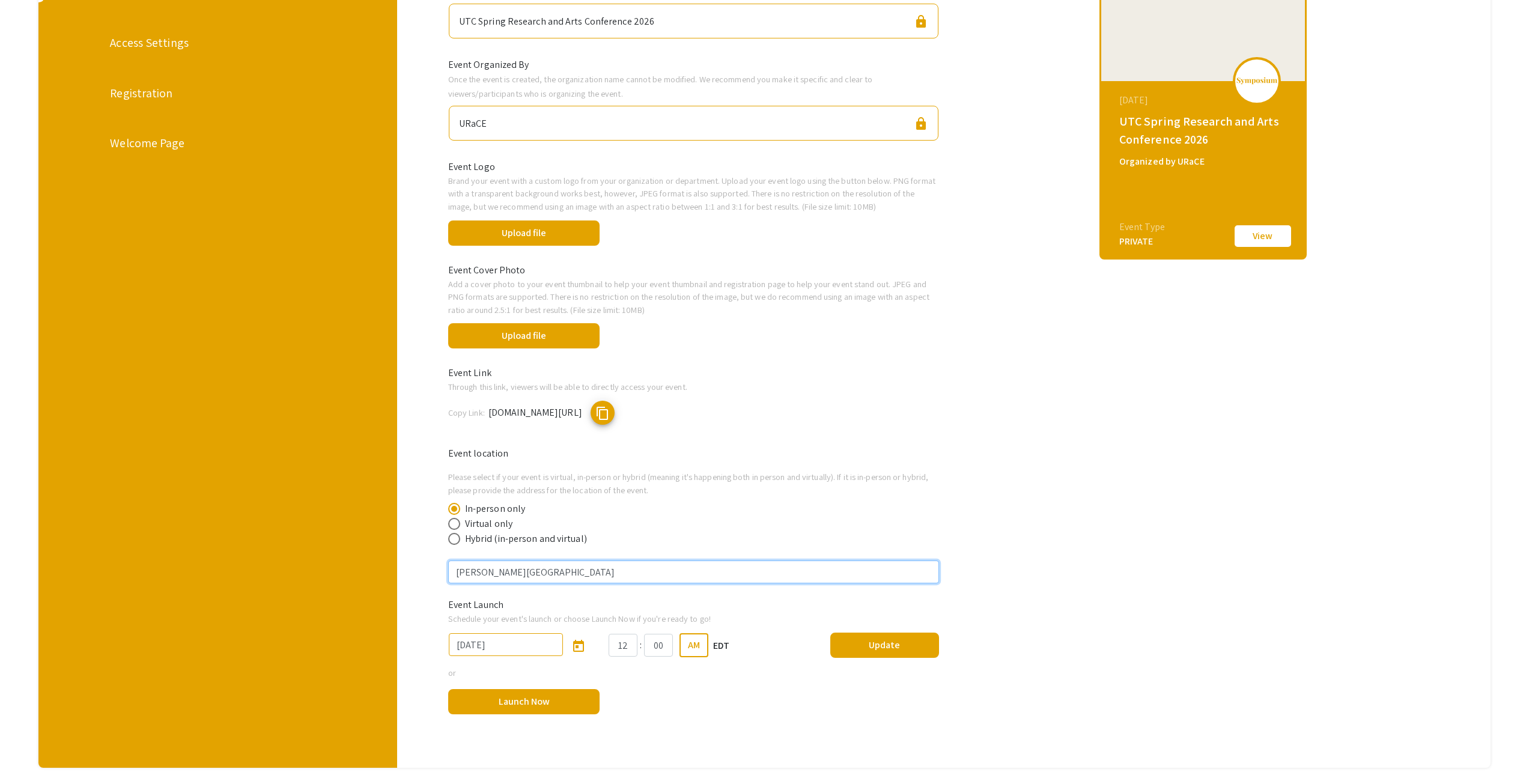
type input "McKenzie Arena"
click at [927, 645] on button "Update" at bounding box center [885, 646] width 109 height 26
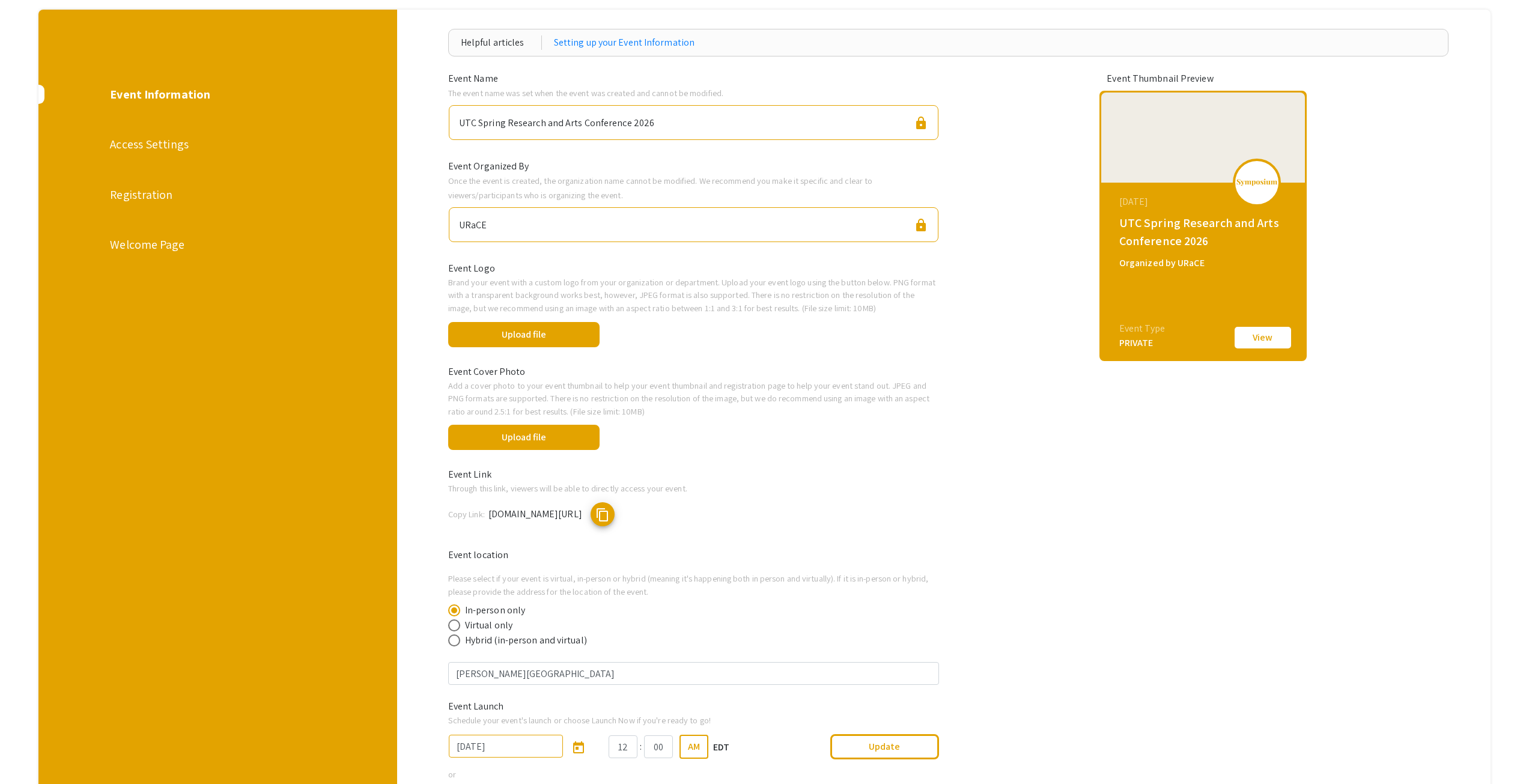
scroll to position [11, 0]
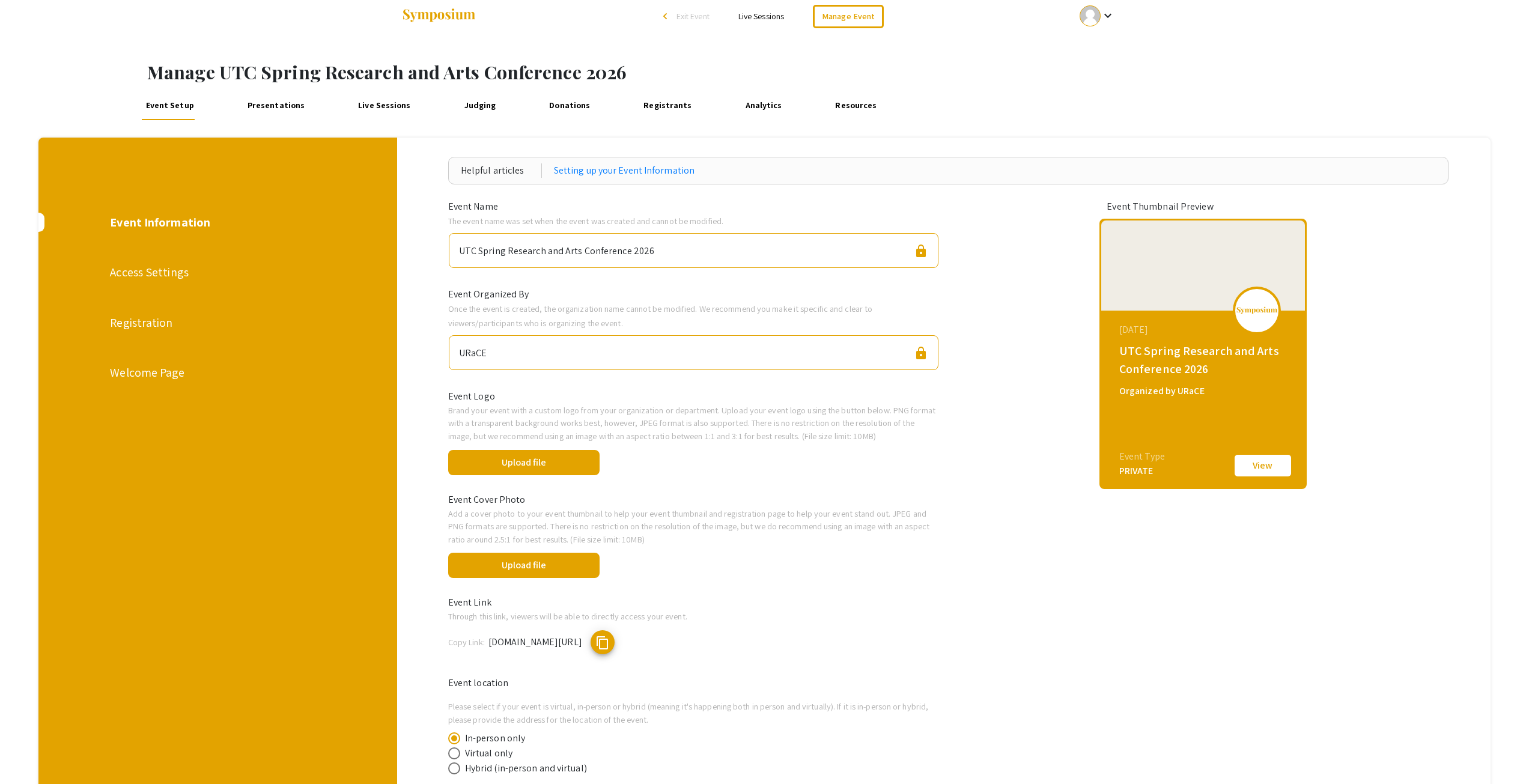
click at [110, 270] on div "Access Settings" at bounding box center [217, 271] width 233 height 18
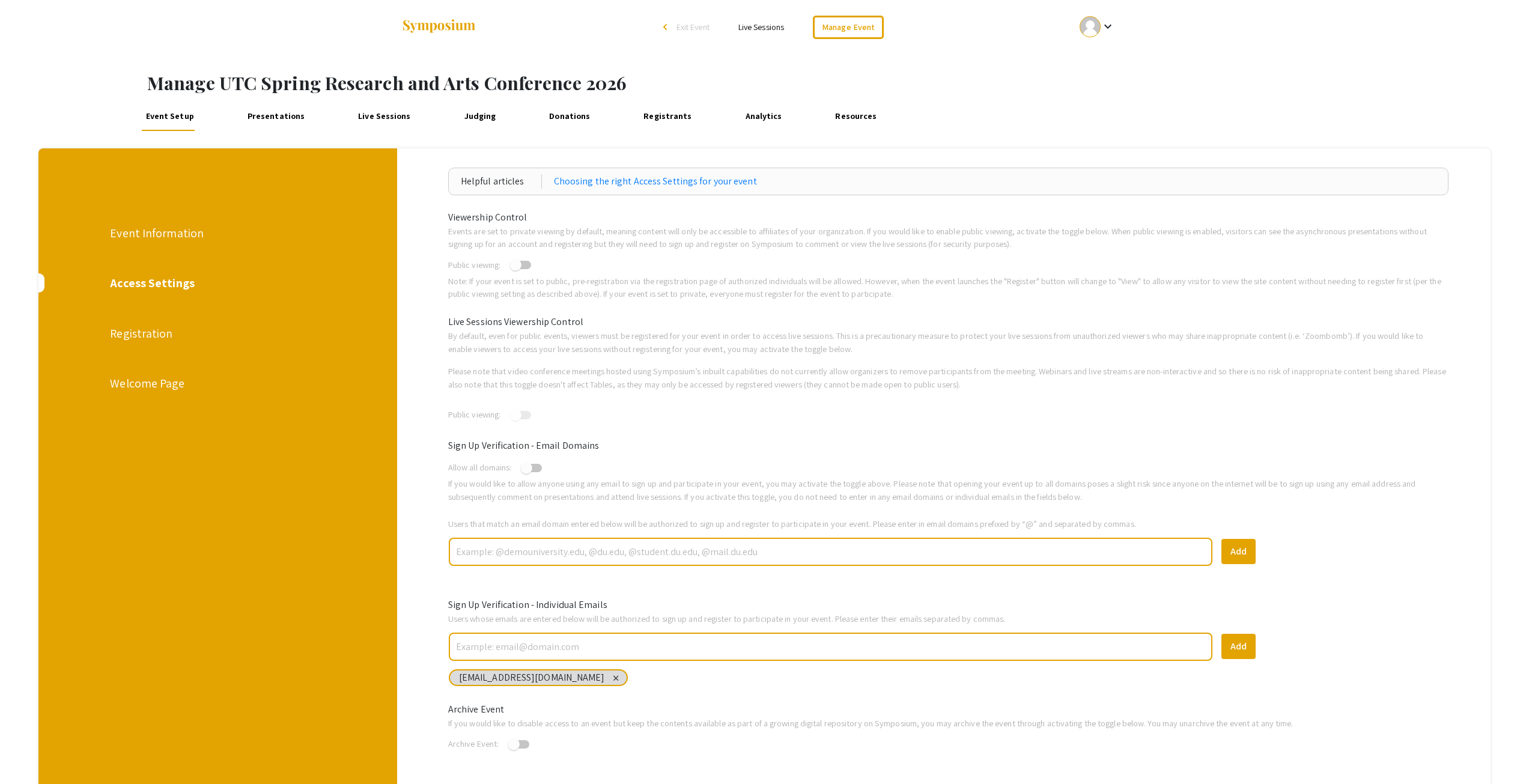
click at [521, 267] on span at bounding box center [515, 265] width 12 height 12
click at [515, 270] on input "checkbox" at bounding box center [515, 270] width 1 height 1
checkbox input "true"
click at [137, 337] on div "Registration" at bounding box center [218, 333] width 215 height 18
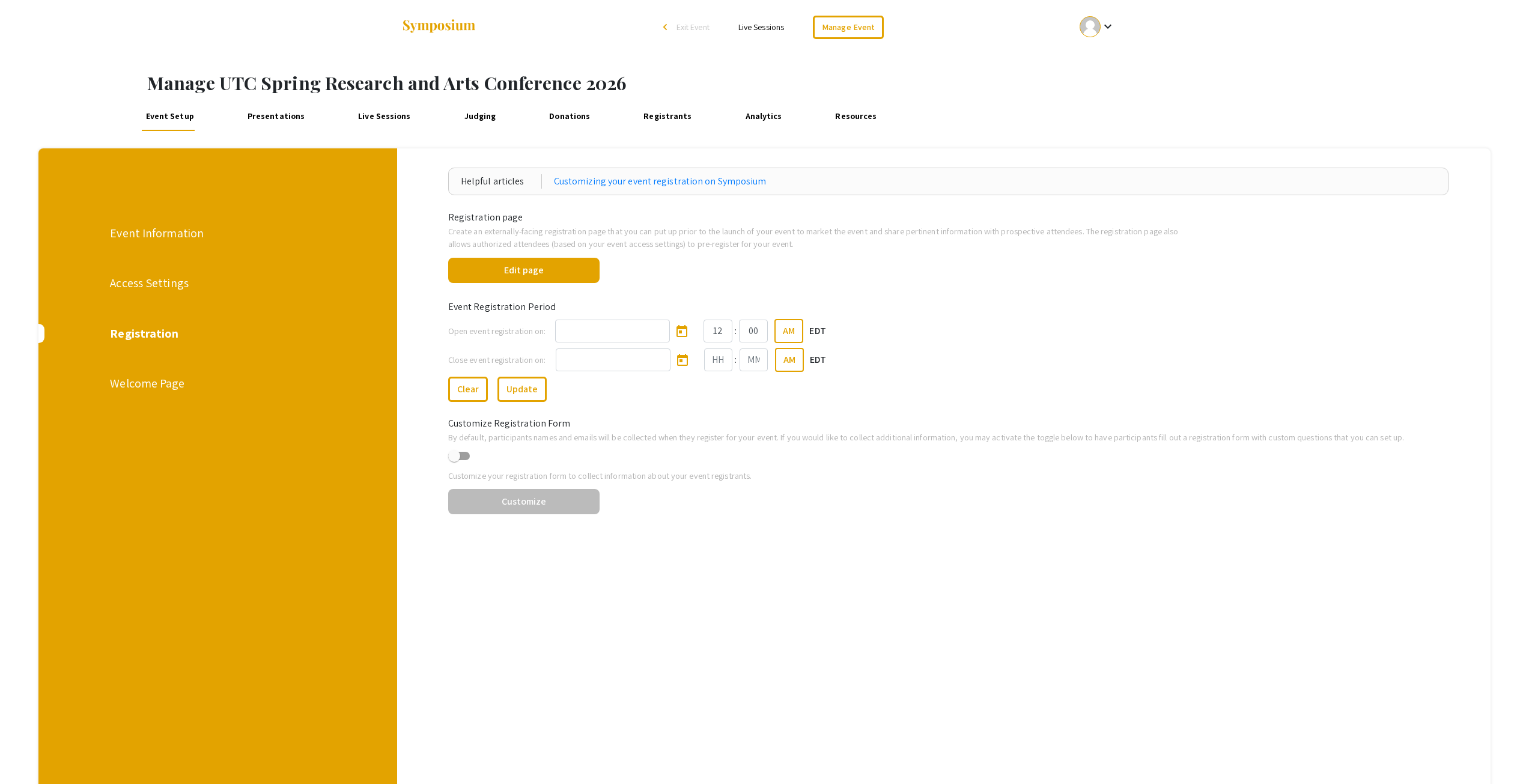
click at [161, 285] on div "Access Settings" at bounding box center [218, 282] width 215 height 18
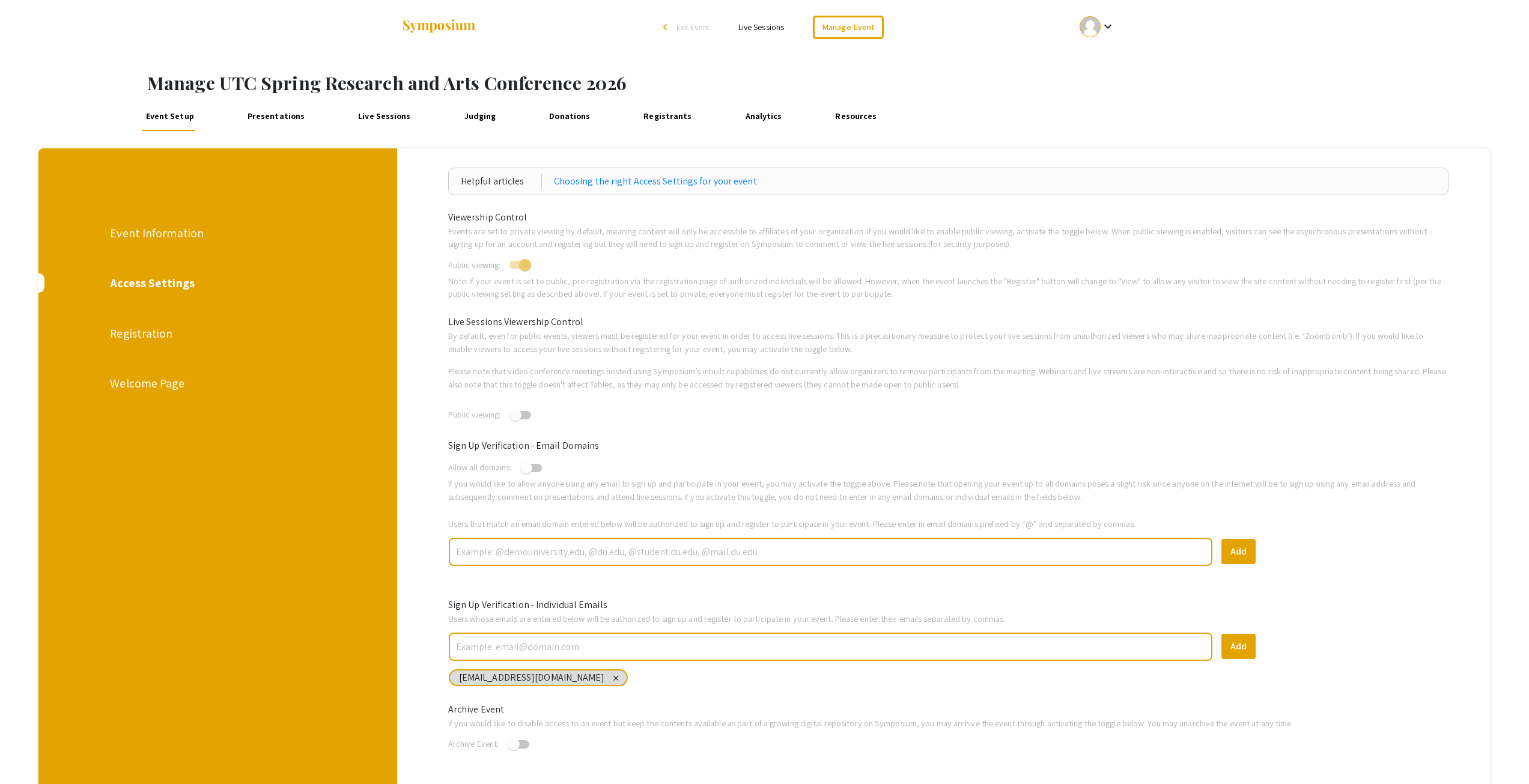
click at [140, 322] on div "Event Information Access Settings Registration Welcome Page" at bounding box center [213, 532] width 368 height 769
click at [136, 336] on div "Registration" at bounding box center [218, 333] width 215 height 18
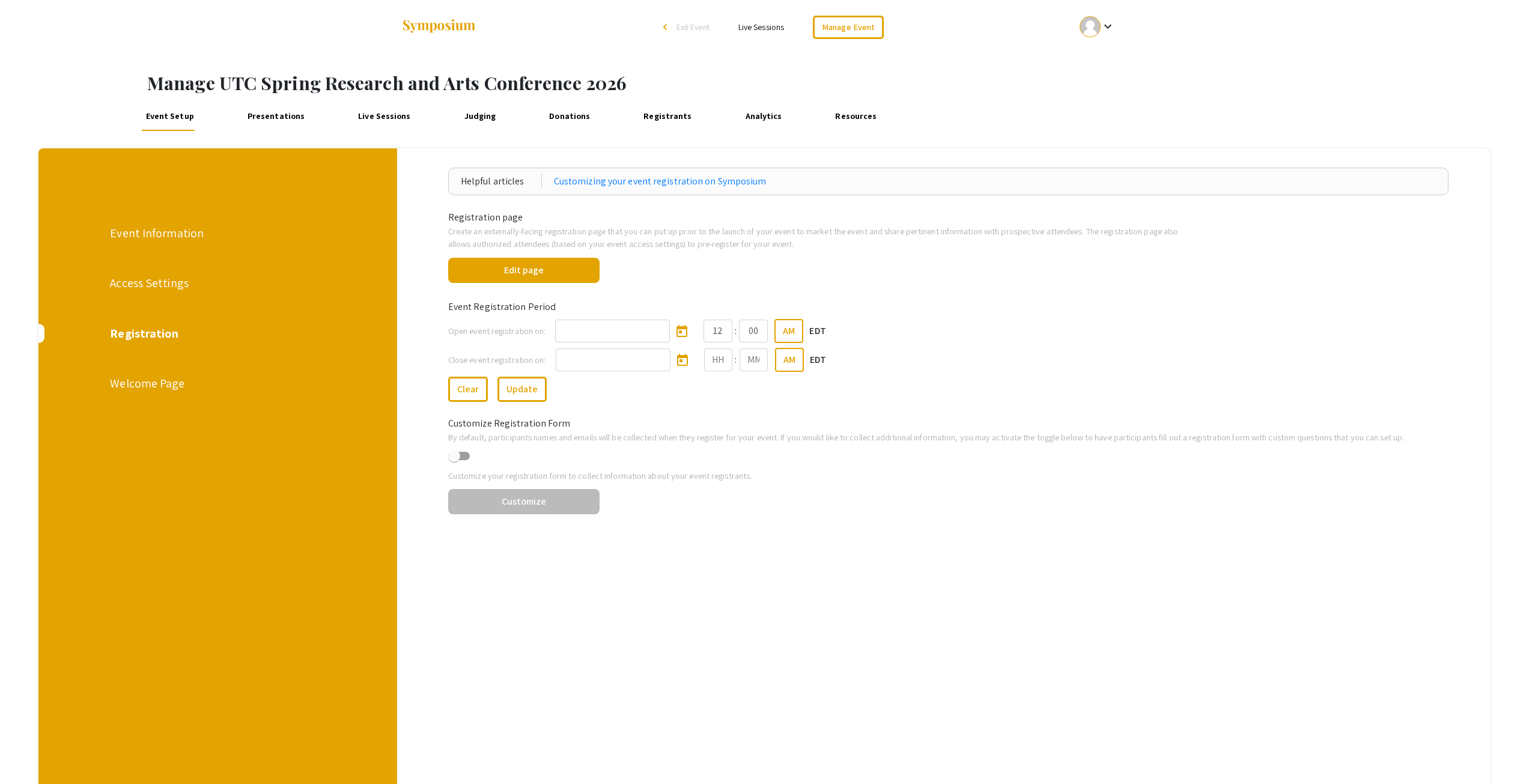
click at [174, 381] on div "Welcome Page" at bounding box center [218, 383] width 215 height 18
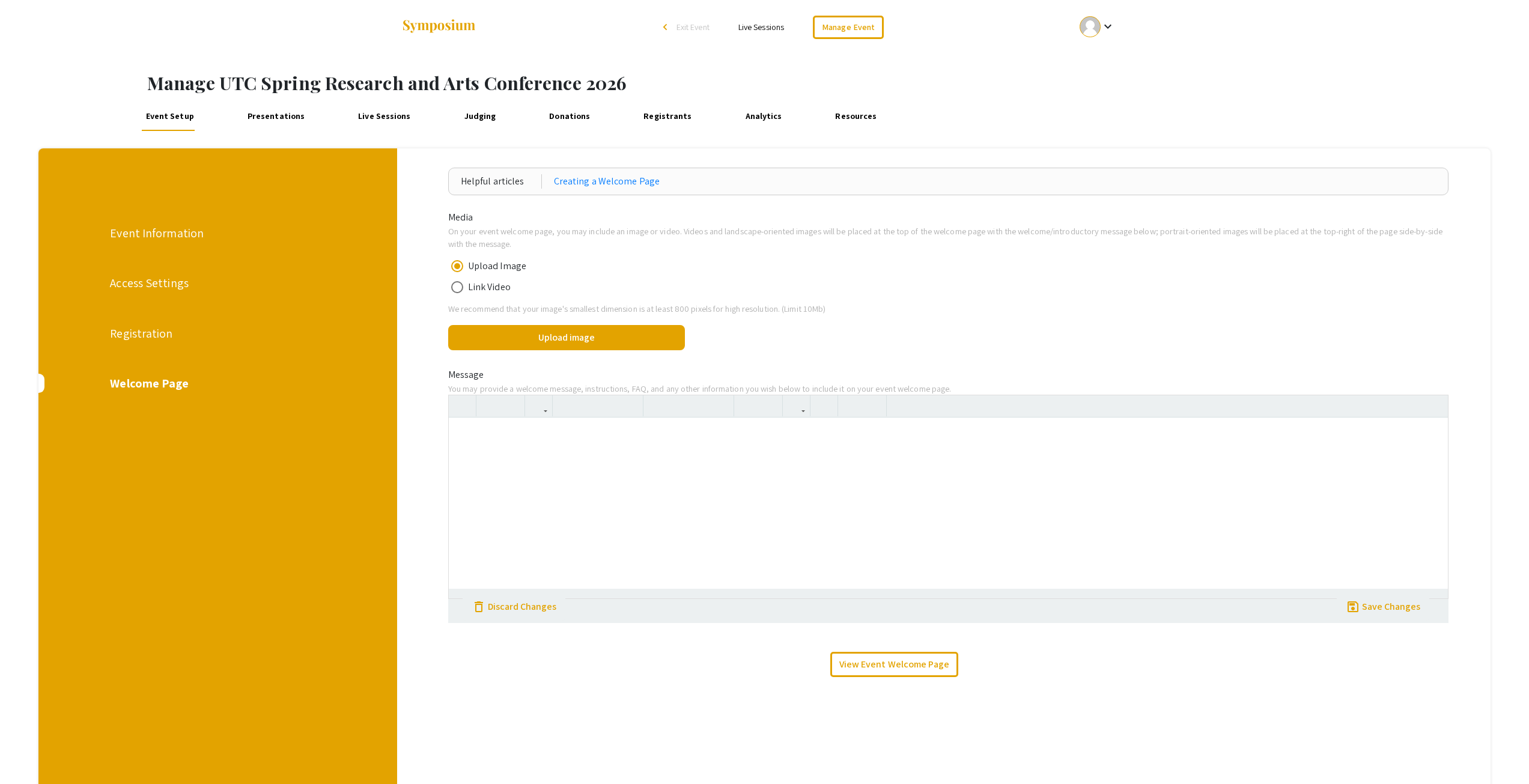
click at [521, 433] on div at bounding box center [948, 507] width 999 height 180
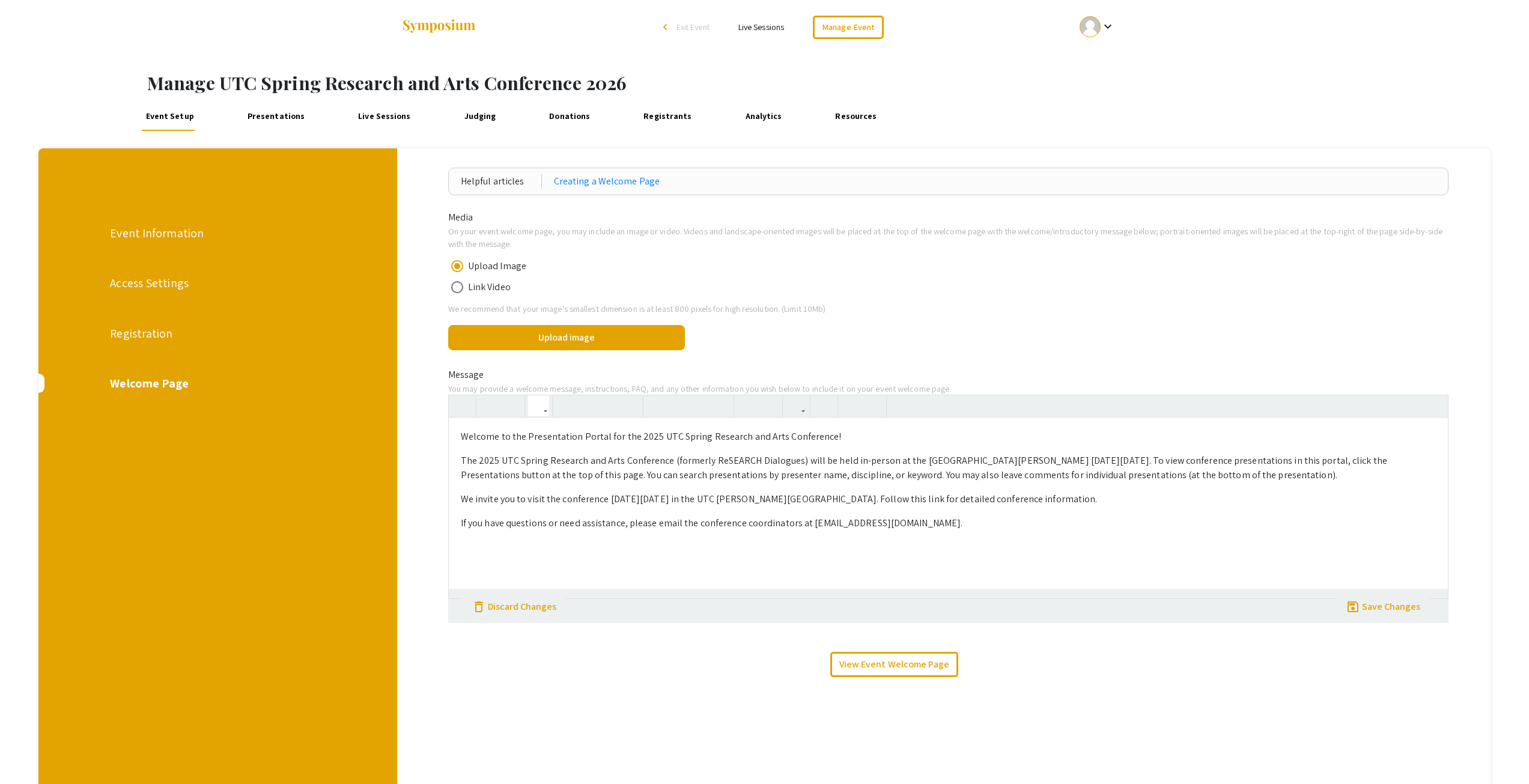
click at [655, 438] on p "Welcome to the Presentation Portal for the 2025 UTC Spring Research and Arts Co…" at bounding box center [948, 437] width 975 height 15
click at [499, 462] on p "The 2025 UTC Spring Research and Arts Conference (formerly ReSEARCH Dialogues) …" at bounding box center [948, 468] width 975 height 29
drag, startPoint x: 798, startPoint y: 460, endPoint x: 670, endPoint y: 462, distance: 128.0
click at [670, 462] on p "The 2026 UTC Spring Research and Arts Conference (formerly ReSEARCH Dialogues) …" at bounding box center [948, 468] width 975 height 29
click at [956, 460] on p "The 2026 UTC Spring Research and Arts Conference will be held in-person at the …" at bounding box center [948, 468] width 975 height 29
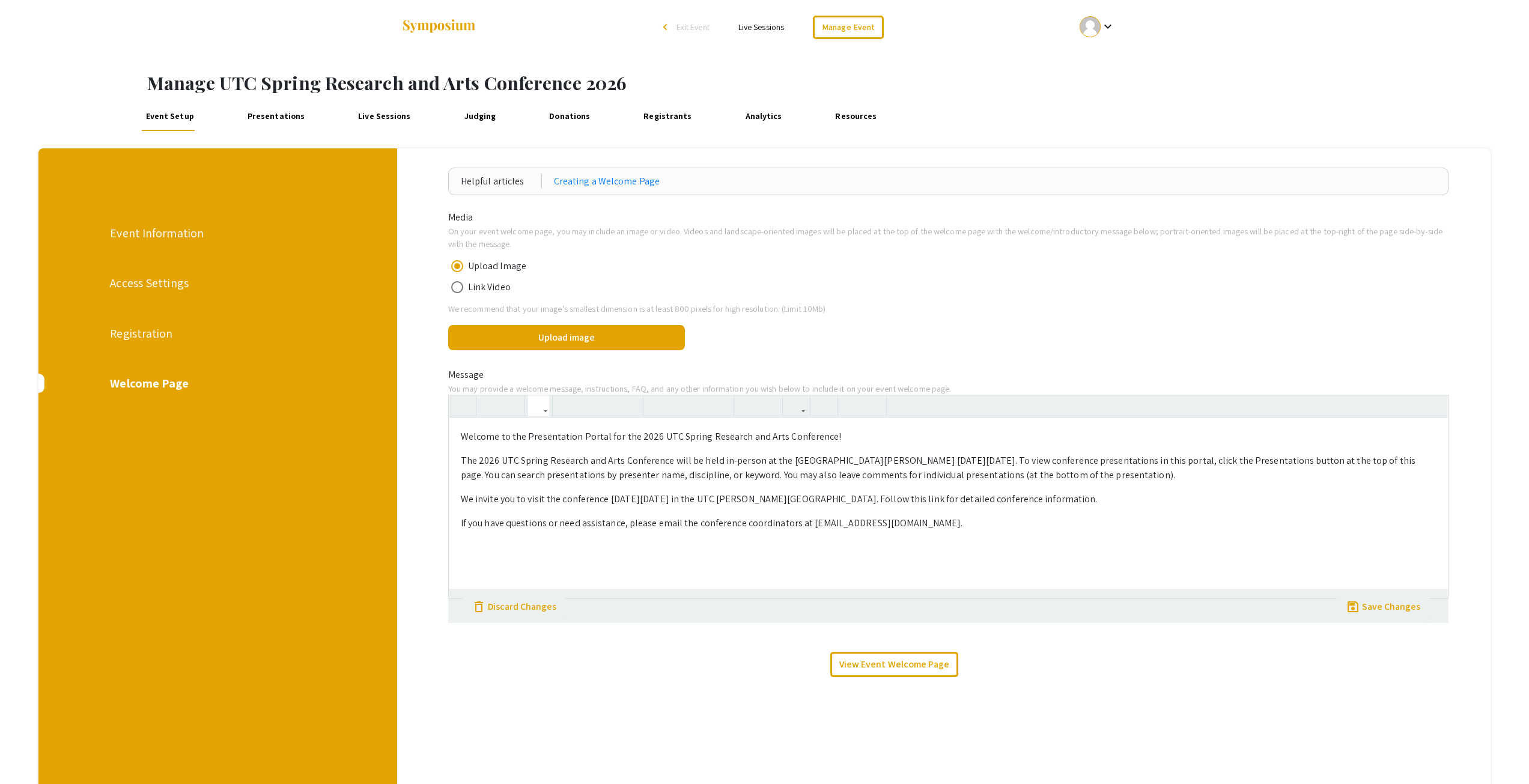
click at [985, 460] on p "The 2026 UTC Spring Research and Arts Conference will be held in-person at the …" at bounding box center [948, 468] width 975 height 29
click at [1202, 483] on div "Welcome to the Presentation Portal for the 2026 UTC Spring Research and Arts Co…" at bounding box center [948, 507] width 999 height 180
drag, startPoint x: 1218, startPoint y: 458, endPoint x: 938, endPoint y: 392, distance: 287.7
click at [1271, 463] on p "The 2026 UTC Spring Research and Arts Conference will be held in-person at the …" at bounding box center [948, 468] width 975 height 29
click at [568, 407] on icon "button" at bounding box center [567, 405] width 10 height 20
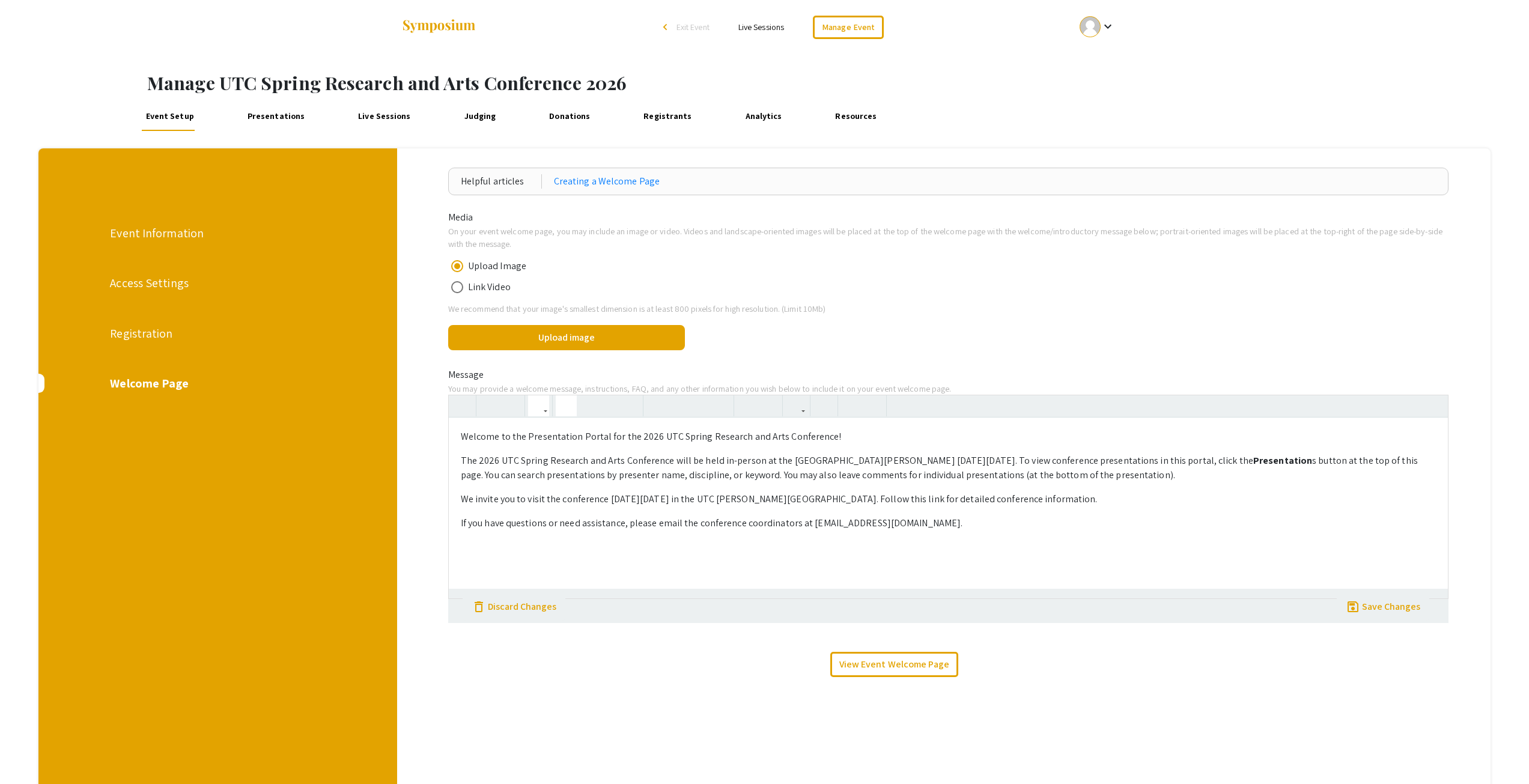
click at [1066, 522] on p "If you have questions or need assistance, please email the conference coordinat…" at bounding box center [948, 523] width 975 height 15
click at [1271, 462] on p "The 2026 UTC Spring Research and Arts Conference will be held in-person at the …" at bounding box center [948, 468] width 975 height 29
click at [564, 410] on icon "button" at bounding box center [567, 405] width 10 height 20
click at [1018, 525] on p "If you have questions or need assistance, please email the conference coordinat…" at bounding box center [948, 523] width 975 height 15
click at [695, 500] on p "We invite you to visit the conference on Wednesday, April 9, 2025 in the UTC Mc…" at bounding box center [948, 499] width 975 height 15
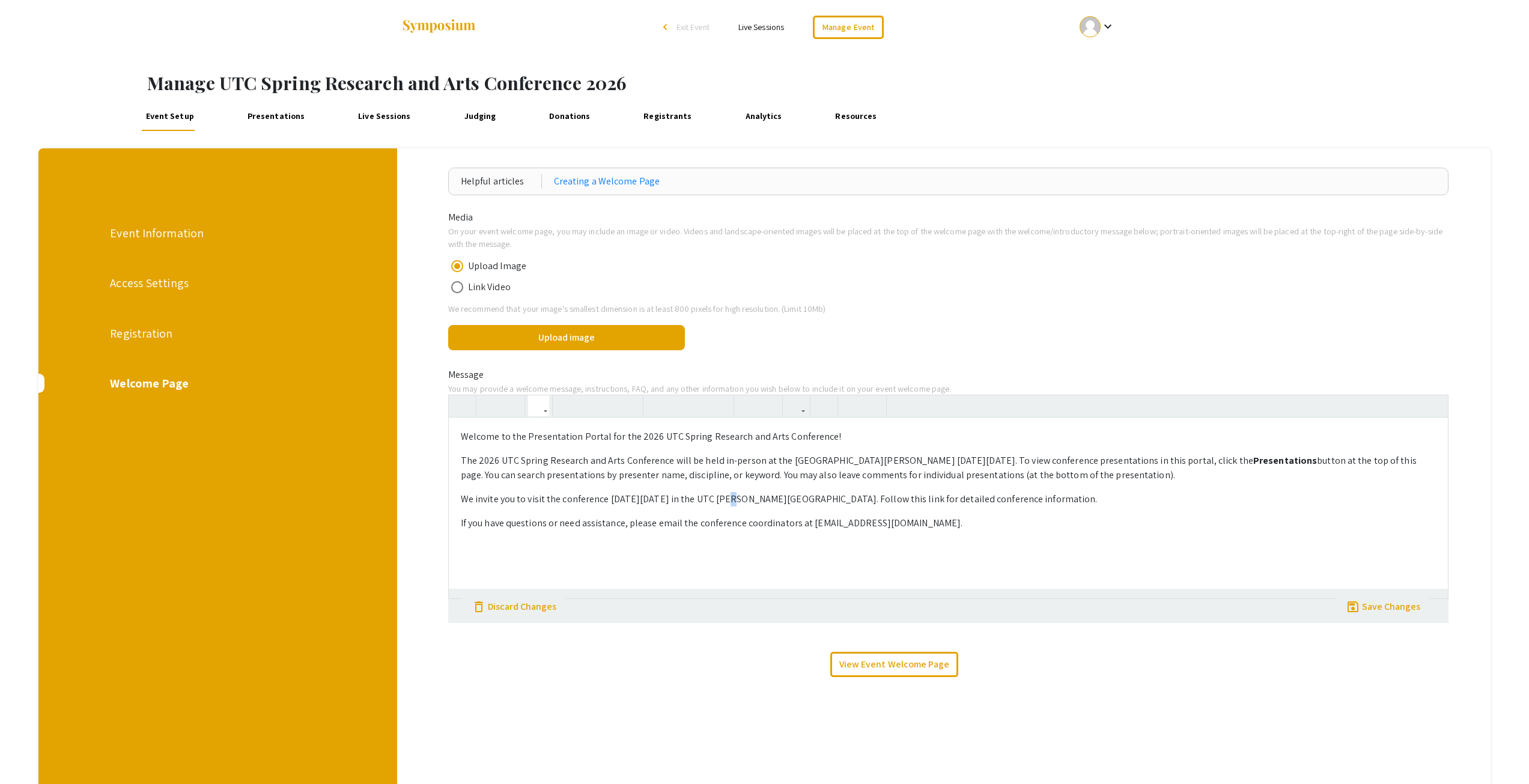
click at [723, 497] on p "We invite you to visit the conference on Wednesday, April 15, 2025 in the UTC M…" at bounding box center [948, 499] width 975 height 15
type textarea "<p>Welcome to the Presentation Portal for the 2026 UTC Spring Research and Arts…"
click at [1026, 526] on p "If you have questions or need assistance, please email the conference coordinat…" at bounding box center [948, 523] width 975 height 15
drag, startPoint x: 841, startPoint y: 498, endPoint x: 899, endPoint y: 501, distance: 58.1
click at [899, 501] on p "We invite you to visit the conference on Wednesday, April 15, 2026 in the UTC M…" at bounding box center [948, 499] width 975 height 15
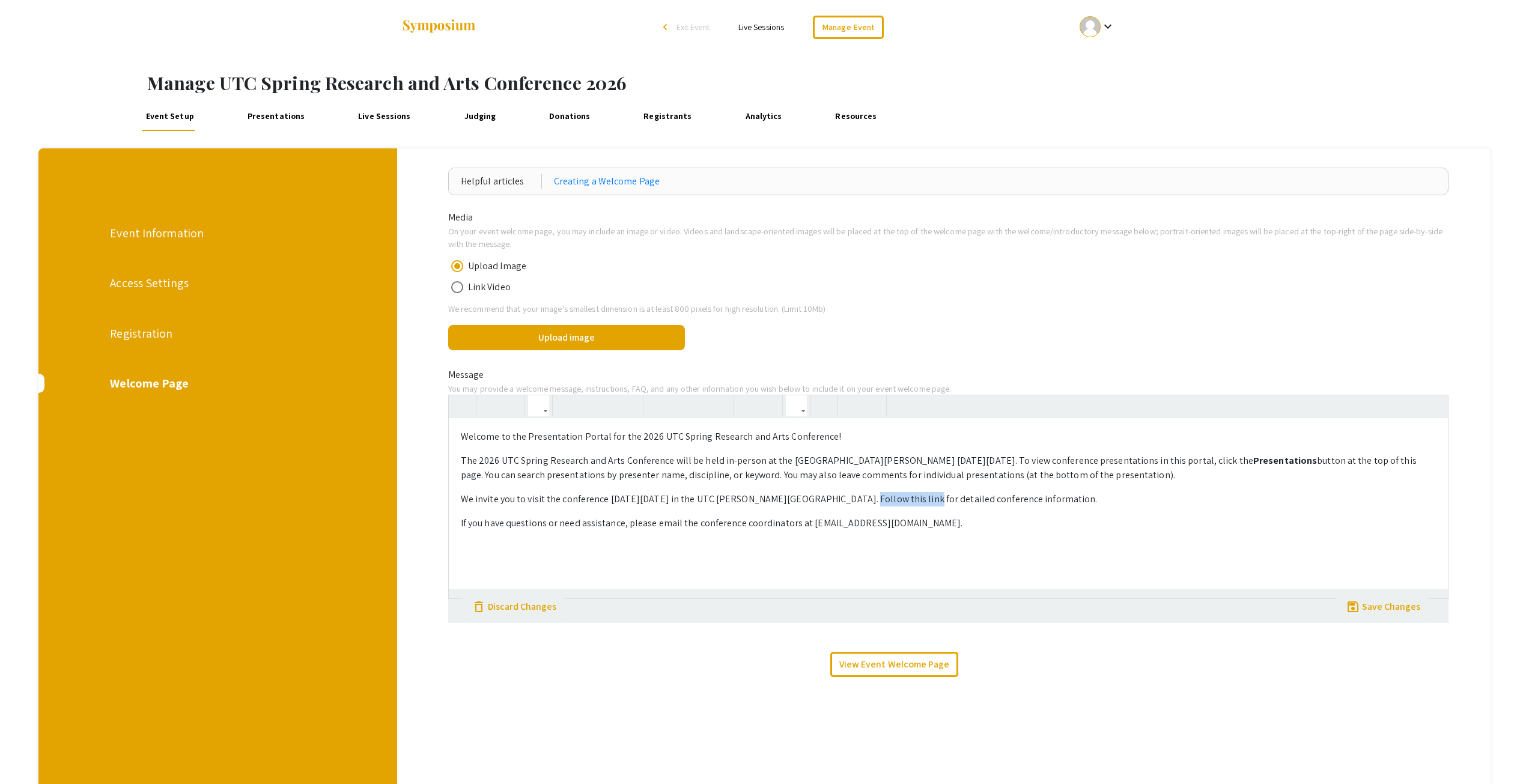
click at [792, 396] on use "button" at bounding box center [792, 396] width 0 height 0
click at [838, 432] on body "Skip navigation arrow_back_ios Exit Event Live Sessions Manage Event keyboard_a…" at bounding box center [764, 392] width 1529 height 784
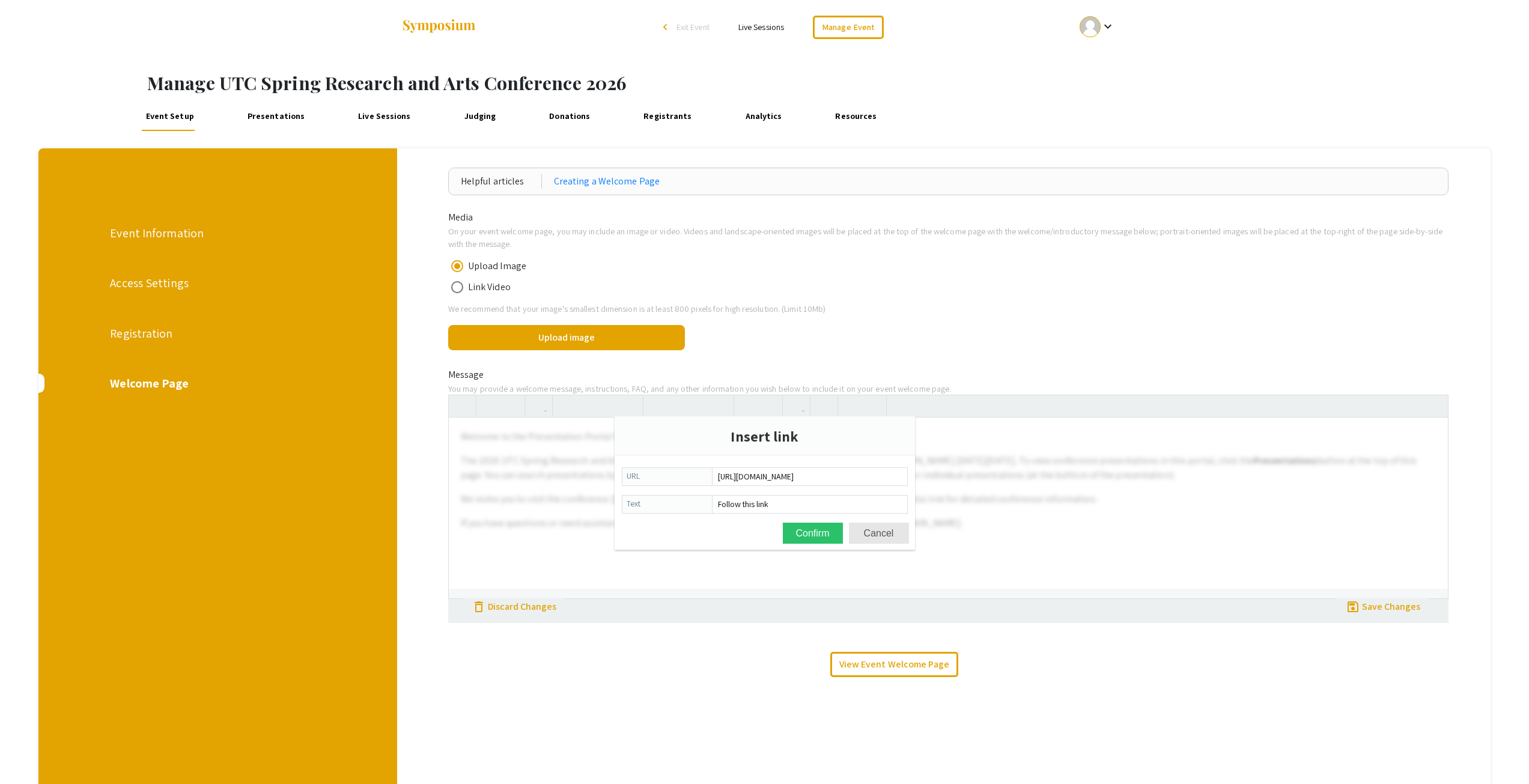
scroll to position [0, 345]
type input "https://www.utc.edu/research/undergraduate-research-and-creative-endeavor/event…"
click at [802, 532] on button "Confirm" at bounding box center [813, 533] width 60 height 21
type textarea "<p>Welcome to the Presentation Portal for the 2026 UTC Spring Research and Arts…"
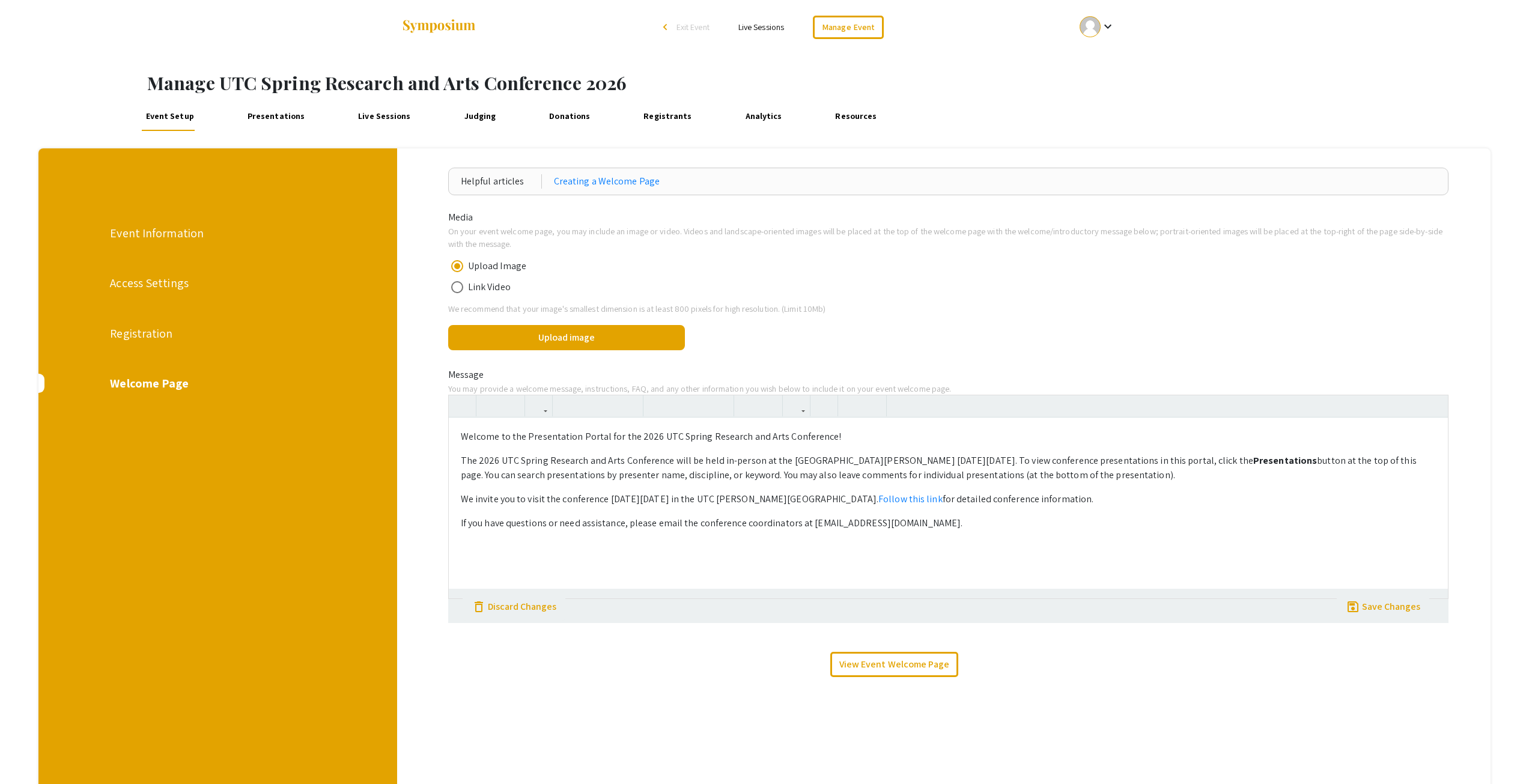
click at [1005, 511] on div "Welcome to the Presentation Portal for the 2026 UTC Spring Research and Arts Co…" at bounding box center [948, 507] width 999 height 180
click at [1361, 602] on span "save" at bounding box center [1353, 607] width 15 height 15
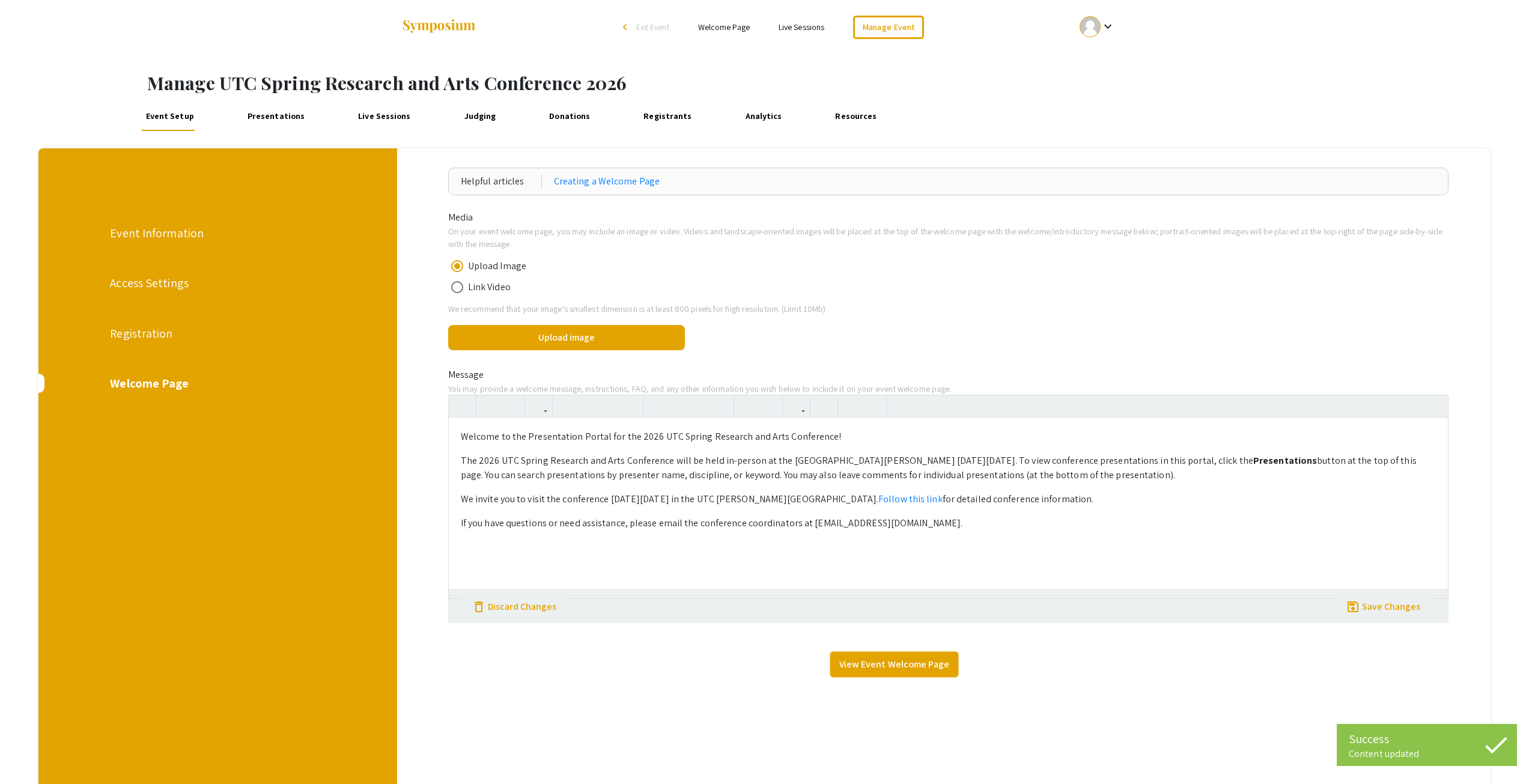
click at [907, 664] on link "View Event Welcome Page" at bounding box center [894, 665] width 128 height 26
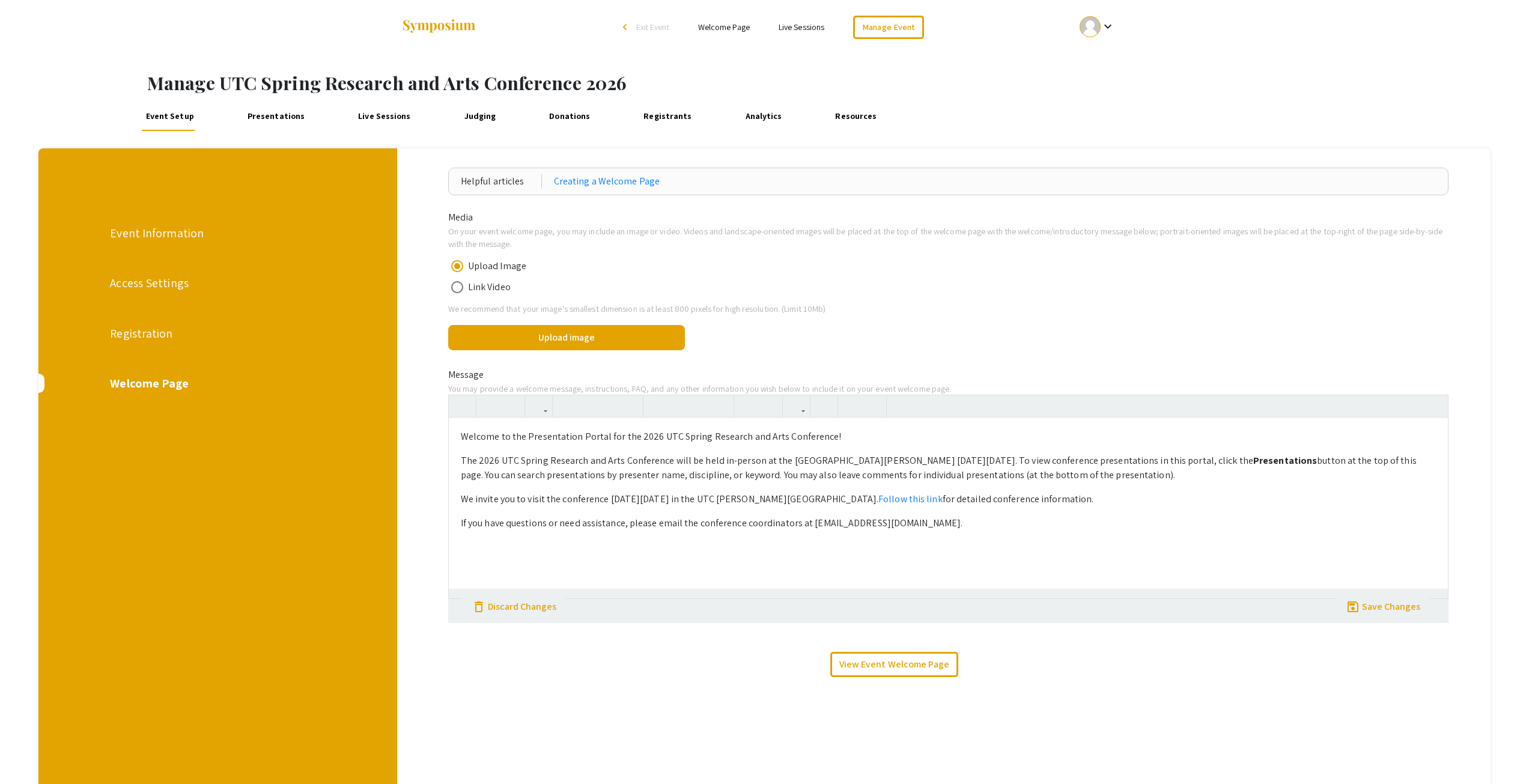
click at [254, 113] on link "Presentations" at bounding box center [276, 117] width 65 height 29
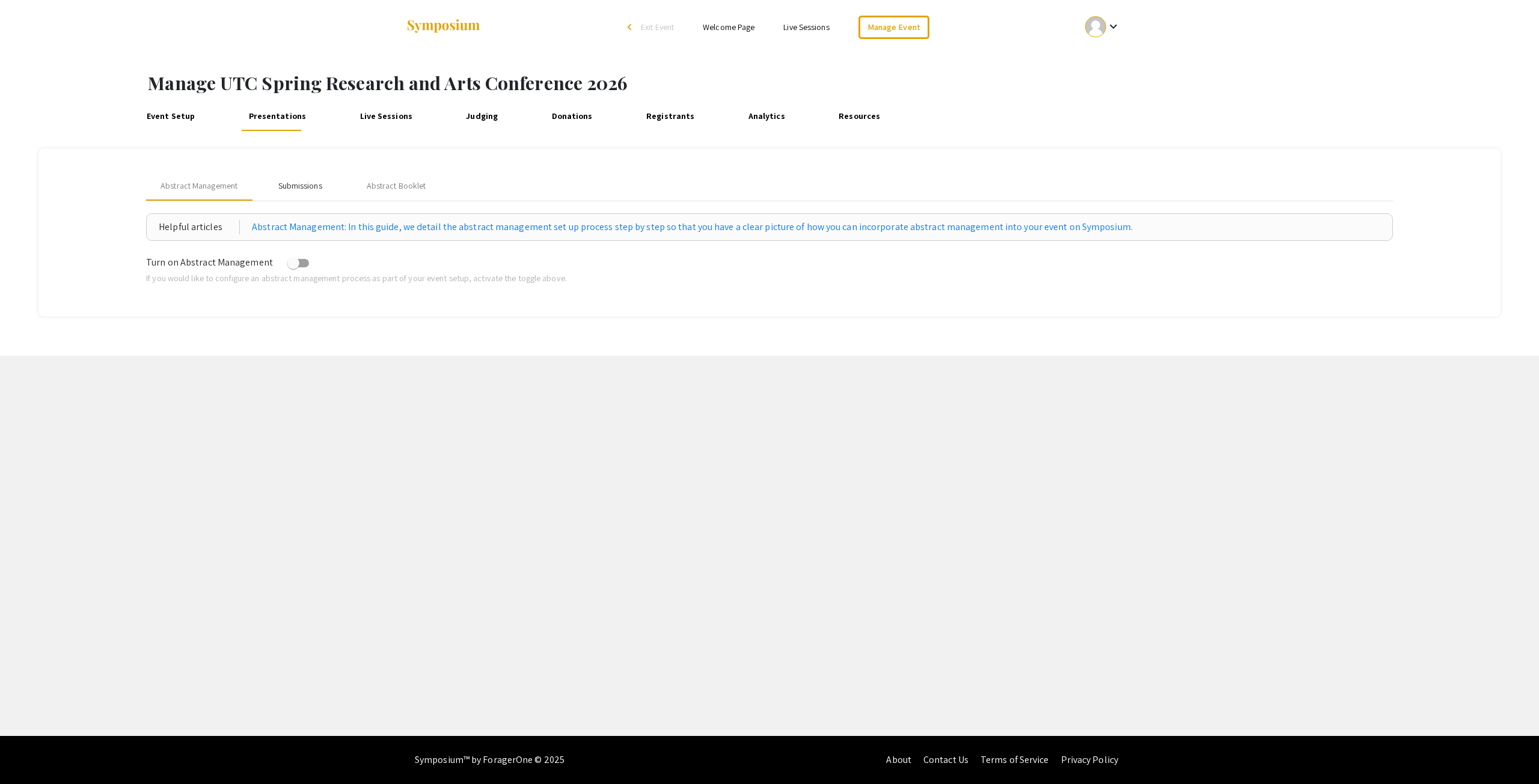
click at [302, 188] on div "Submissions" at bounding box center [300, 186] width 44 height 13
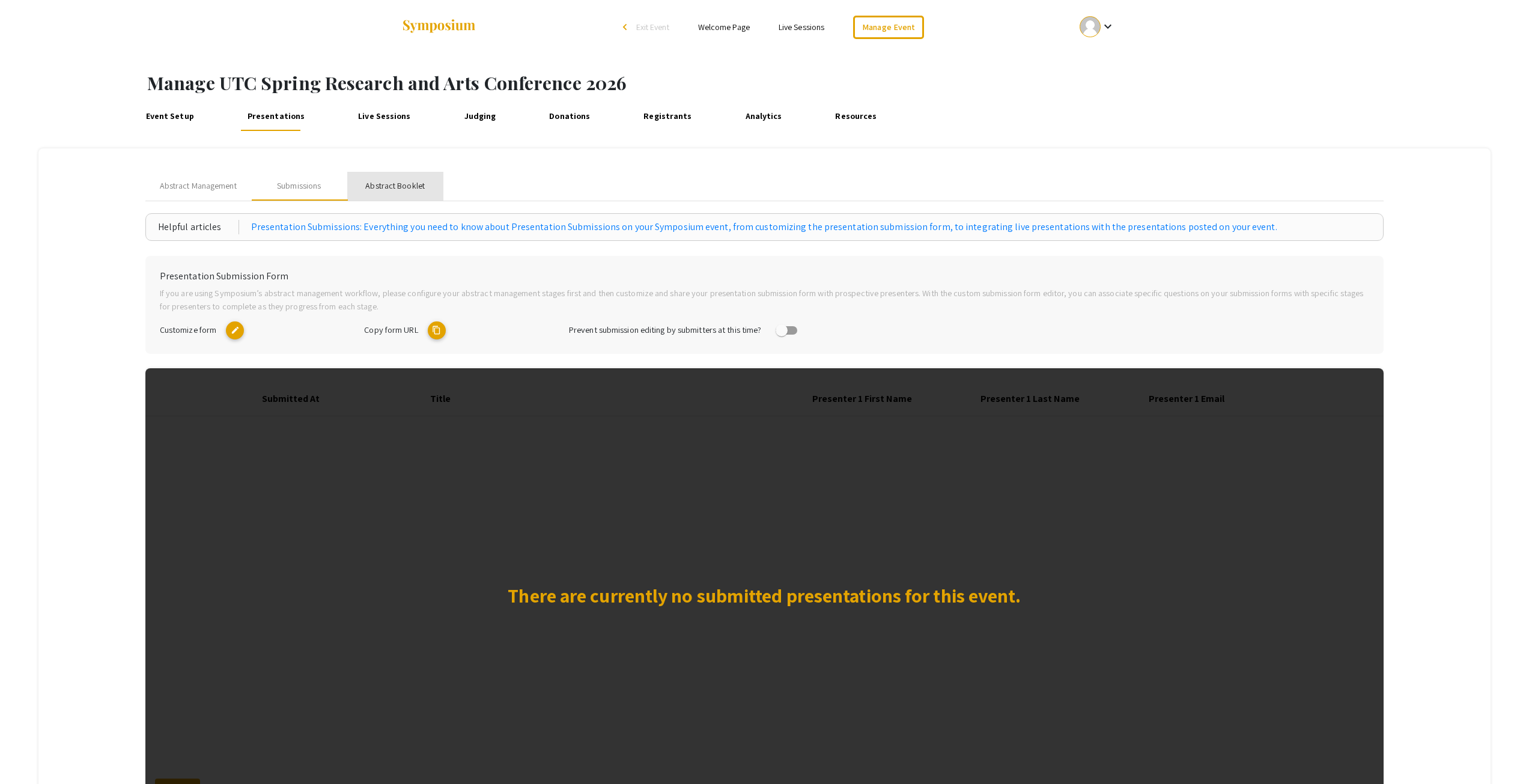
click at [393, 180] on div "Abstract Booklet" at bounding box center [395, 186] width 96 height 29
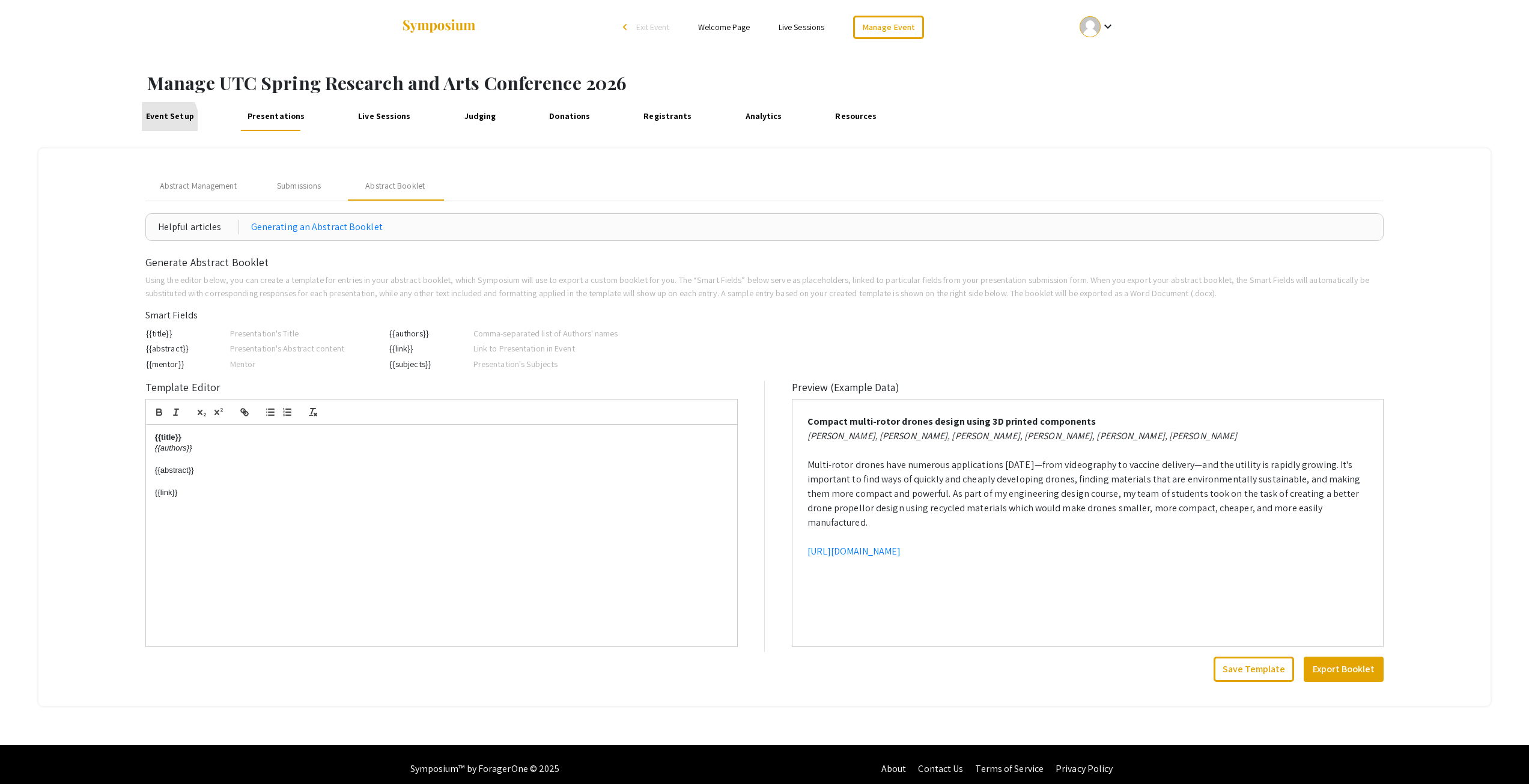
click at [152, 123] on link "Event Setup" at bounding box center [169, 117] width 55 height 29
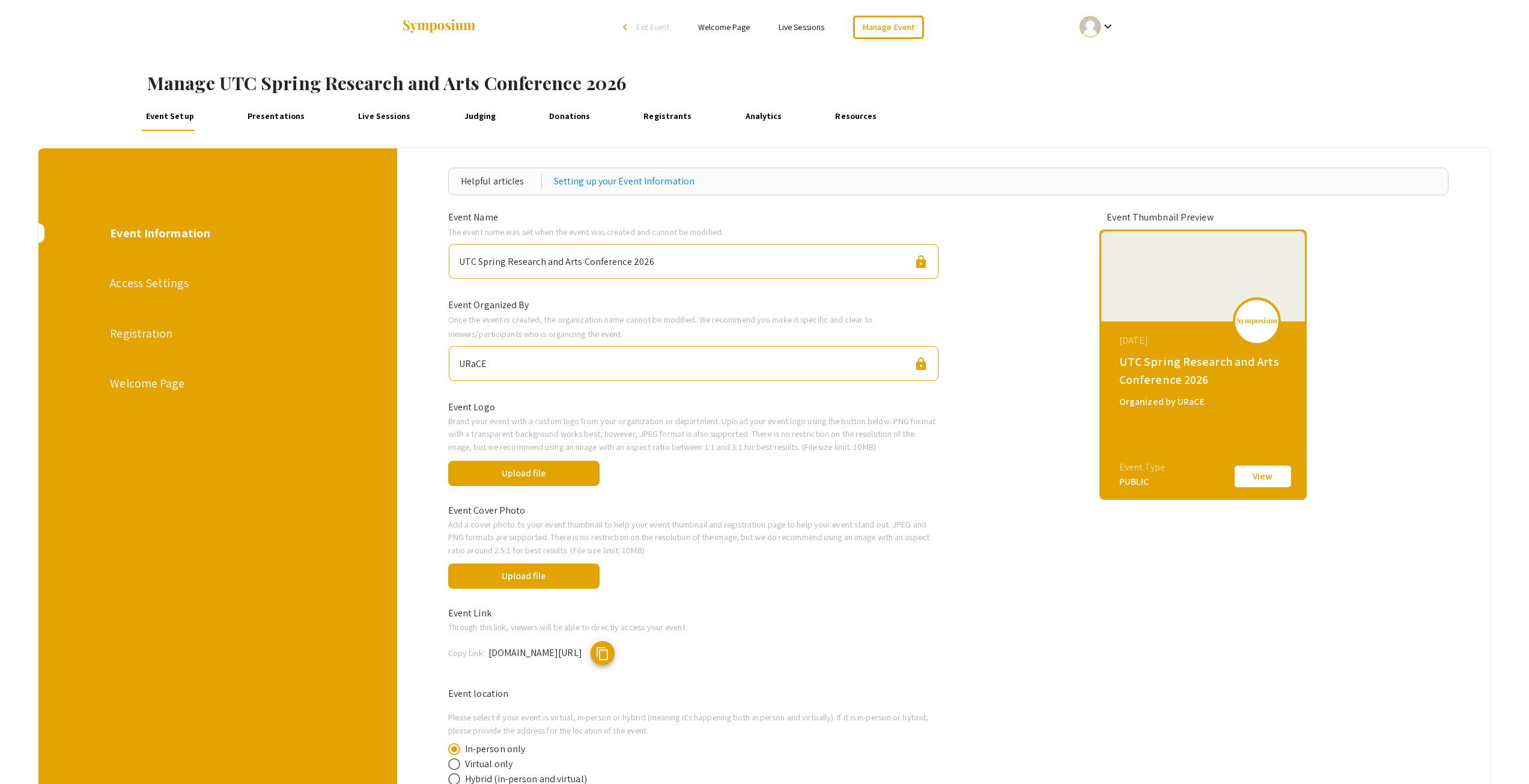
click at [131, 286] on div "Access Settings" at bounding box center [218, 282] width 215 height 18
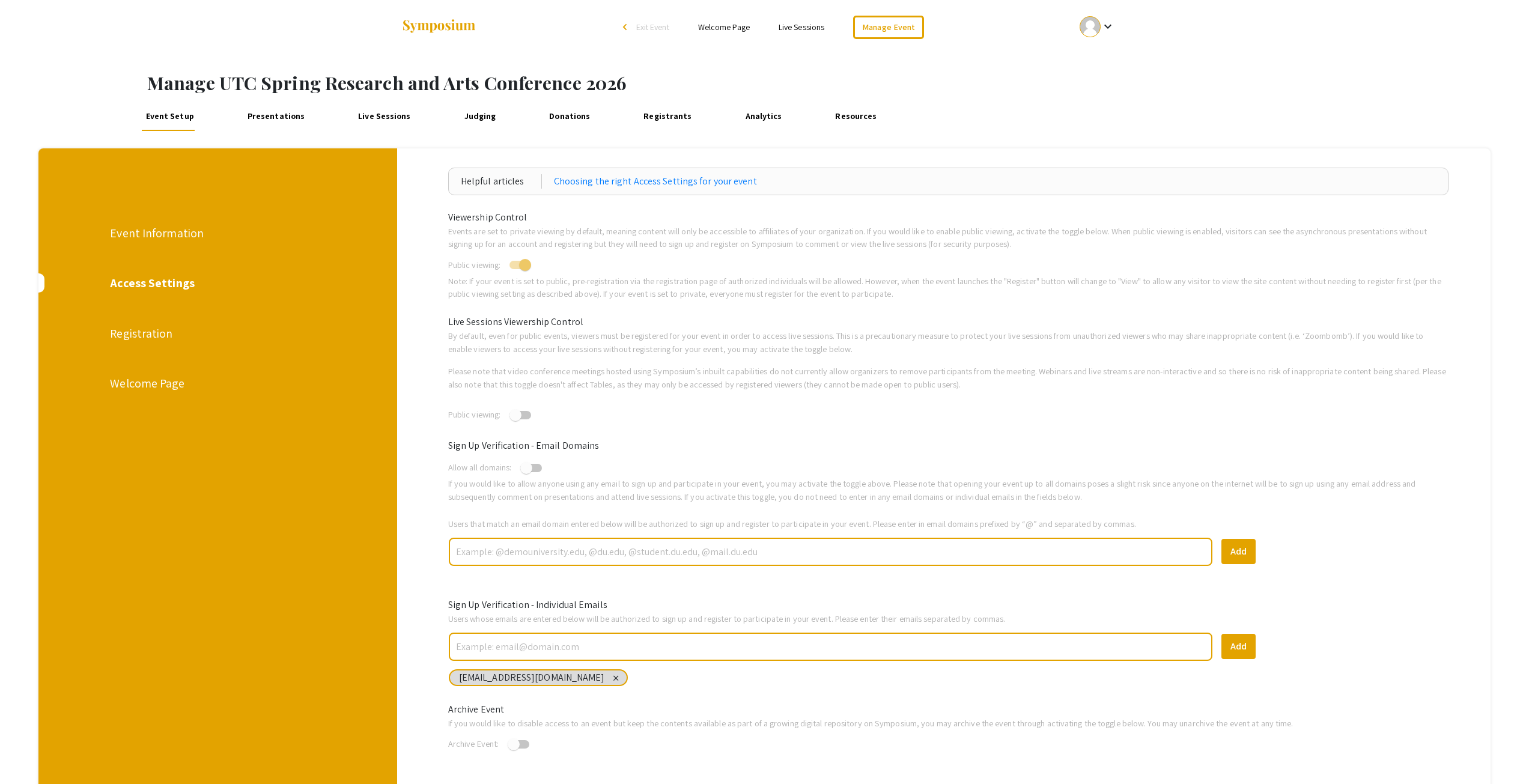
click at [125, 380] on div "Welcome Page" at bounding box center [218, 383] width 215 height 18
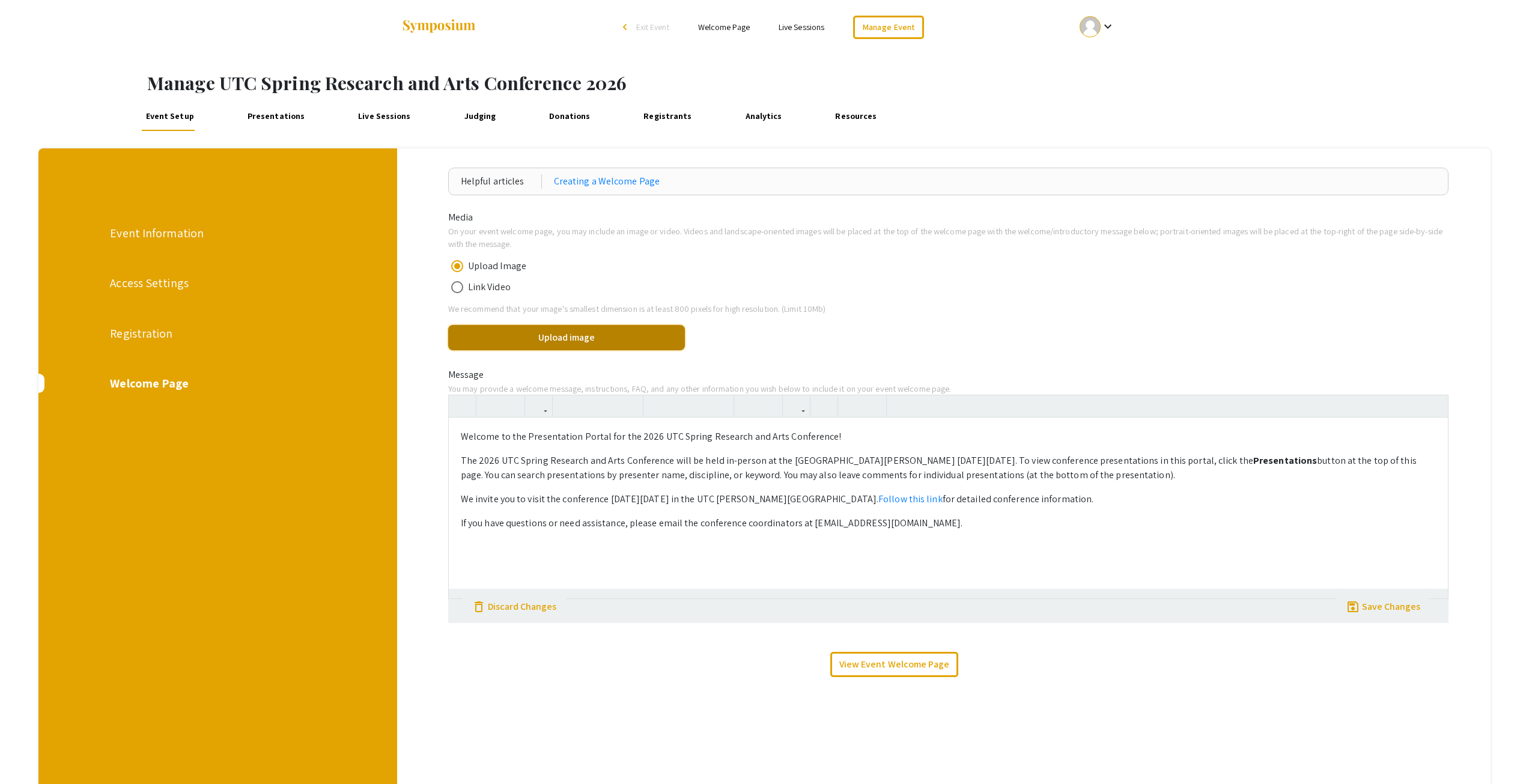
click at [575, 339] on button "Upload image" at bounding box center [566, 338] width 236 height 26
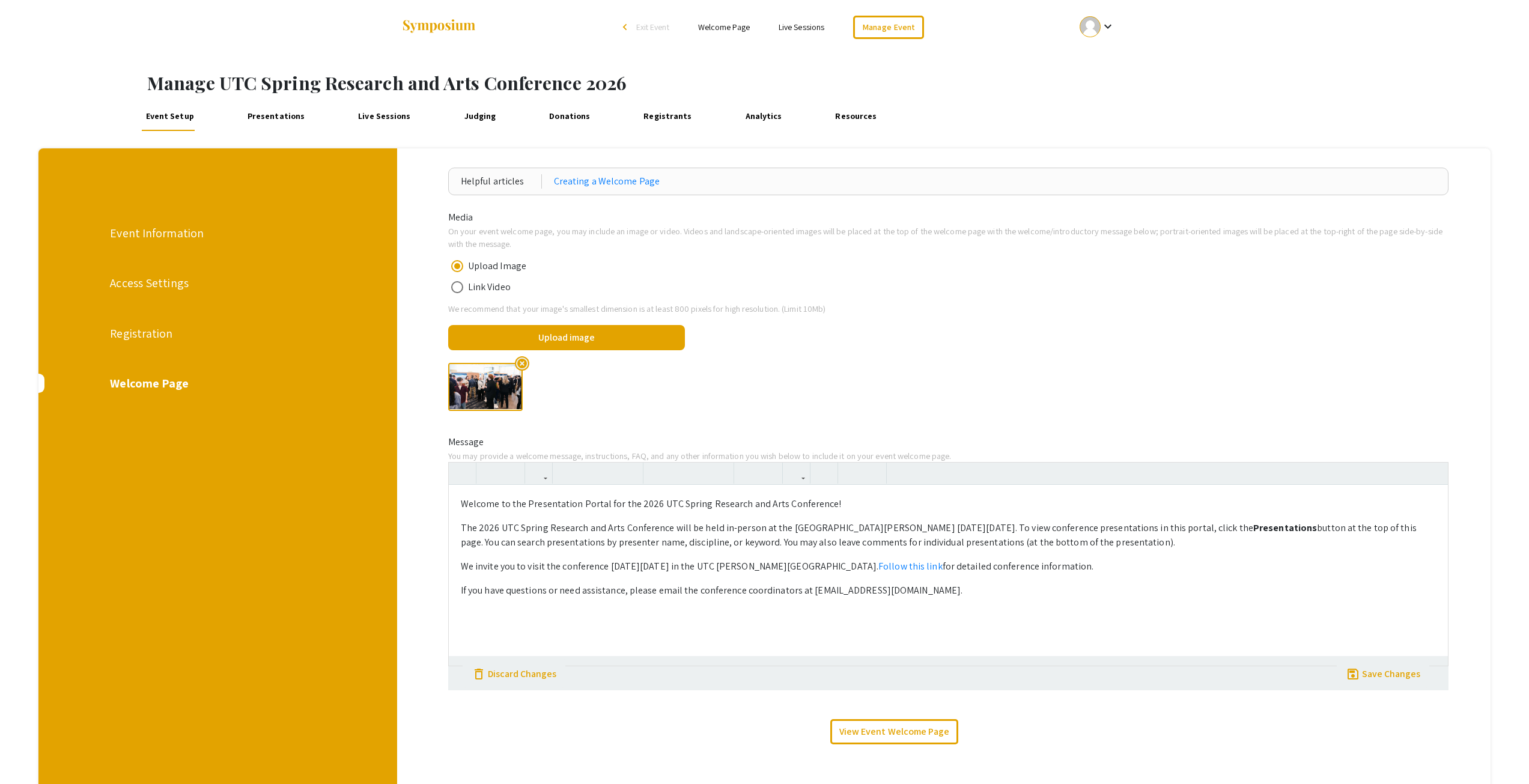
click at [918, 380] on div "highlight_off" at bounding box center [949, 386] width 1019 height 67
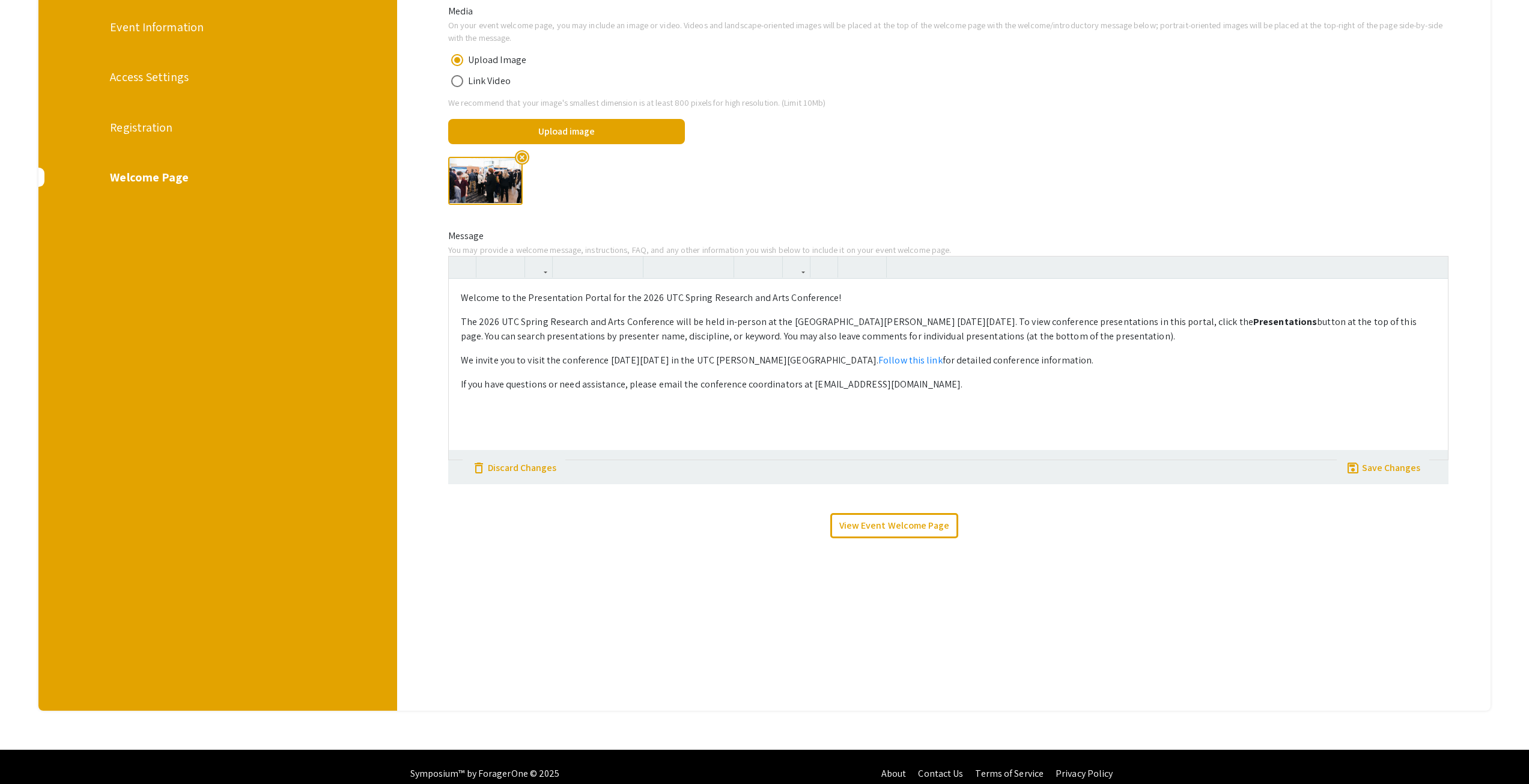
scroll to position [220, 0]
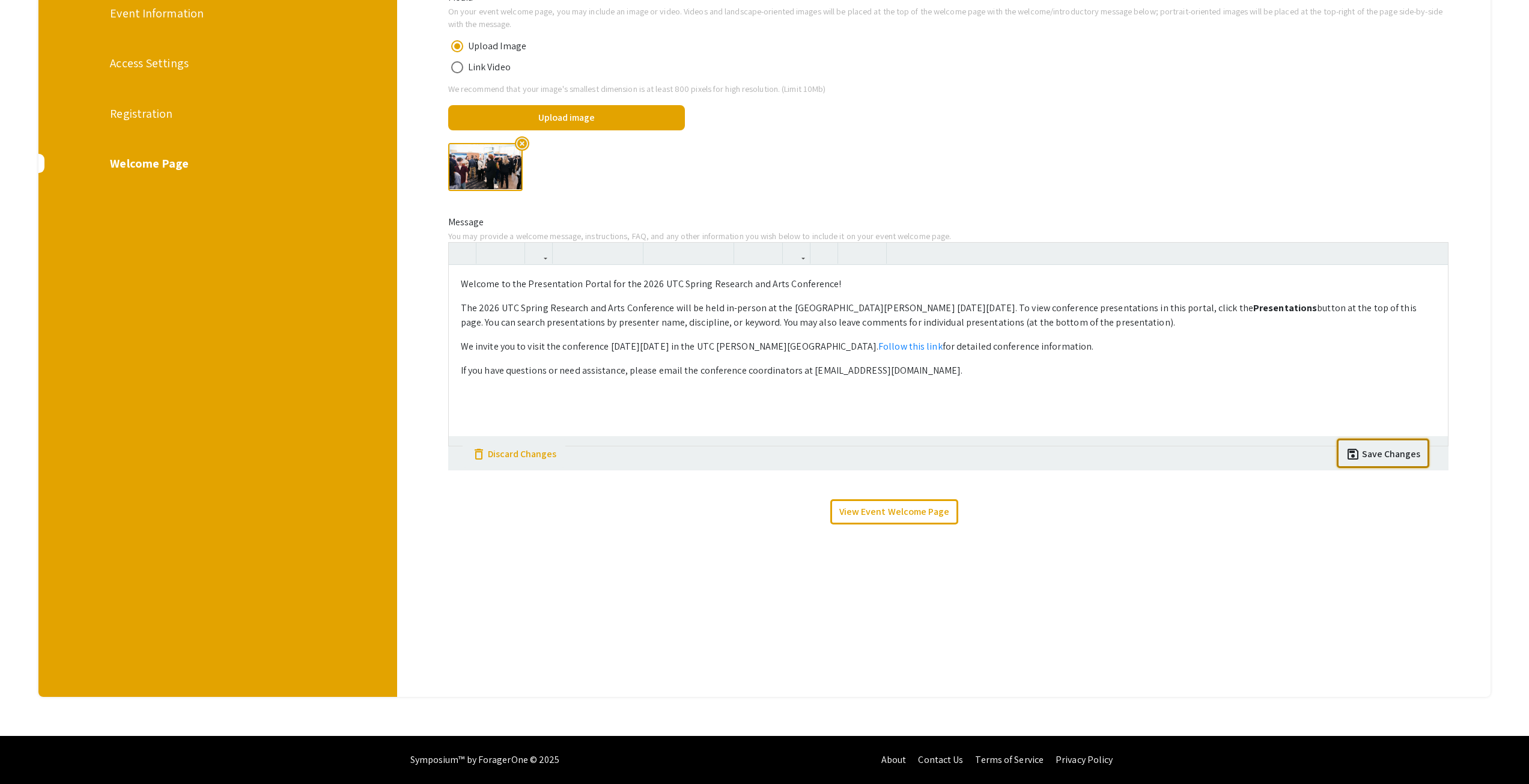
click at [1420, 458] on div "Save Changes" at bounding box center [1392, 454] width 58 height 15
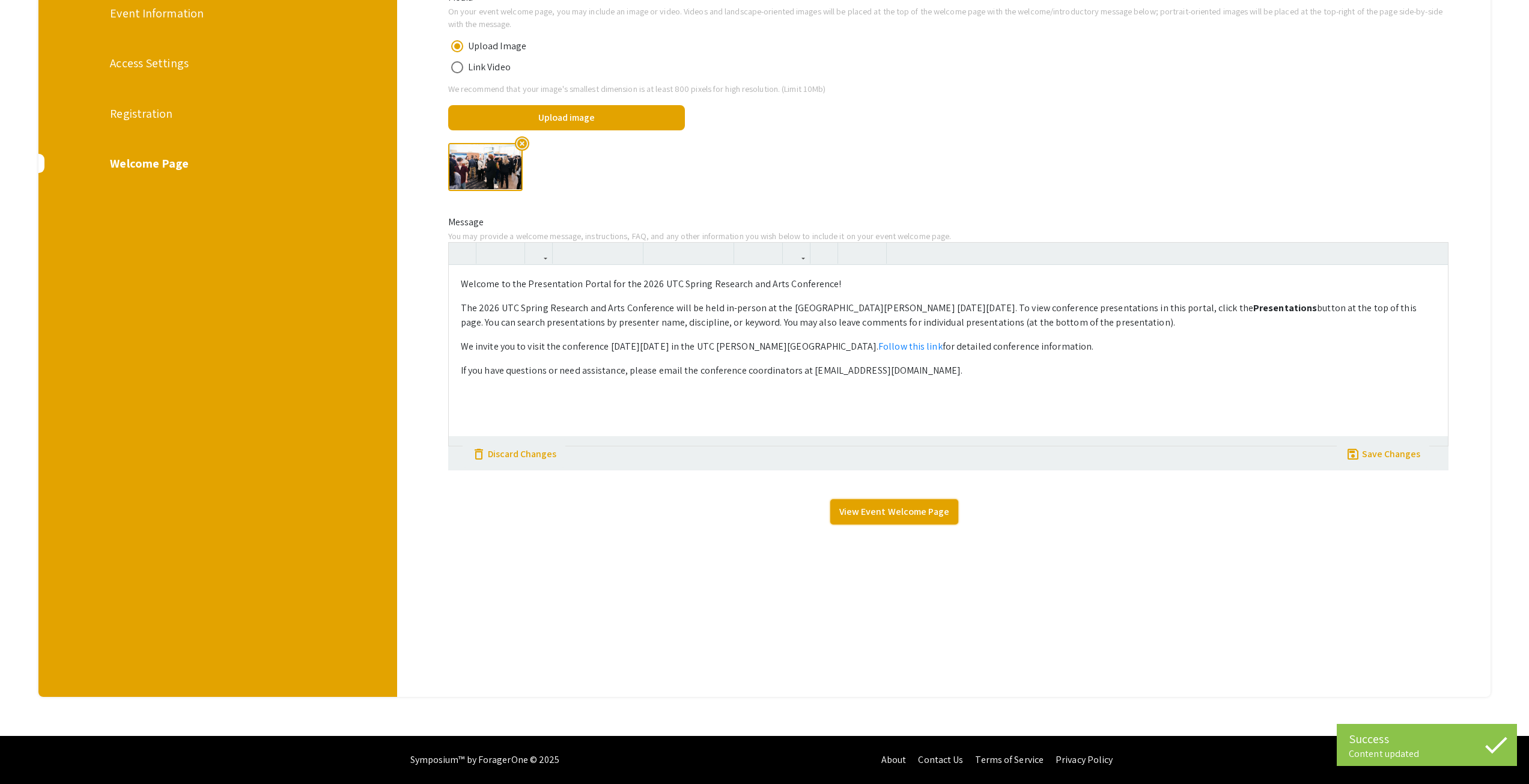
click at [916, 513] on link "View Event Welcome Page" at bounding box center [894, 512] width 128 height 26
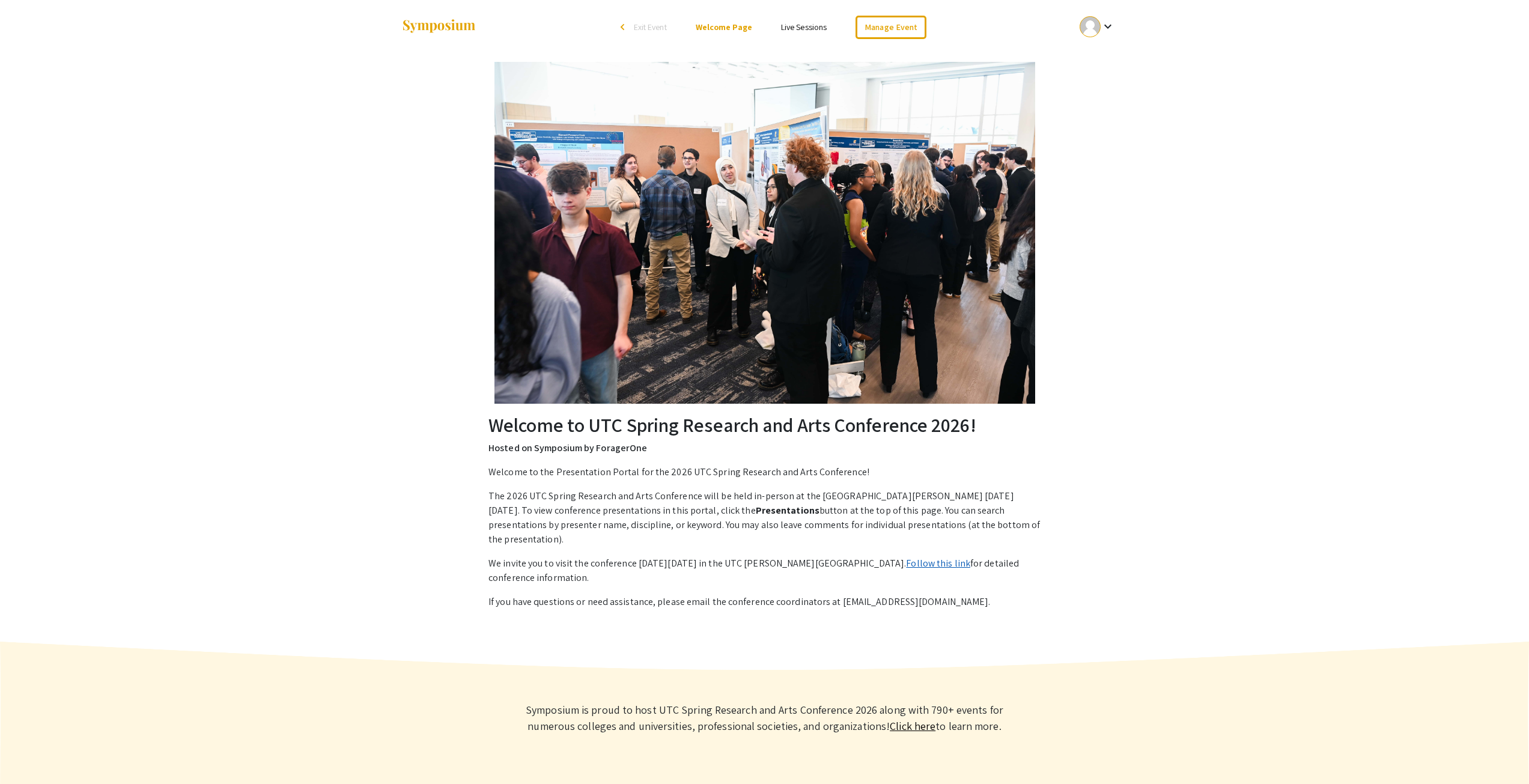
click at [908, 557] on link "Follow this link" at bounding box center [938, 563] width 64 height 13
click at [1233, 215] on div "Welcome to UTC Spring Research and Arts Conference 2026! Hosted on Symposium by…" at bounding box center [764, 422] width 1529 height 738
